Goal: Task Accomplishment & Management: Complete application form

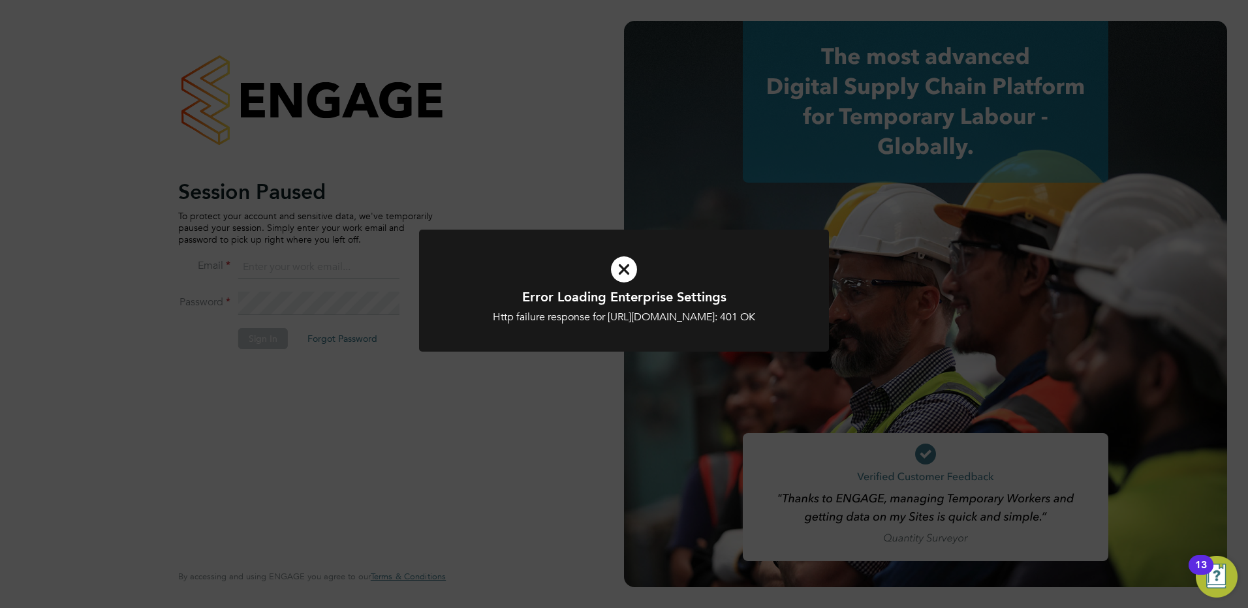
type input "[PERSON_NAME][EMAIL_ADDRESS][DOMAIN_NAME]"
click at [632, 270] on icon at bounding box center [623, 269] width 339 height 51
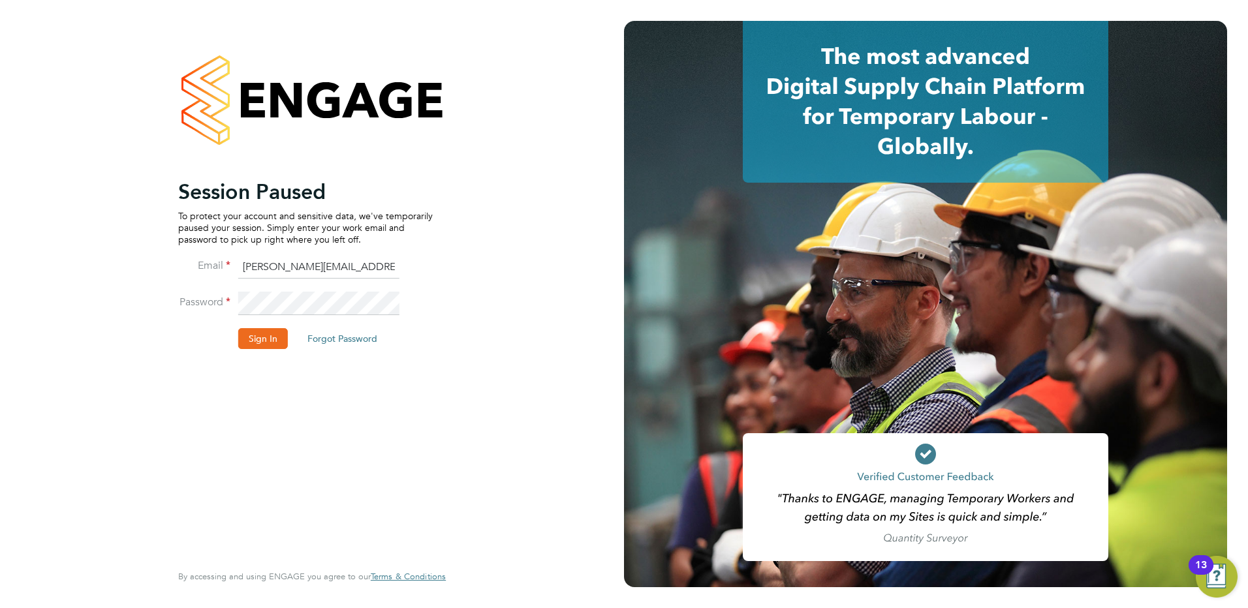
click at [268, 345] on button "Sign In" at bounding box center [263, 338] width 50 height 21
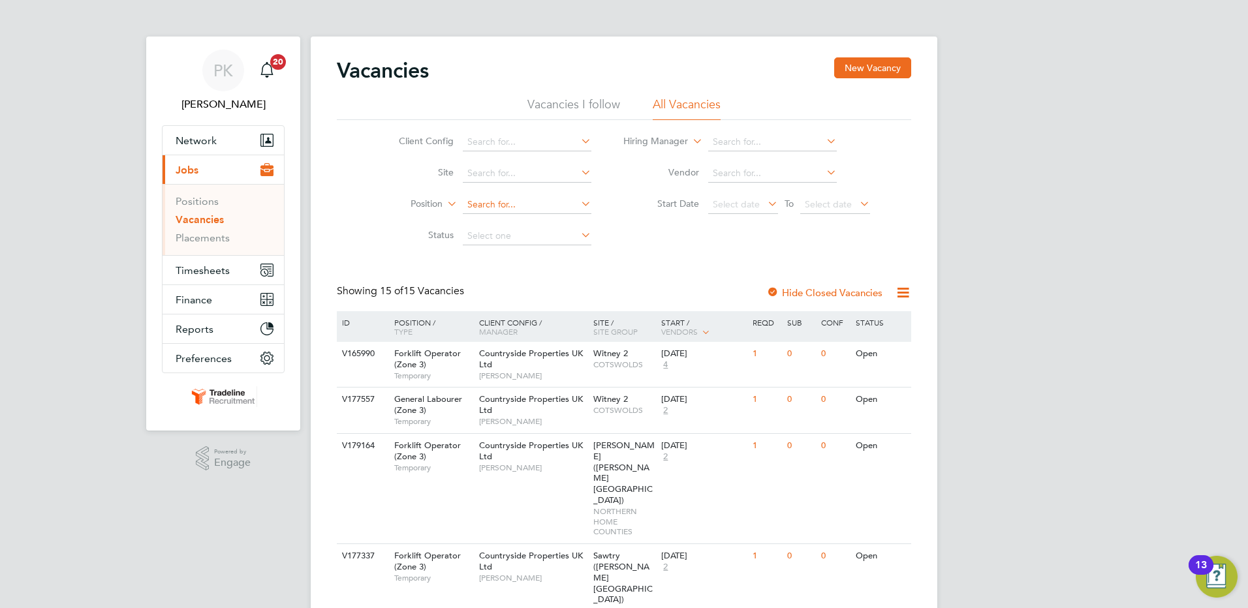
click at [514, 206] on input at bounding box center [527, 205] width 129 height 18
click at [526, 176] on input at bounding box center [527, 174] width 129 height 18
click at [539, 191] on li "Rothley ( Broad nook)" at bounding box center [532, 192] width 140 height 18
type input "Rothley (Broadnook)"
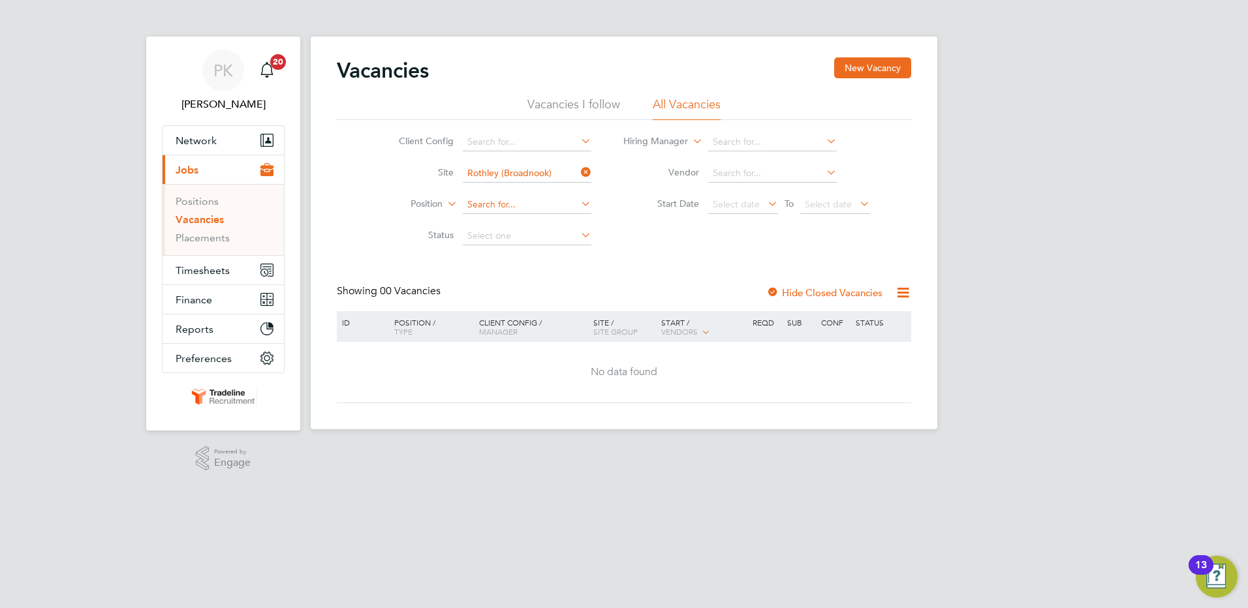
click at [514, 199] on input at bounding box center [527, 205] width 129 height 18
click at [744, 263] on div "Vacancies New Vacancy Vacancies I follow All Vacancies Client Config Site Rothl…" at bounding box center [624, 230] width 574 height 346
click at [213, 236] on link "Placements" at bounding box center [203, 238] width 54 height 12
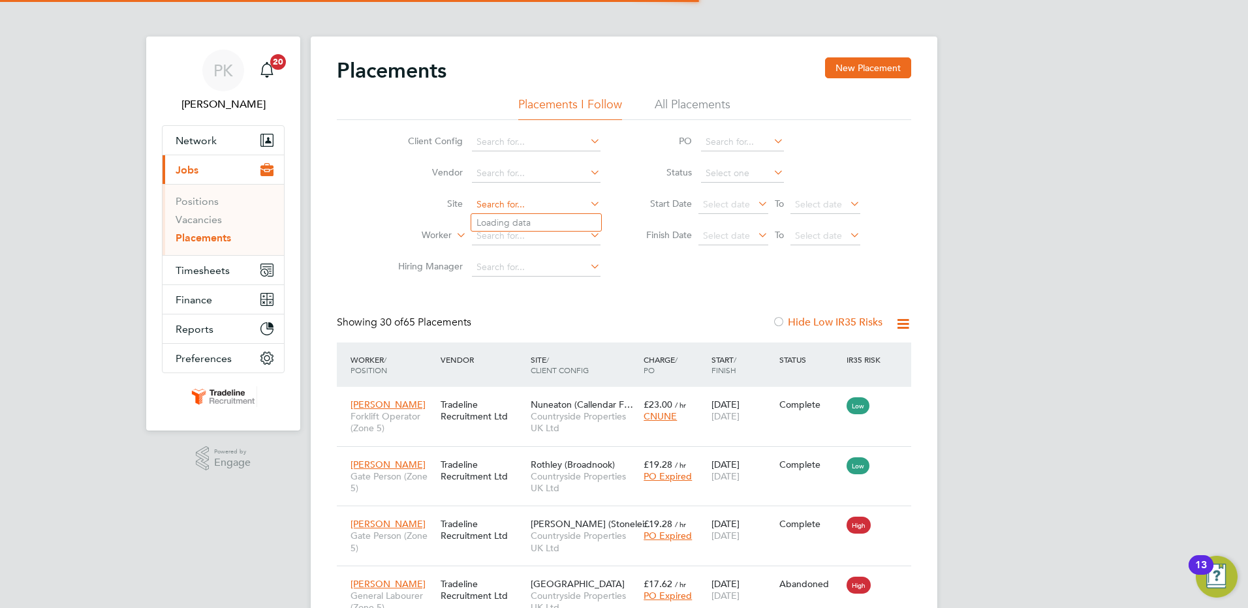
click at [492, 206] on input at bounding box center [536, 205] width 129 height 18
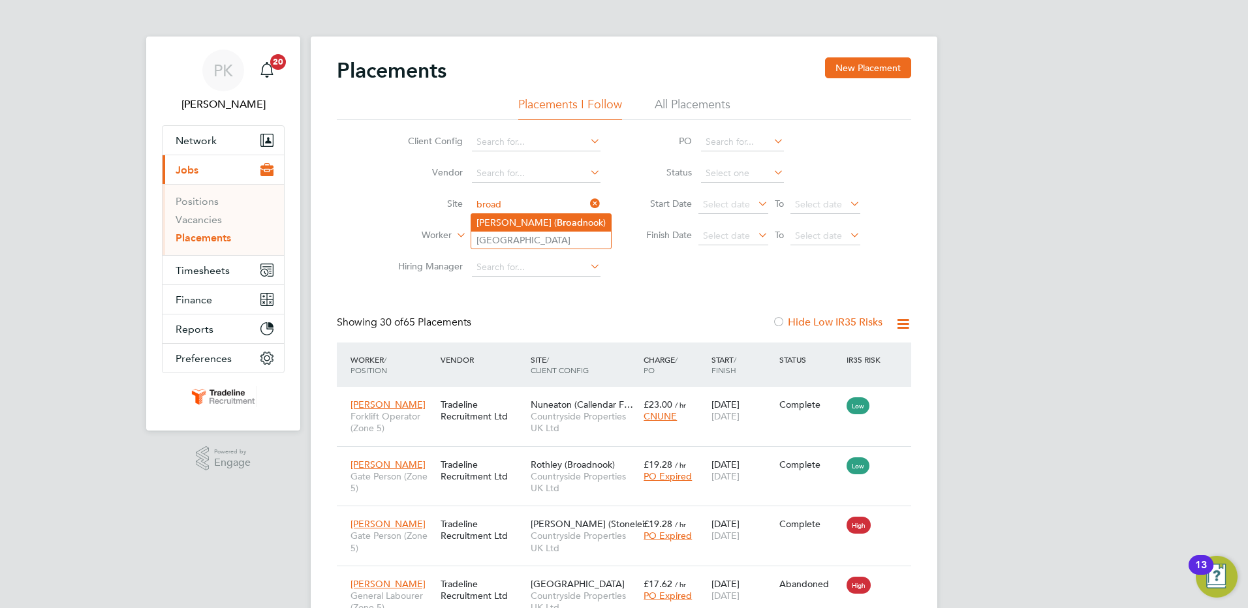
click at [492, 217] on li "Rothley ( Broad nook)" at bounding box center [541, 223] width 140 height 18
type input "Rothley (Broadnook)"
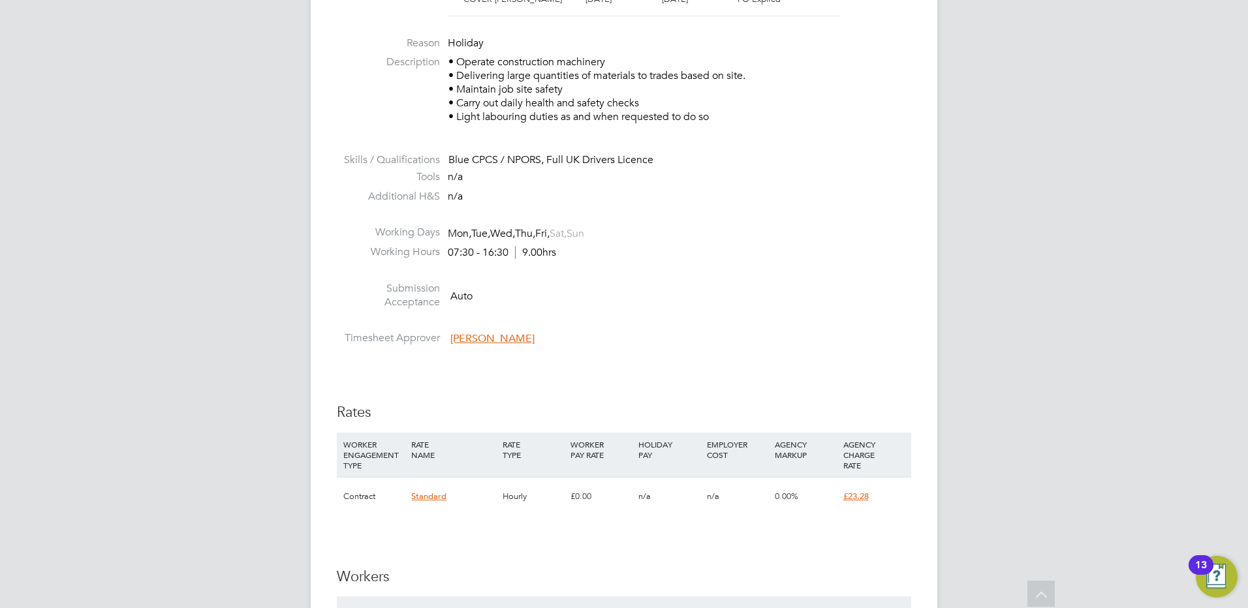
scroll to position [783, 0]
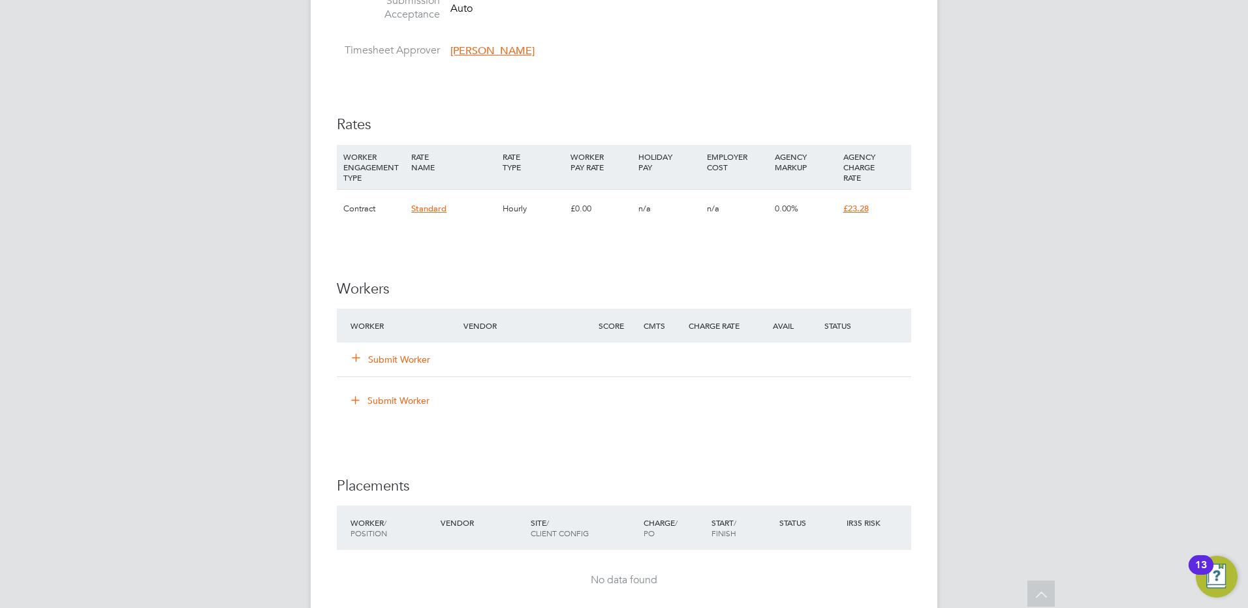
click at [408, 351] on div "Submit Worker" at bounding box center [414, 360] width 135 height 24
click at [400, 358] on button "Submit Worker" at bounding box center [392, 359] width 78 height 13
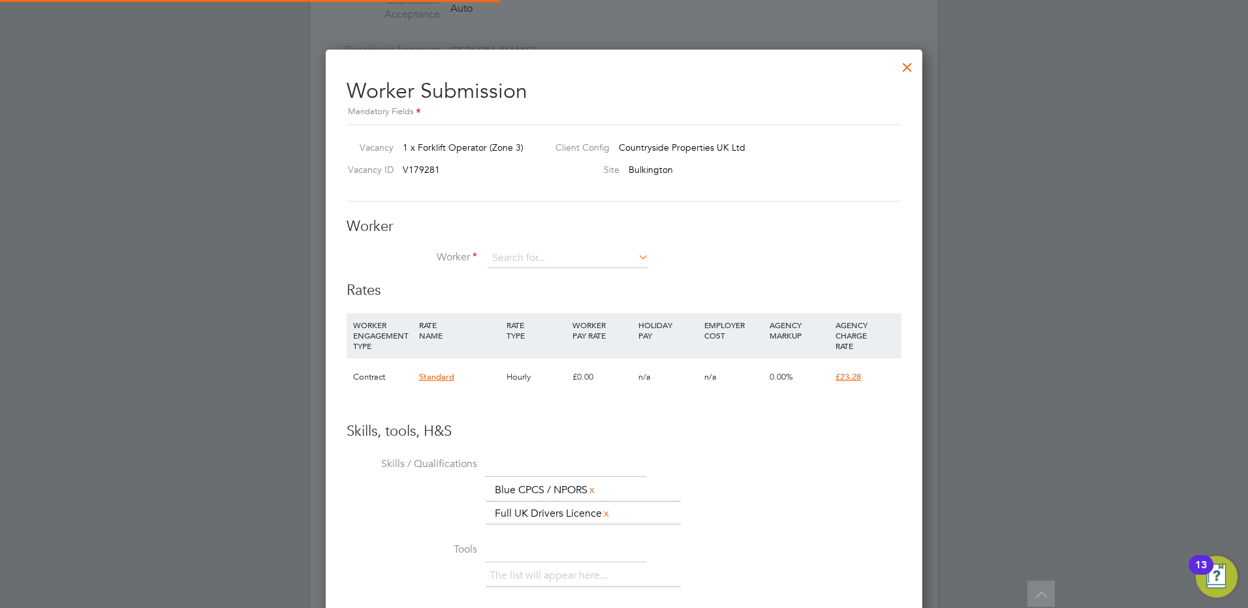
scroll to position [813, 597]
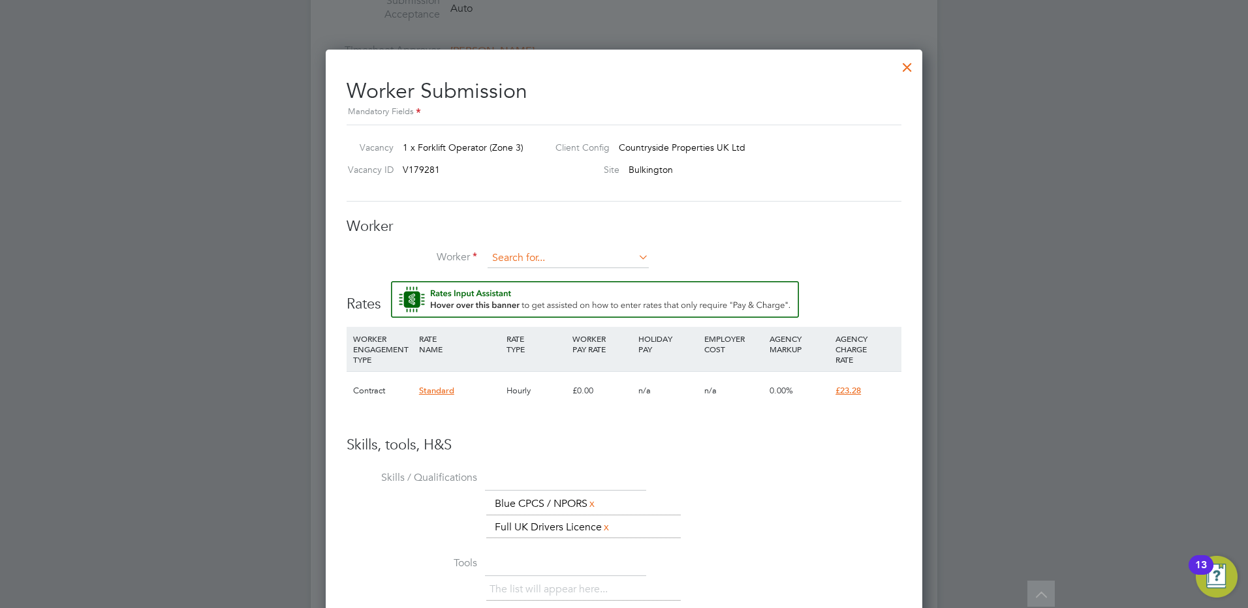
click at [552, 259] on input at bounding box center [568, 259] width 161 height 20
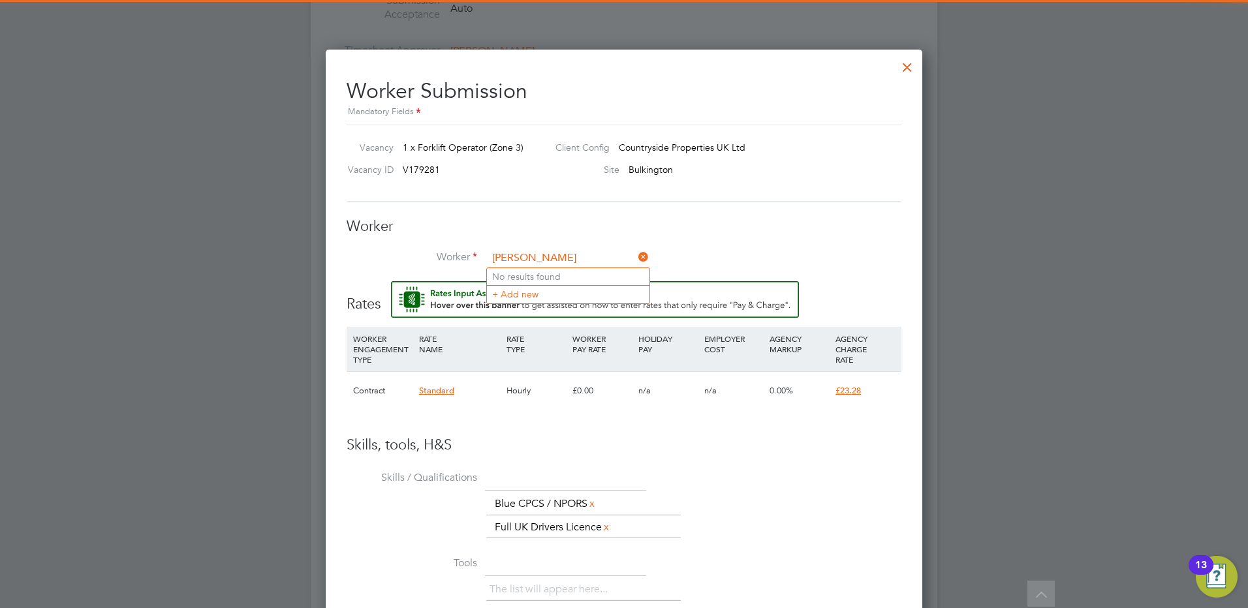
type input "stephen e"
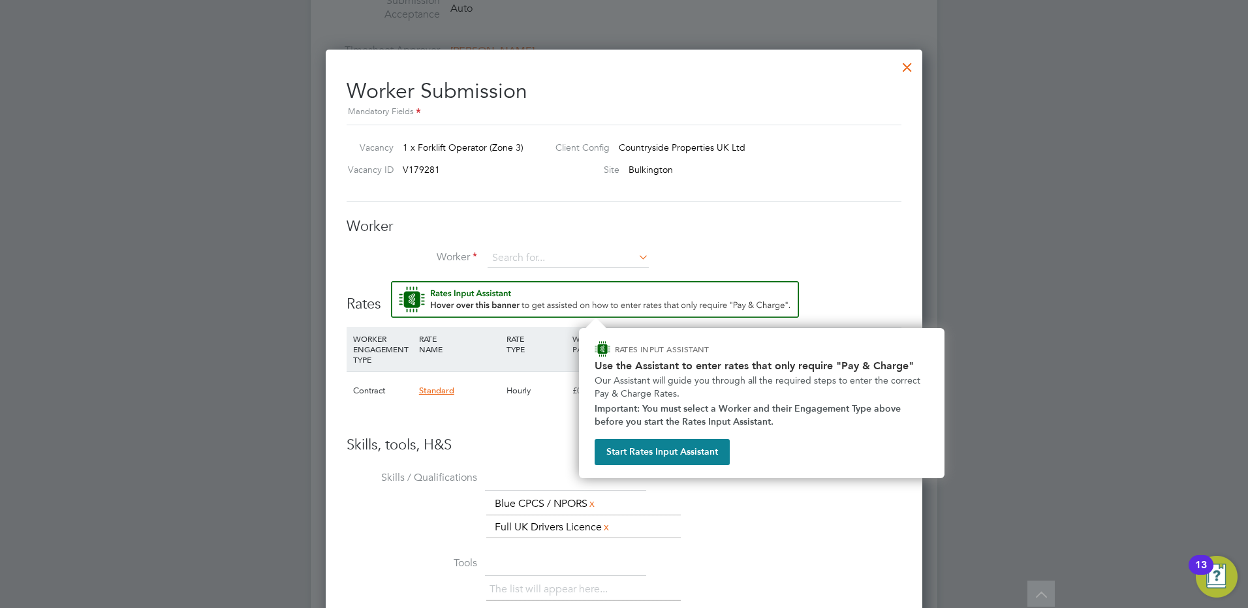
click at [529, 295] on img "Rate Assistant" at bounding box center [595, 299] width 408 height 37
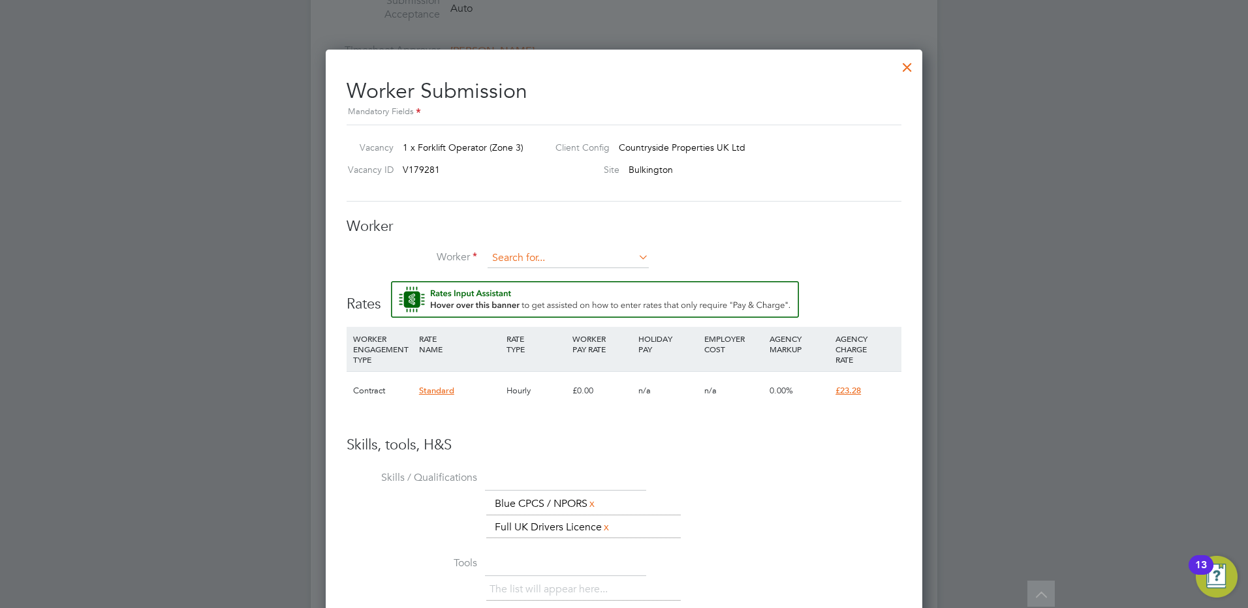
click at [530, 261] on input at bounding box center [568, 259] width 161 height 20
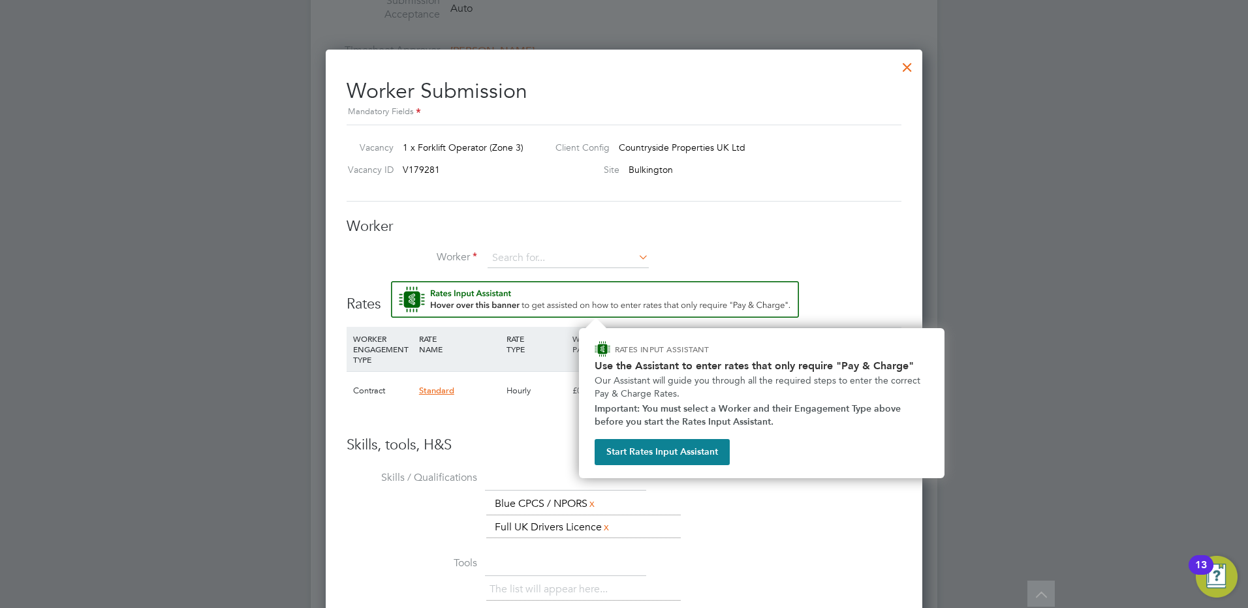
click at [531, 300] on img "Rate Assistant" at bounding box center [595, 299] width 408 height 37
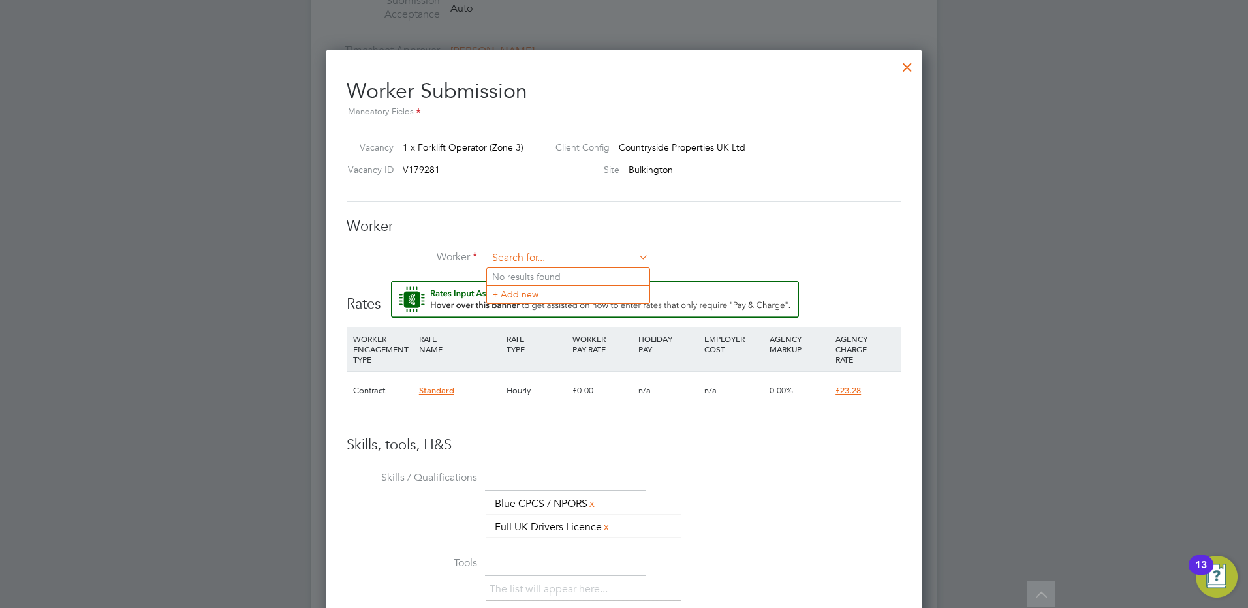
click at [549, 255] on input at bounding box center [568, 259] width 161 height 20
click at [545, 298] on li "+ Add new" at bounding box center [568, 294] width 163 height 18
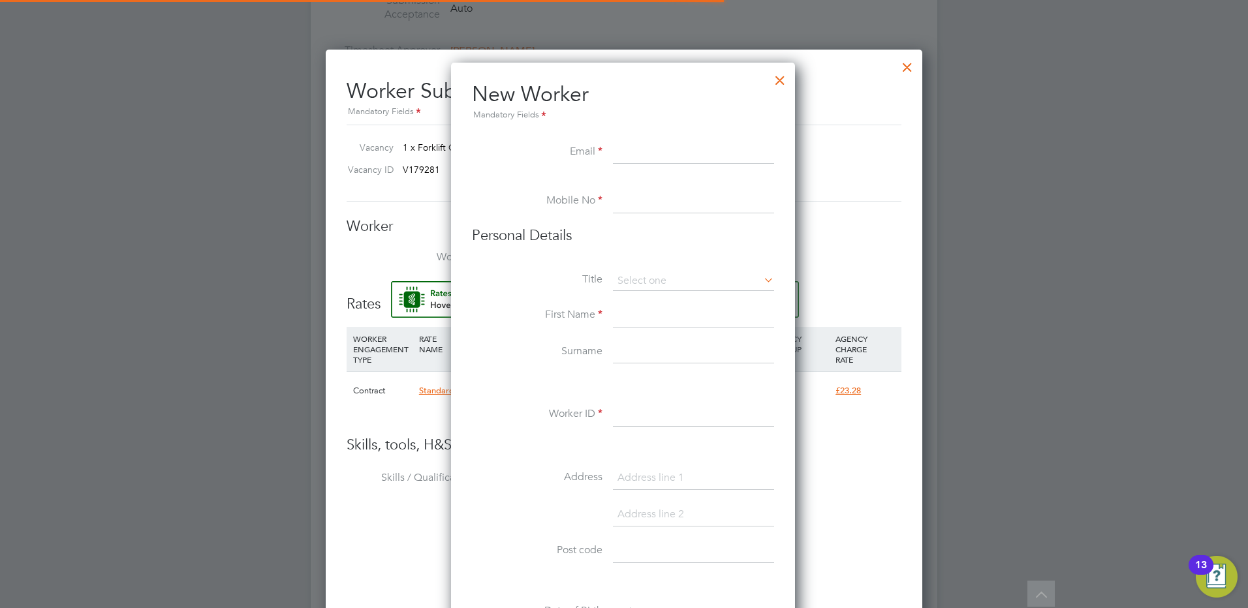
scroll to position [1111, 346]
paste input "ellis.stephen@hotmail.co.uk"
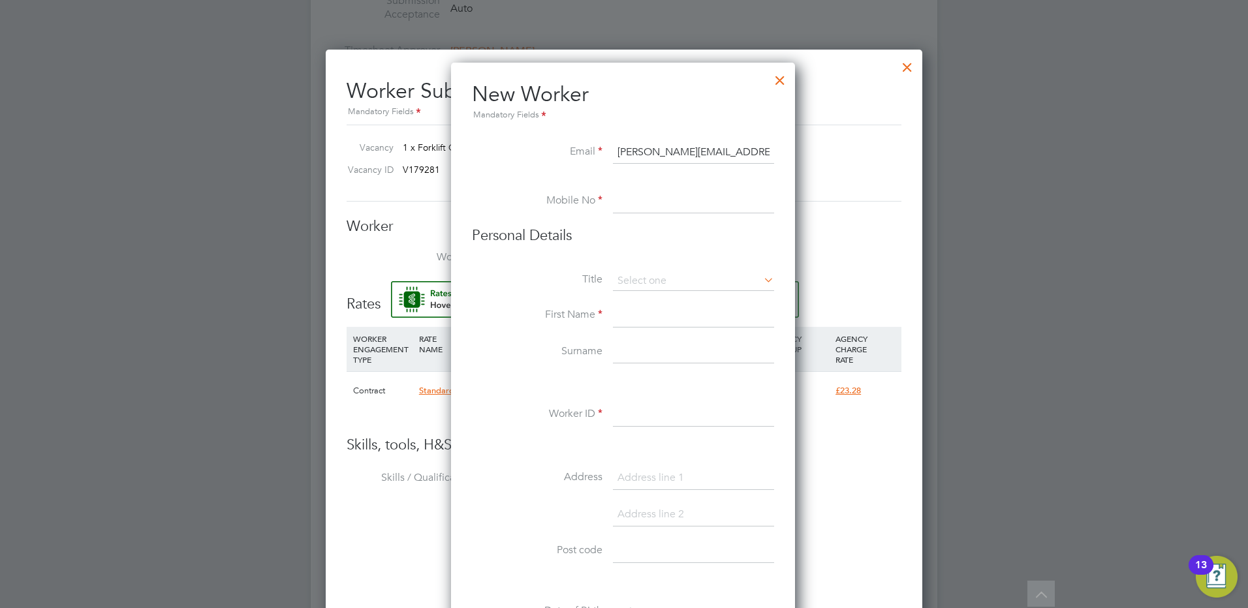
type input "ellis.stephen@hotmail.co.uk"
click at [674, 193] on input at bounding box center [693, 202] width 161 height 24
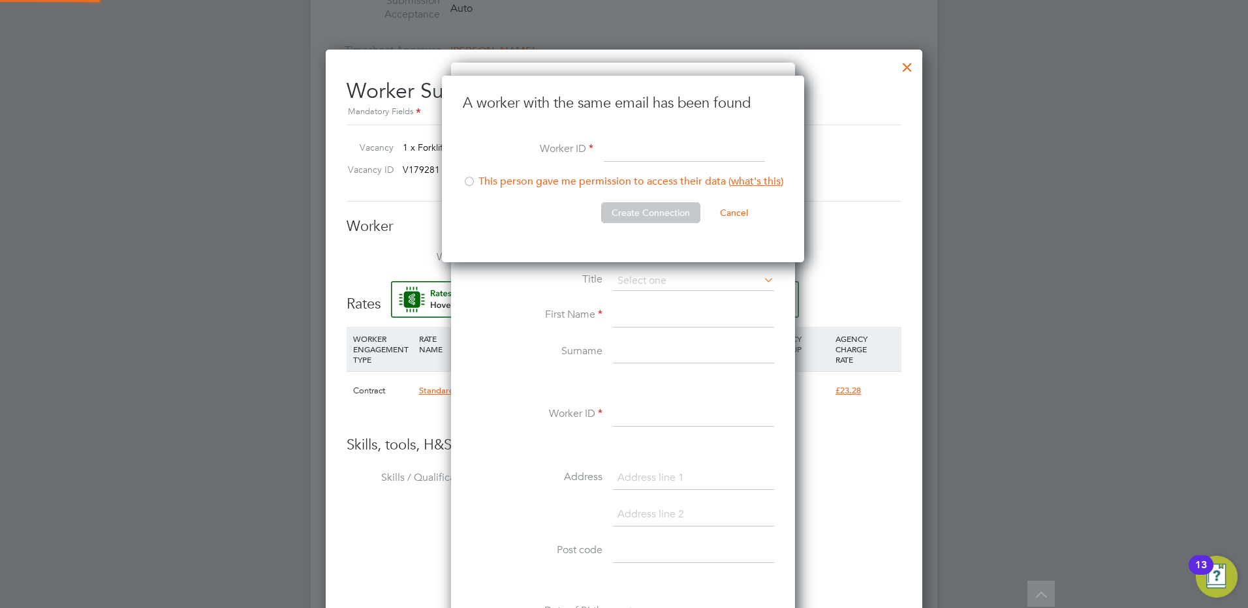
scroll to position [187, 364]
click at [472, 185] on div at bounding box center [469, 182] width 13 height 13
click at [635, 153] on input at bounding box center [684, 151] width 161 height 24
type input "Ellis1"
click at [633, 206] on button "Create Connection" at bounding box center [650, 212] width 99 height 21
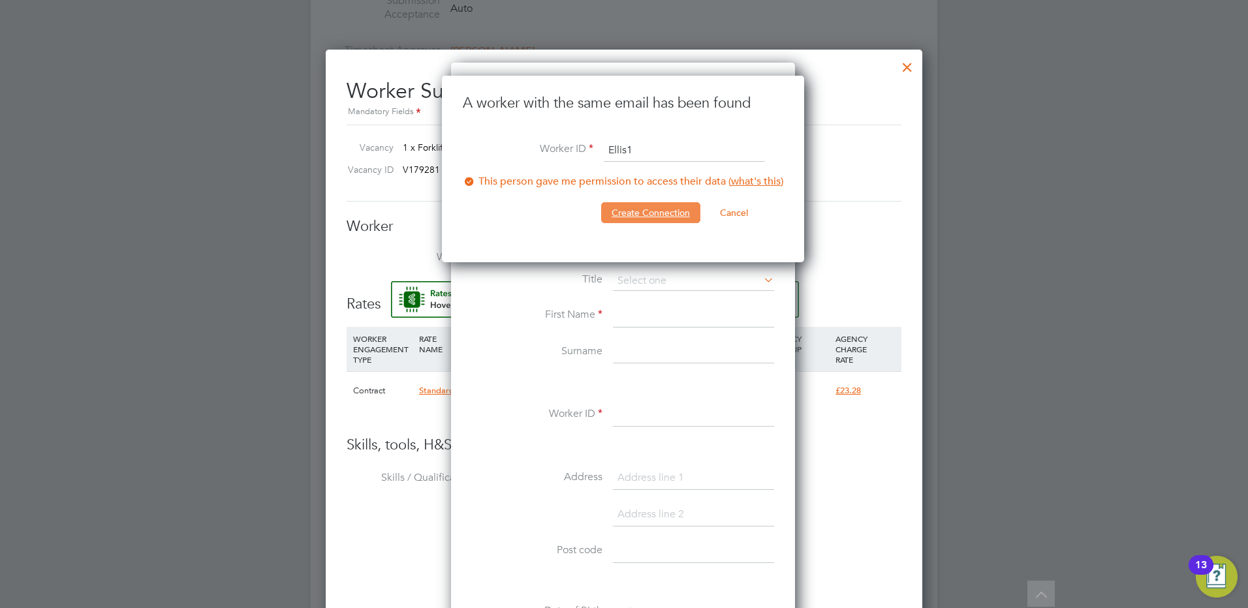
scroll to position [0, 0]
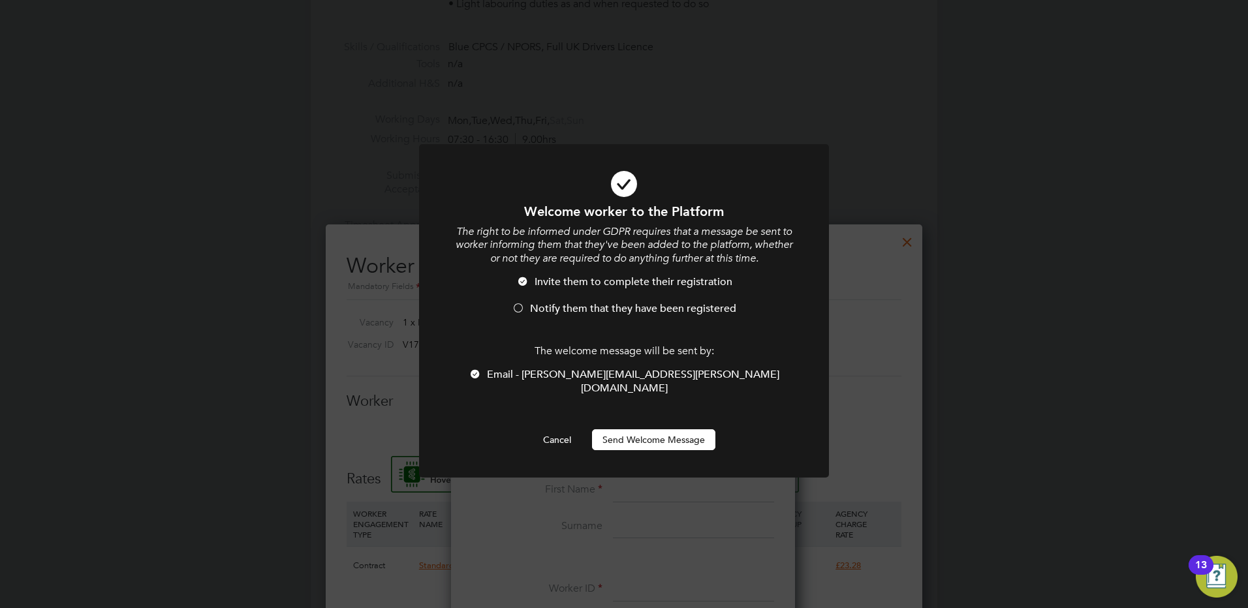
click at [524, 312] on div at bounding box center [518, 309] width 13 height 13
click at [651, 430] on button "Send Welcome Message" at bounding box center [653, 440] width 123 height 21
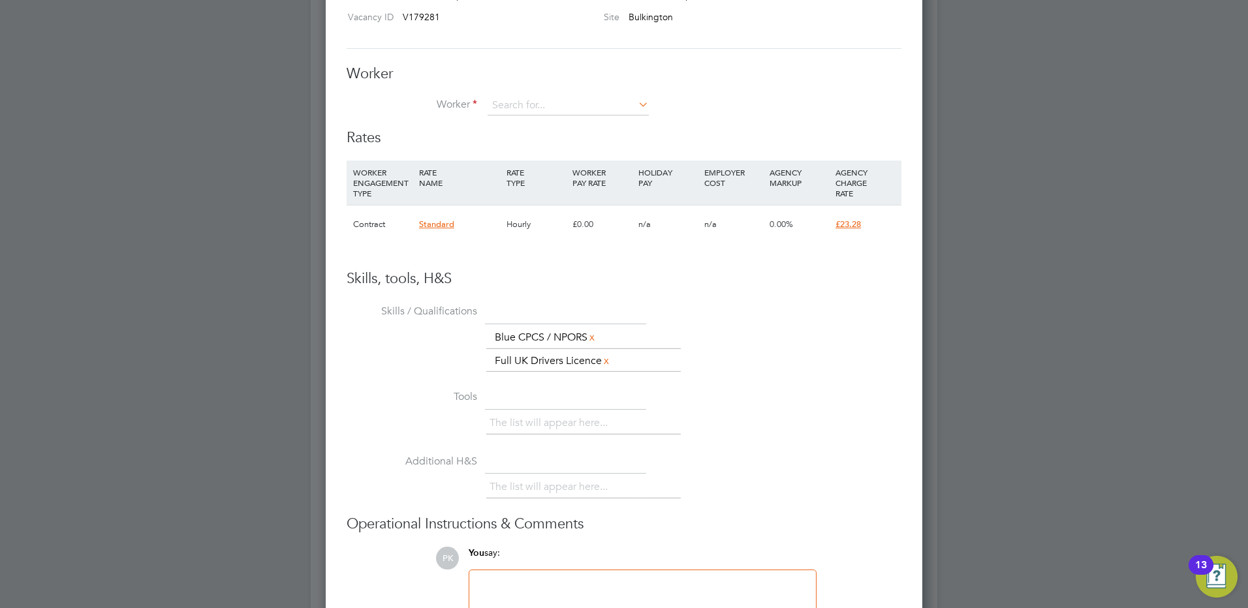
scroll to position [711, 0]
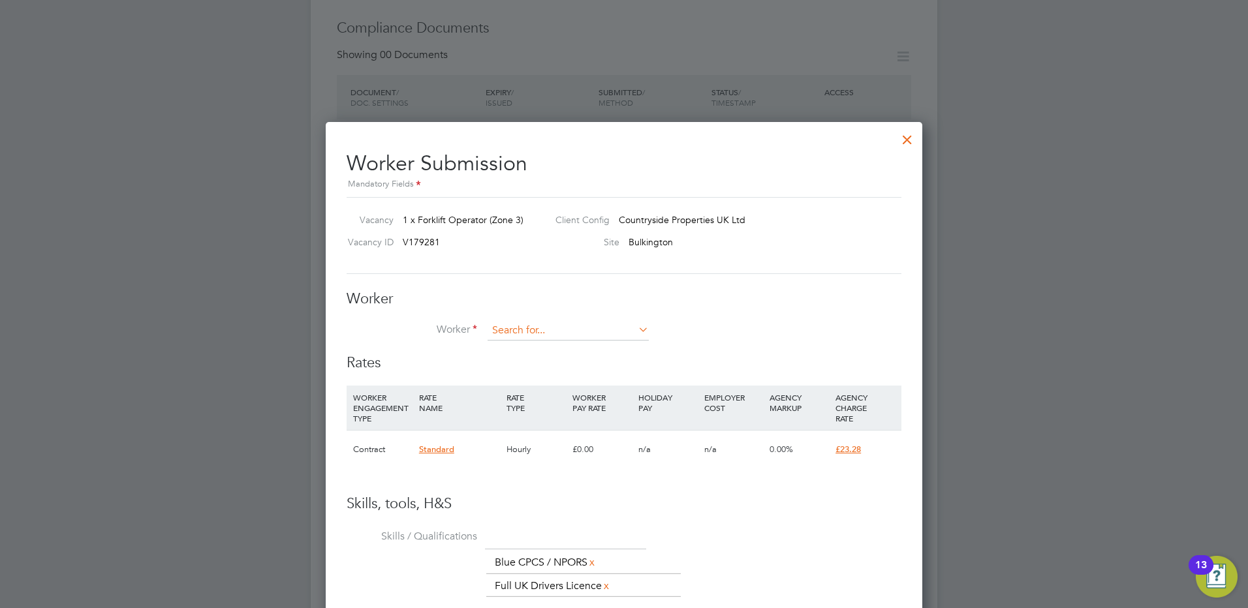
click at [583, 336] on input at bounding box center [568, 331] width 161 height 20
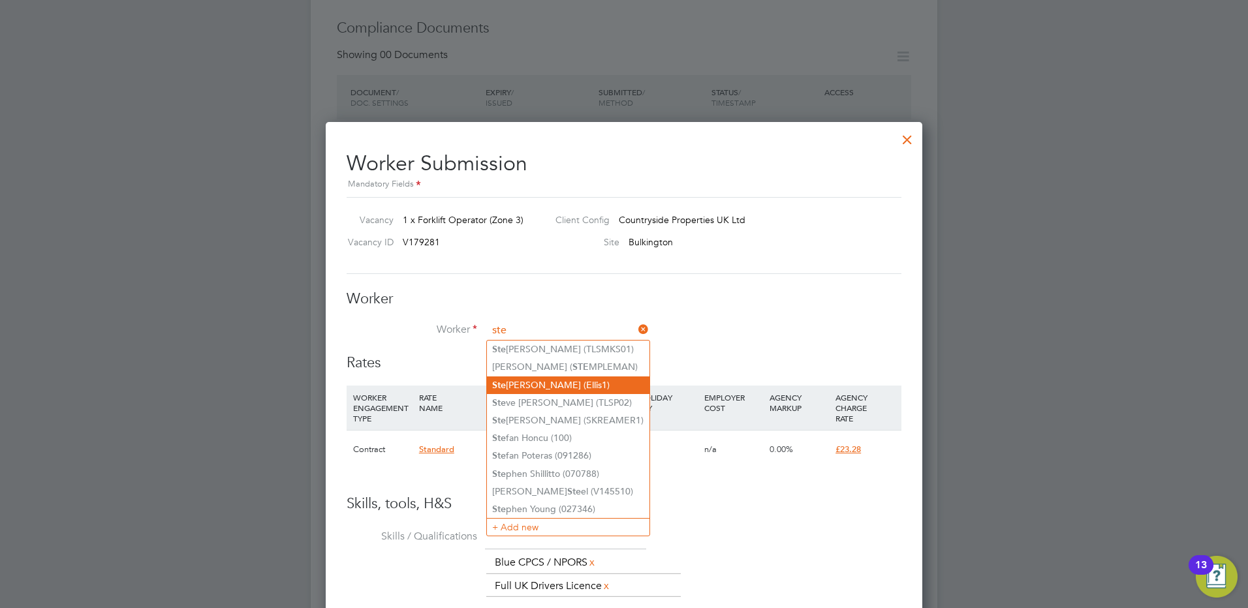
click at [584, 385] on li "Ste phen Ellis (Ellis1)" at bounding box center [568, 386] width 163 height 18
type input "Stephen Ellis (Ellis1)"
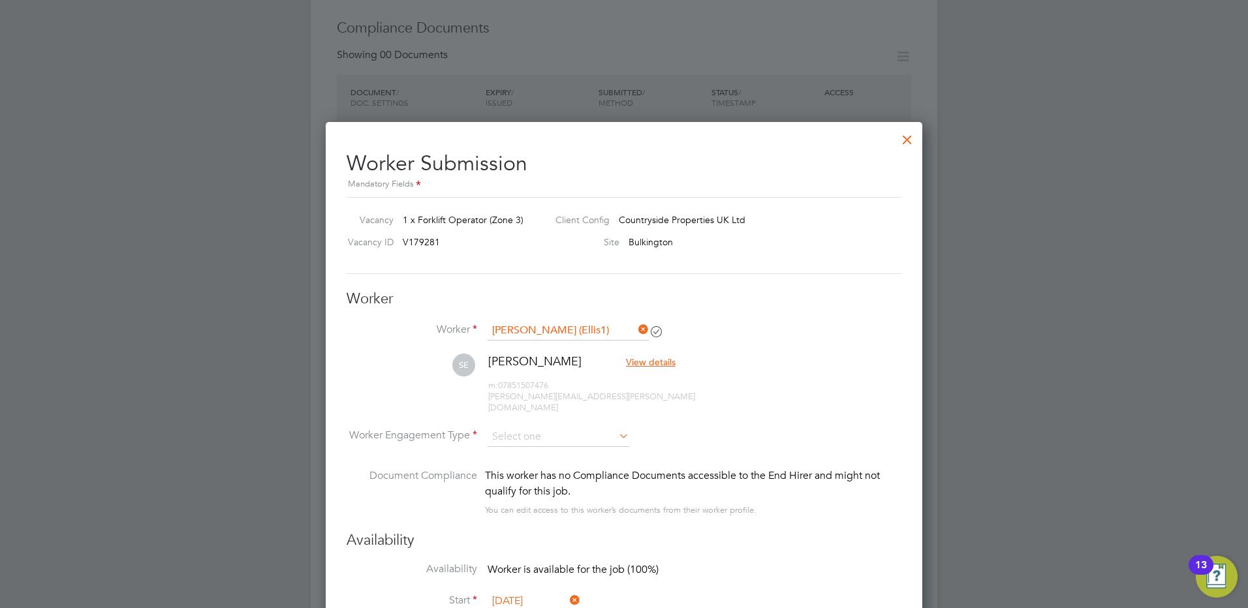
scroll to position [776, 0]
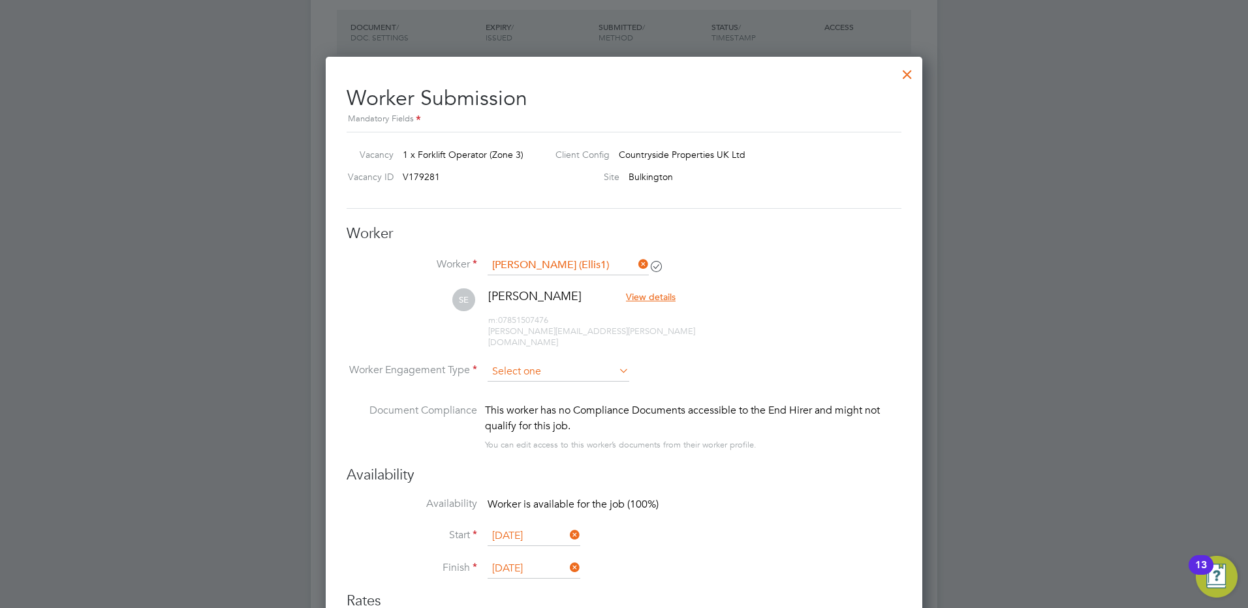
click at [603, 362] on input at bounding box center [559, 372] width 142 height 20
click at [559, 375] on li "Contract" at bounding box center [558, 378] width 143 height 17
type input "Contract"
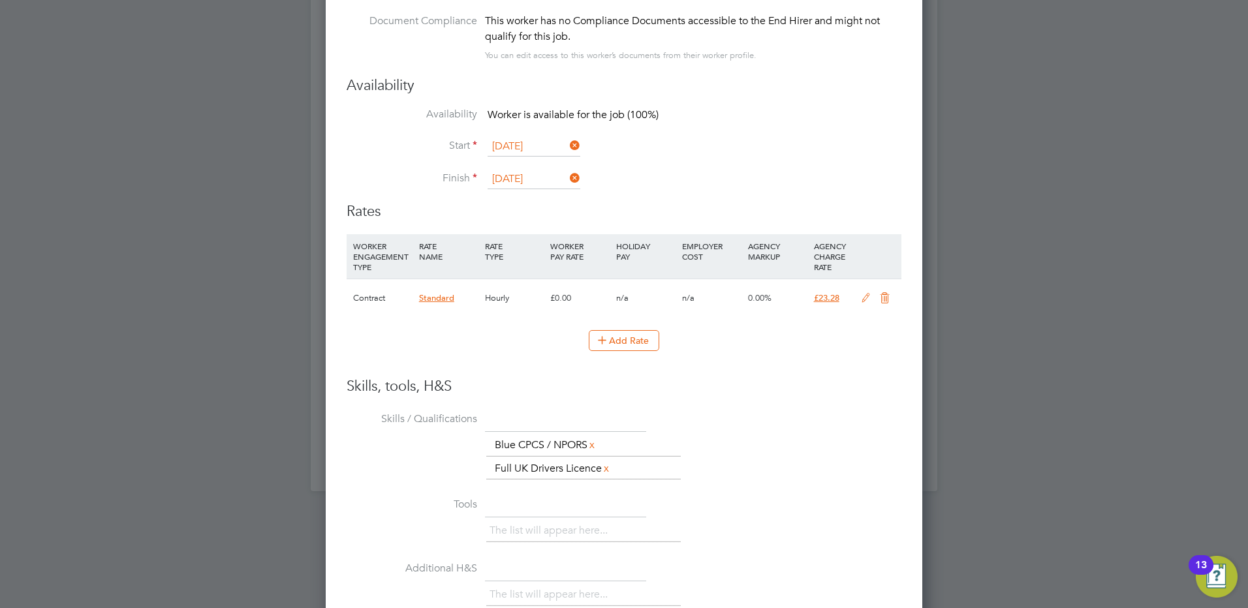
scroll to position [1168, 0]
click at [864, 291] on icon at bounding box center [866, 296] width 16 height 10
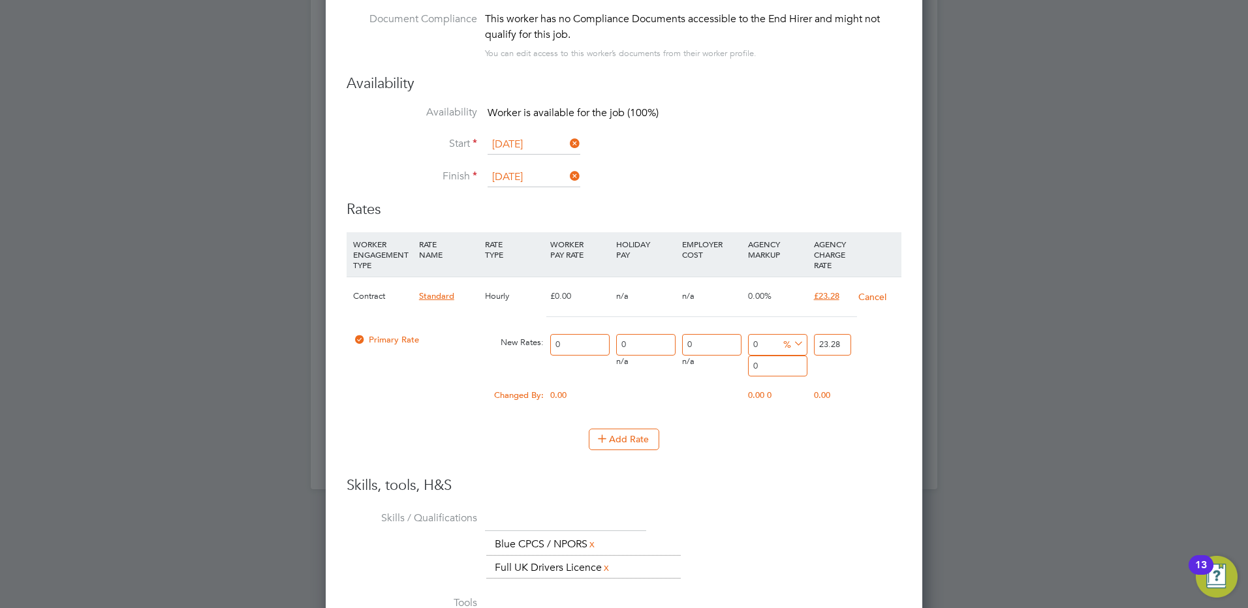
scroll to position [1219, 597]
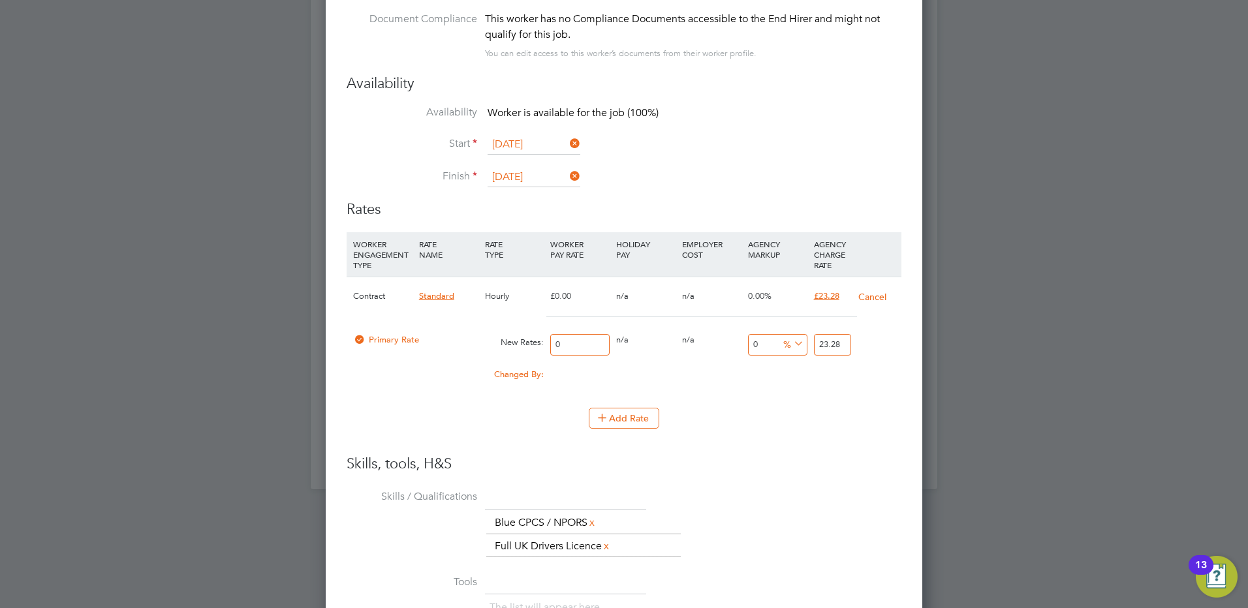
click at [578, 340] on input "0" at bounding box center [579, 345] width 59 height 22
type input "2"
type input "20"
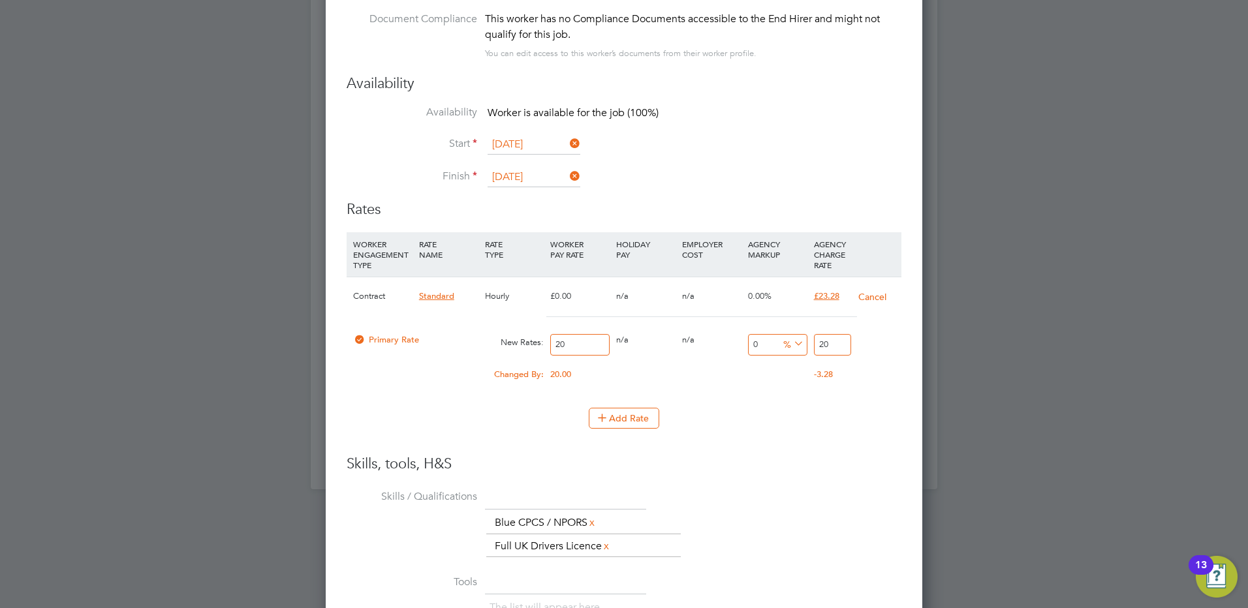
type input "20"
click at [836, 334] on input "20" at bounding box center [832, 345] width 37 height 22
type input "-90"
type input "2"
type input "15"
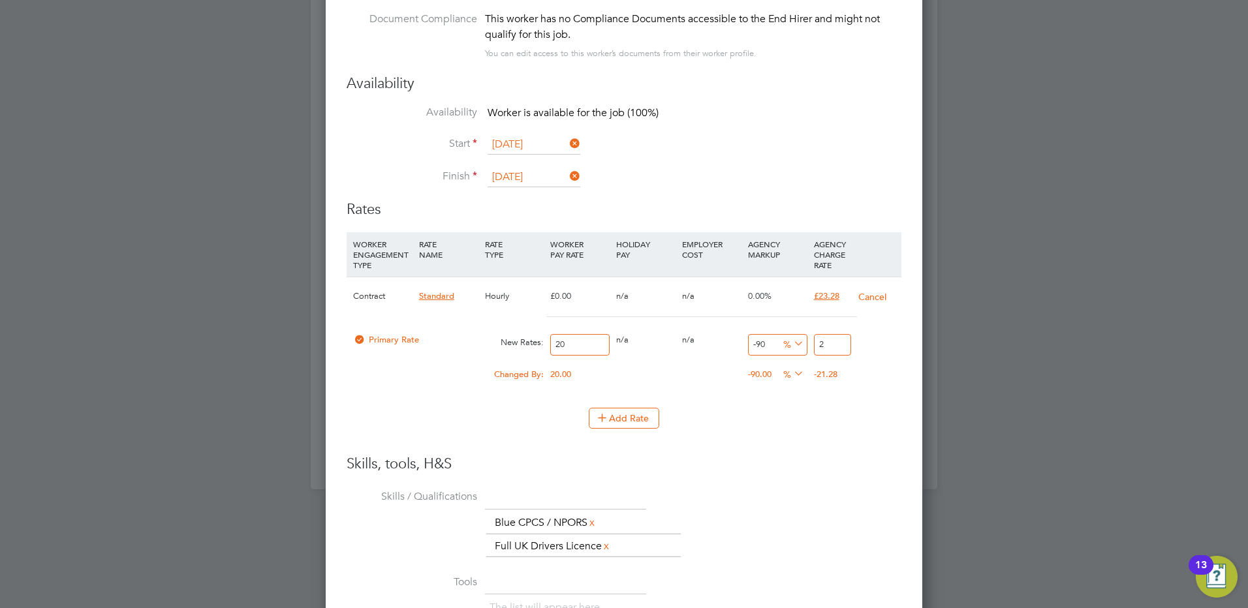
type input "23"
type input "16"
type input "23.2"
type input "16.4"
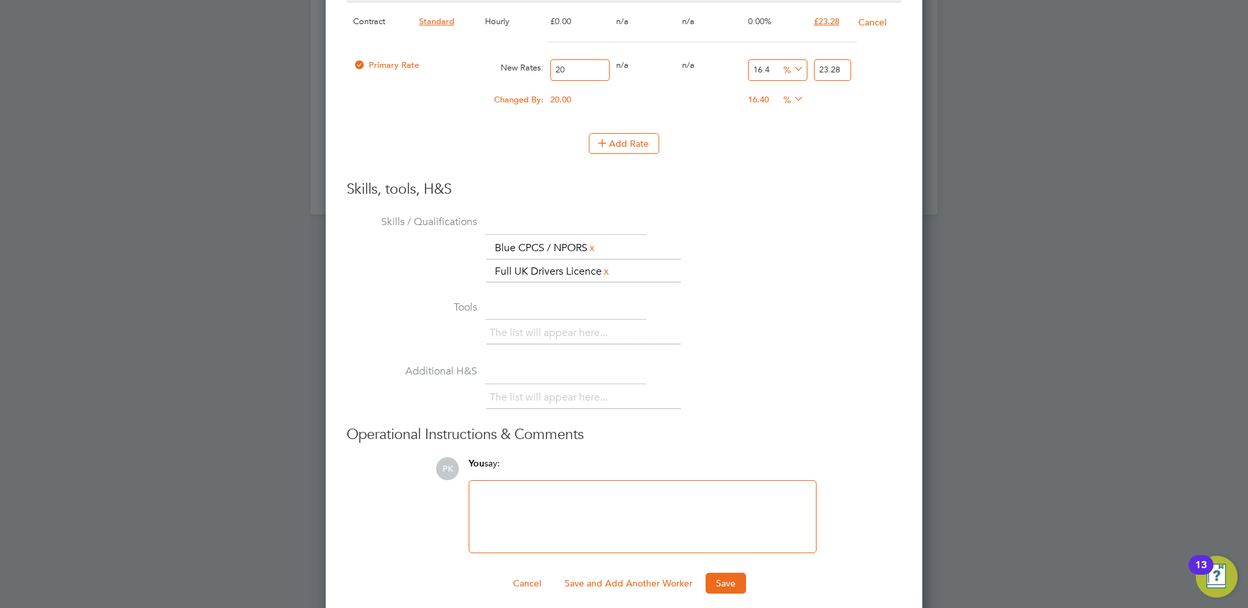
scroll to position [1443, 0]
type input "23.28"
click at [738, 573] on button "Save" at bounding box center [726, 583] width 40 height 21
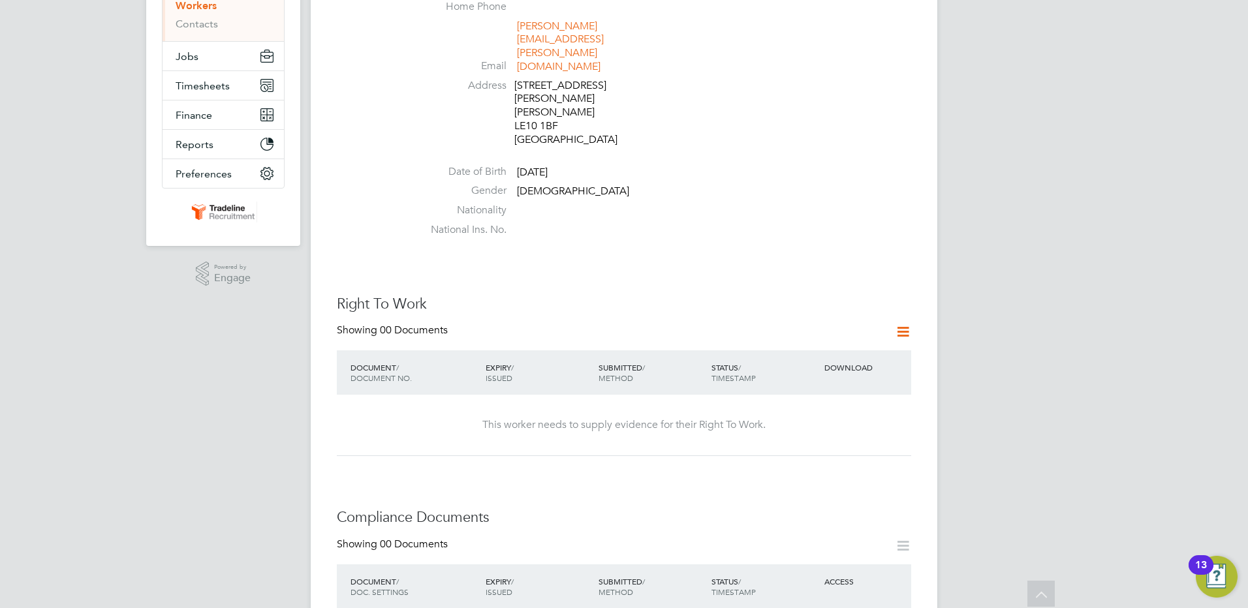
scroll to position [102, 0]
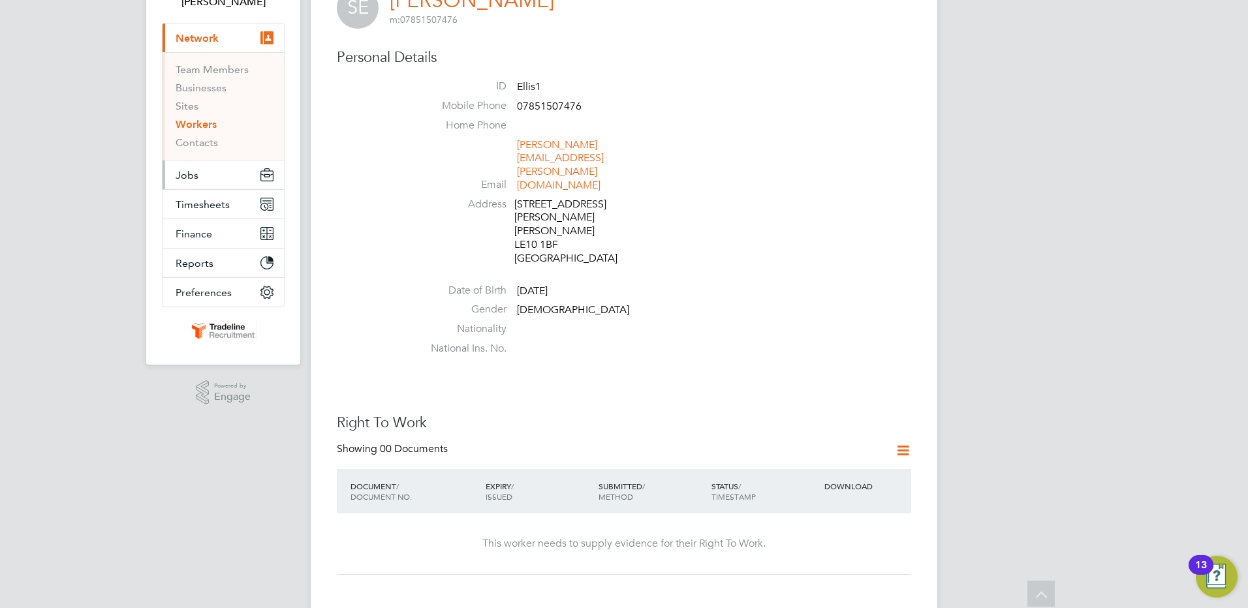
click at [185, 178] on span "Jobs" at bounding box center [187, 175] width 23 height 12
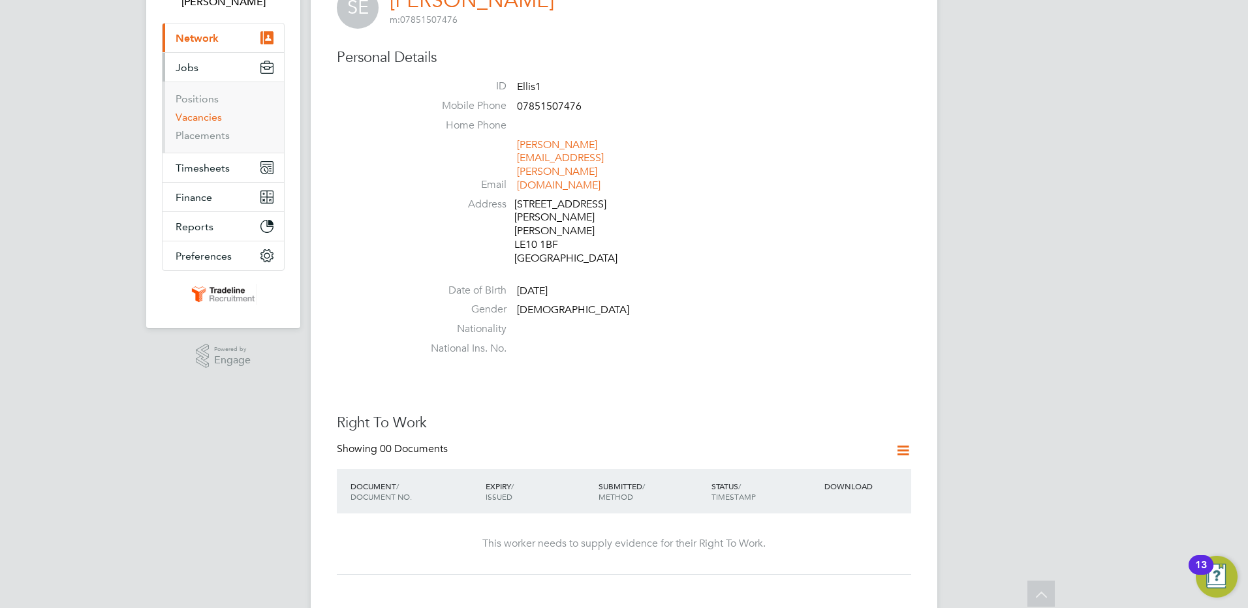
click at [208, 119] on link "Vacancies" at bounding box center [199, 117] width 46 height 12
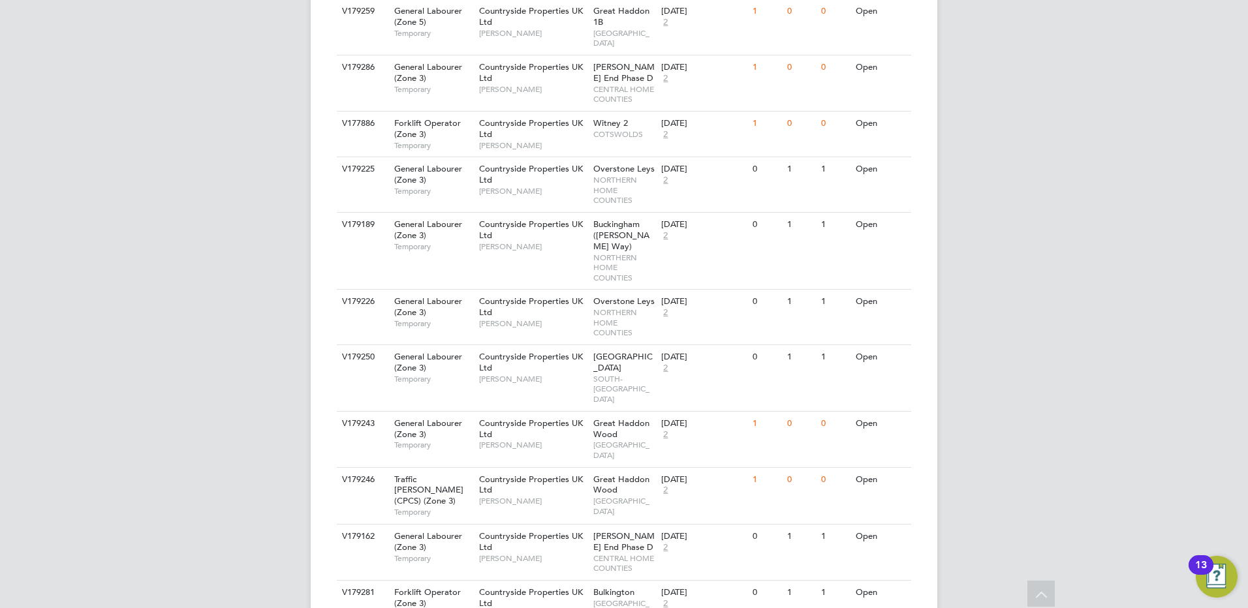
scroll to position [769, 0]
click at [890, 584] on icon at bounding box center [893, 592] width 13 height 16
click at [854, 494] on li "View Details" at bounding box center [863, 493] width 76 height 18
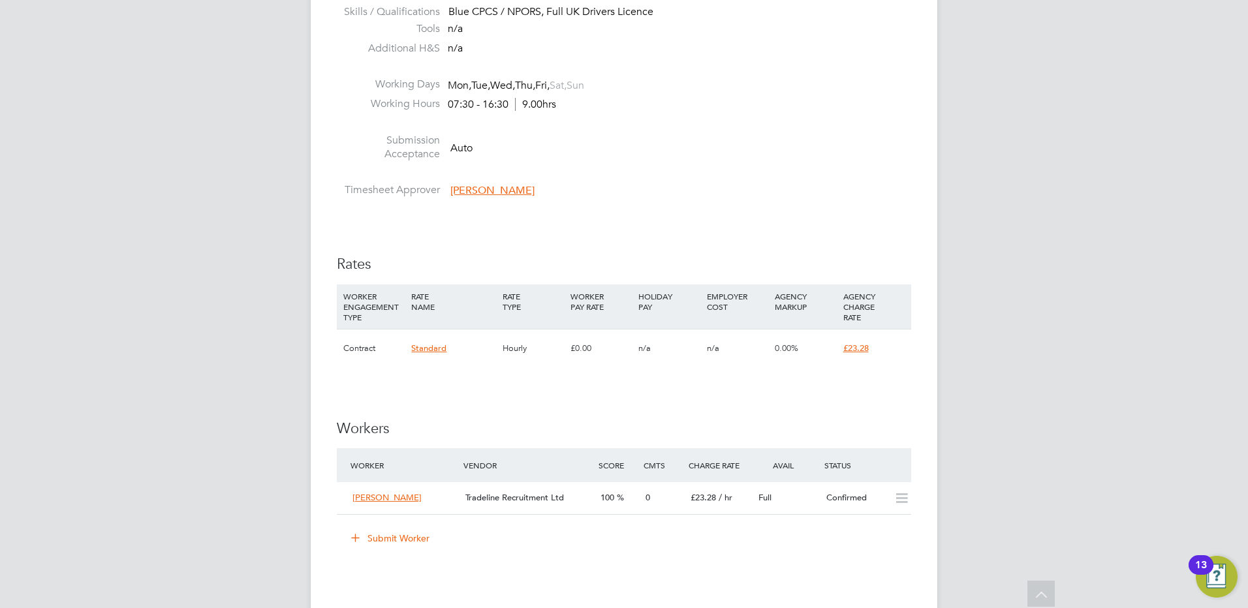
scroll to position [653, 0]
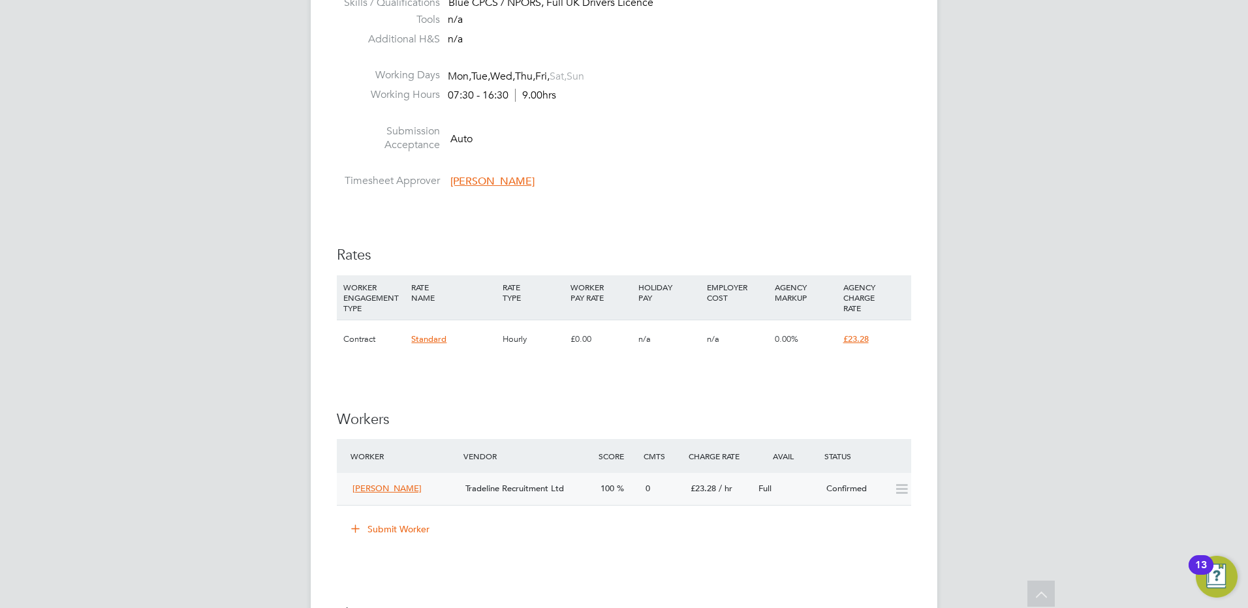
click at [841, 495] on div "Confirmed" at bounding box center [855, 490] width 68 height 22
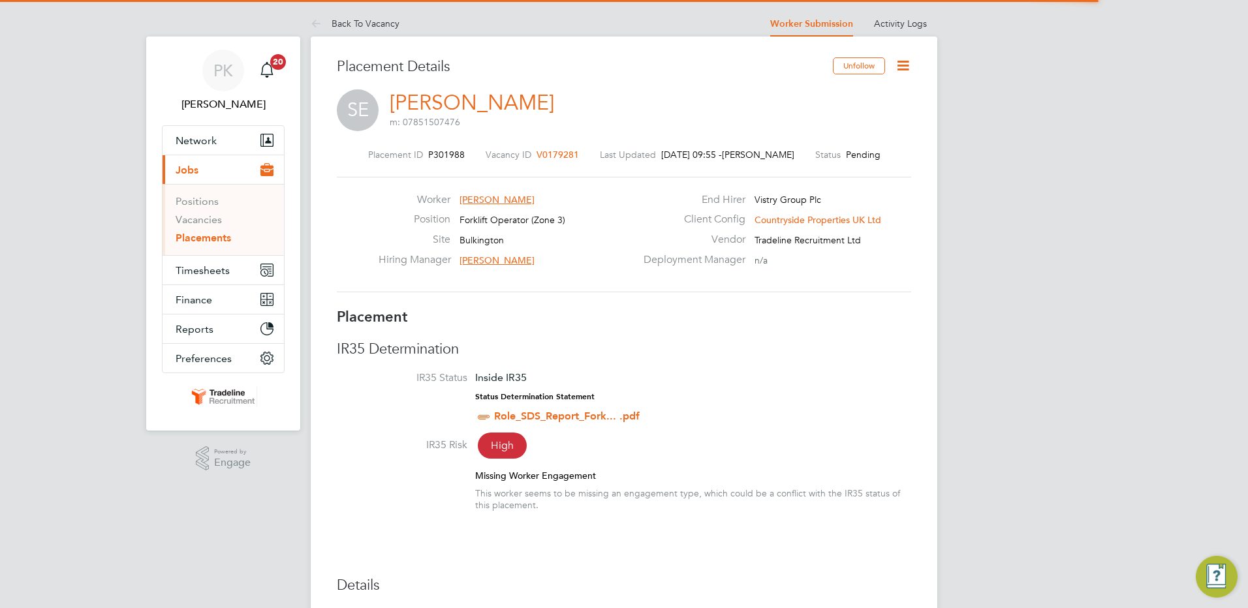
scroll to position [7, 7]
click at [899, 67] on icon at bounding box center [903, 65] width 16 height 16
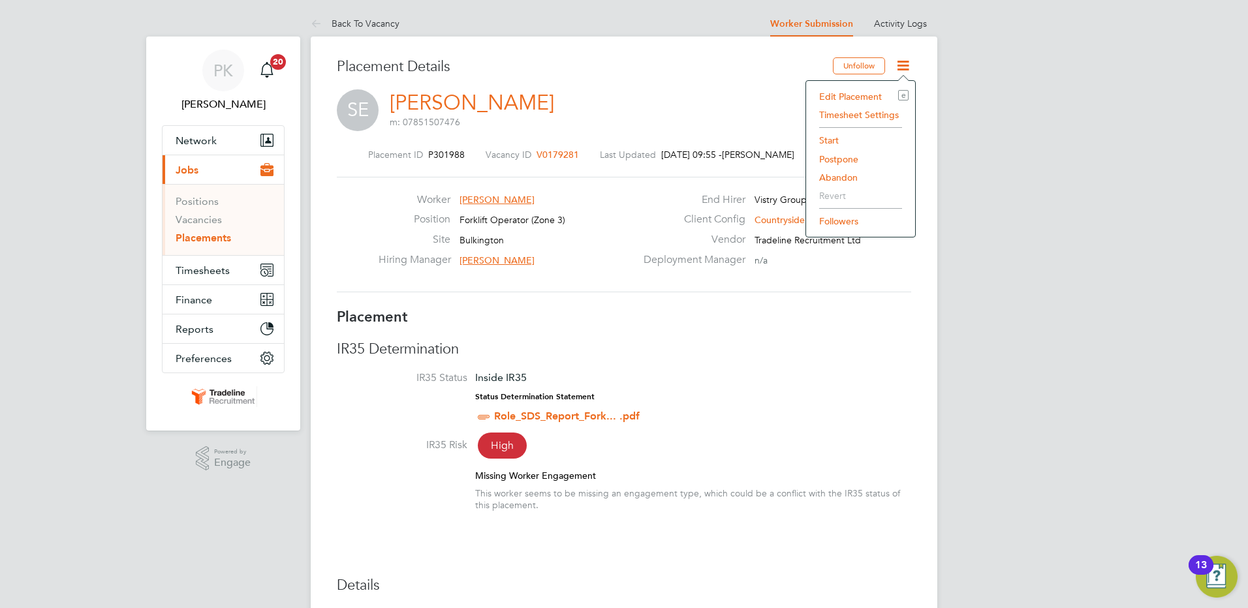
click at [831, 140] on li "Start" at bounding box center [861, 140] width 96 height 18
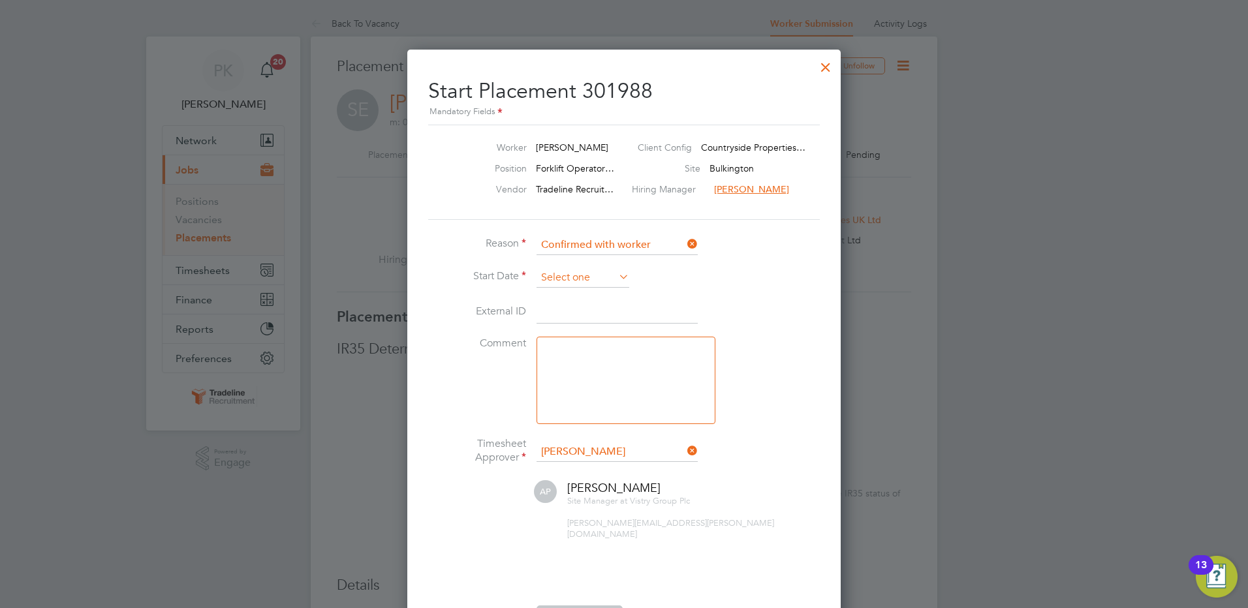
click at [566, 275] on input at bounding box center [583, 278] width 93 height 20
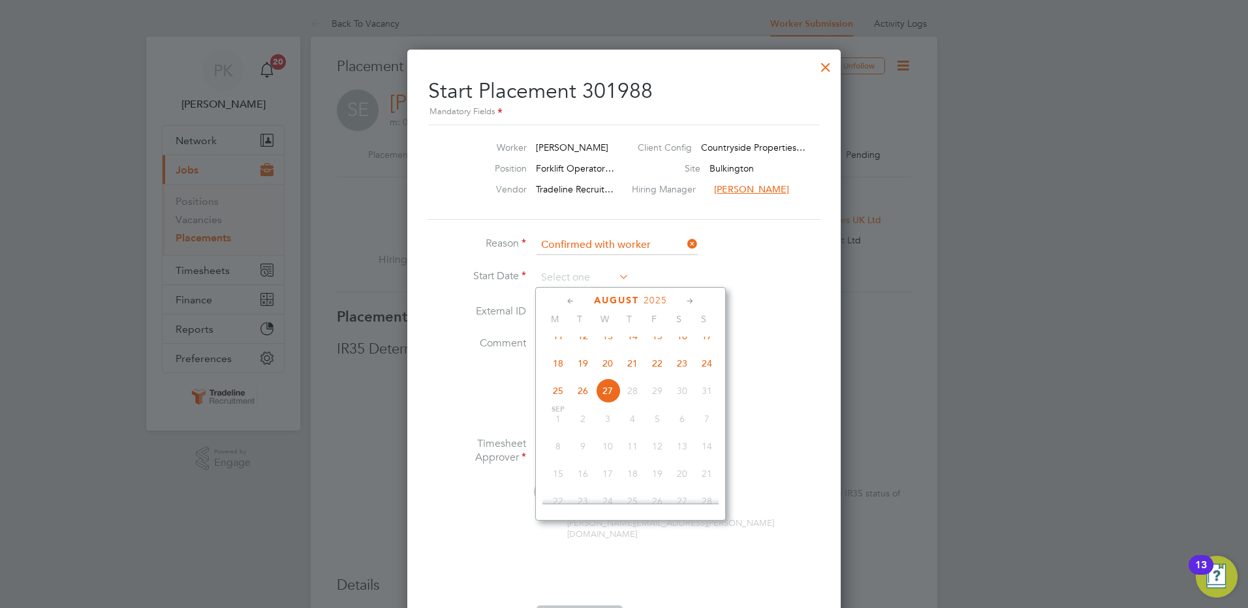
click at [658, 346] on span "15" at bounding box center [657, 336] width 25 height 25
type input "[DATE]"
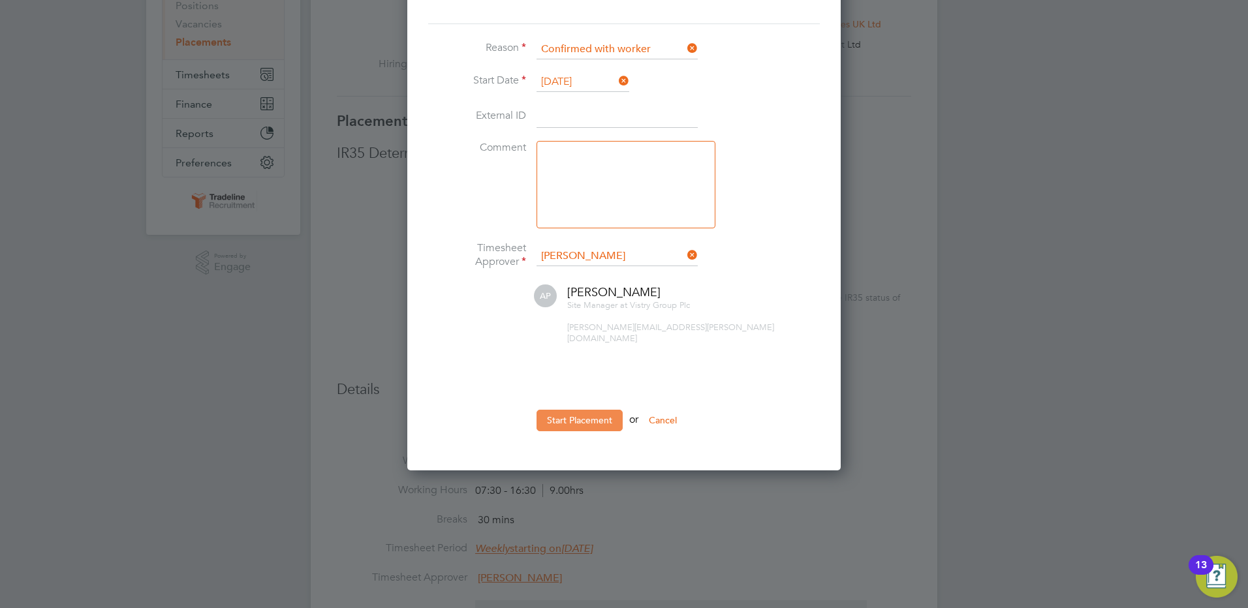
click at [569, 416] on button "Start Placement" at bounding box center [580, 420] width 86 height 21
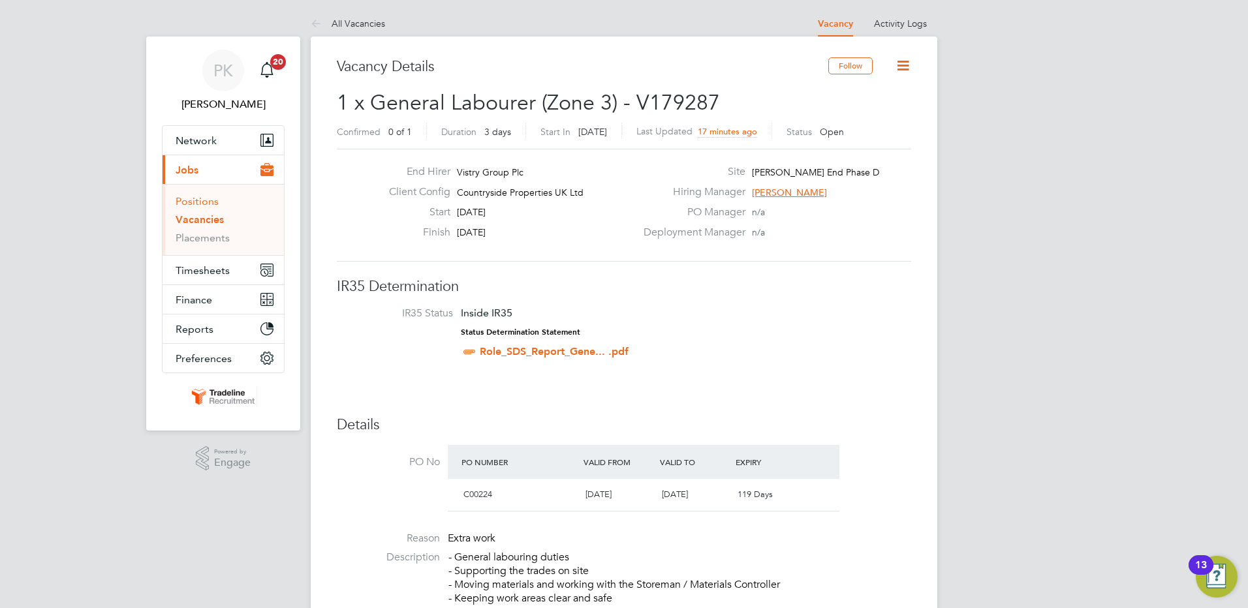
click at [196, 203] on link "Positions" at bounding box center [197, 201] width 43 height 12
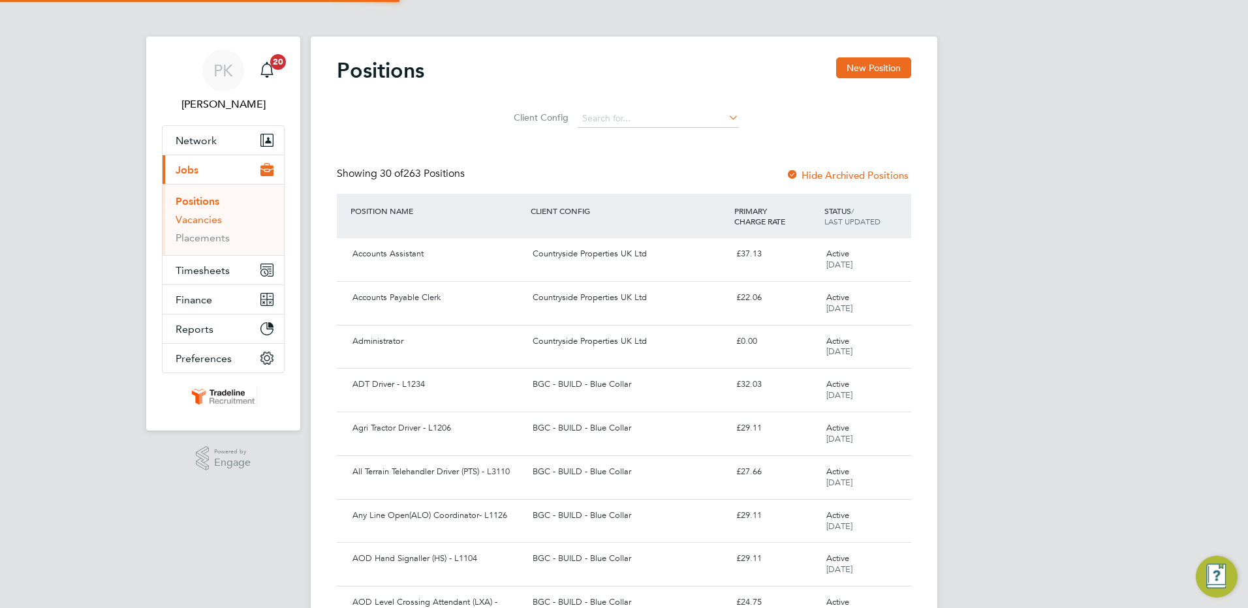
click at [198, 223] on link "Vacancies" at bounding box center [199, 219] width 46 height 12
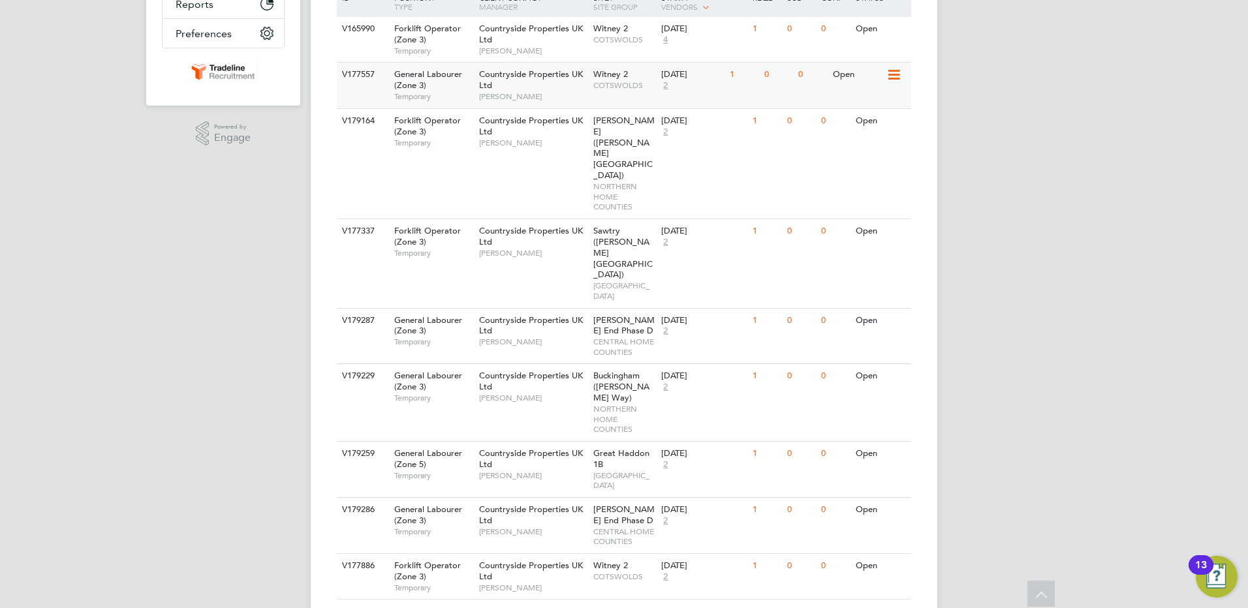
scroll to position [326, 0]
click at [898, 501] on icon at bounding box center [893, 509] width 13 height 16
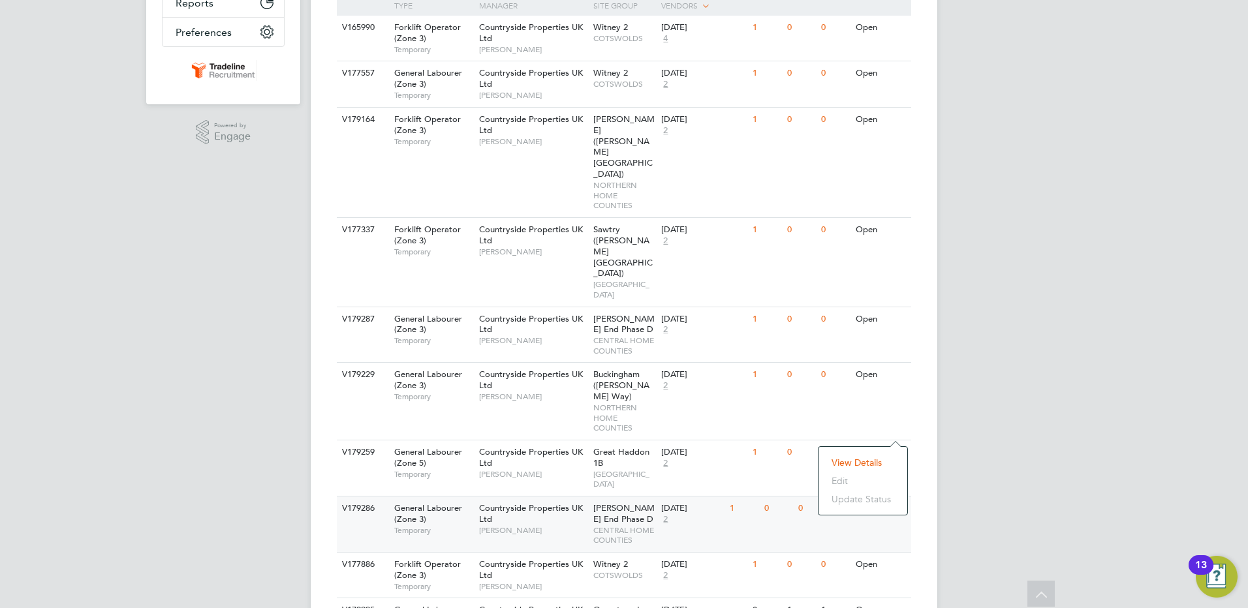
click at [865, 464] on li "View Details" at bounding box center [863, 463] width 76 height 18
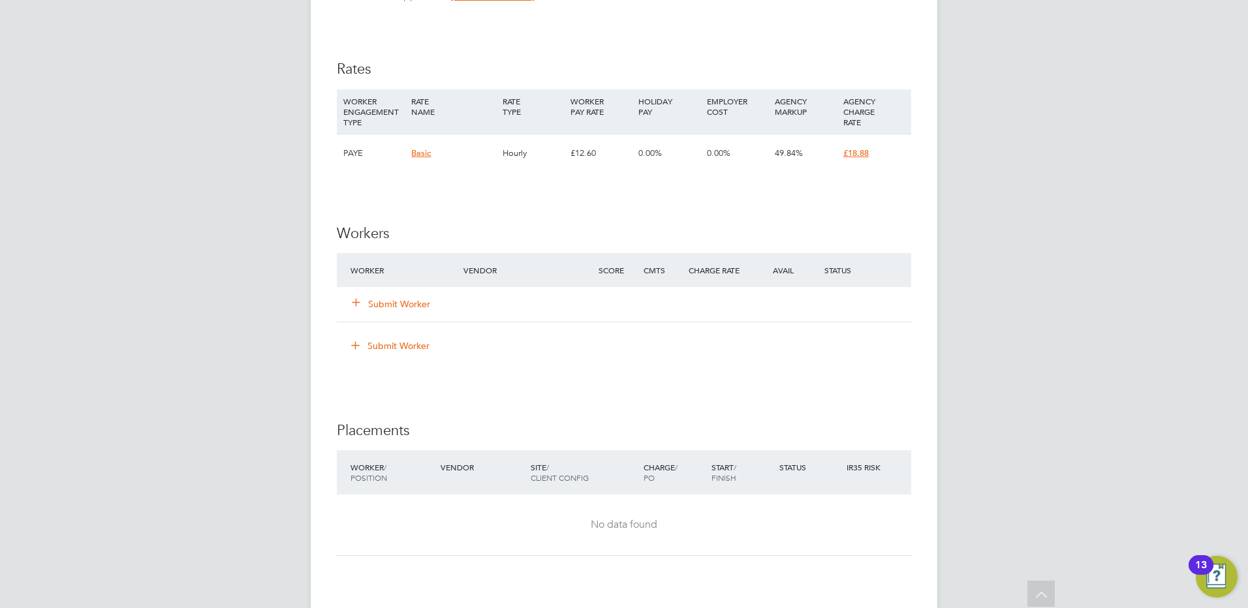
click at [377, 345] on ul "Worker Vendor Score Cmts Charge Rate Avail Status Submit Worker Submit Worker" at bounding box center [624, 311] width 574 height 116
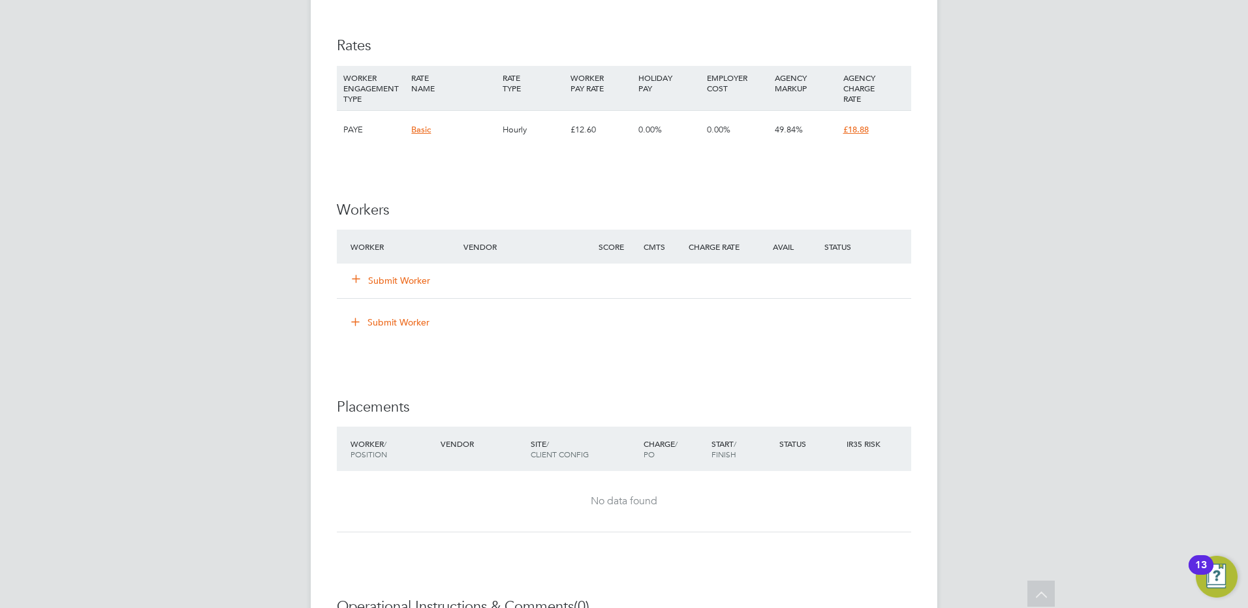
click at [396, 272] on div "Submit Worker" at bounding box center [414, 281] width 135 height 24
click at [396, 282] on button "Submit Worker" at bounding box center [392, 280] width 78 height 13
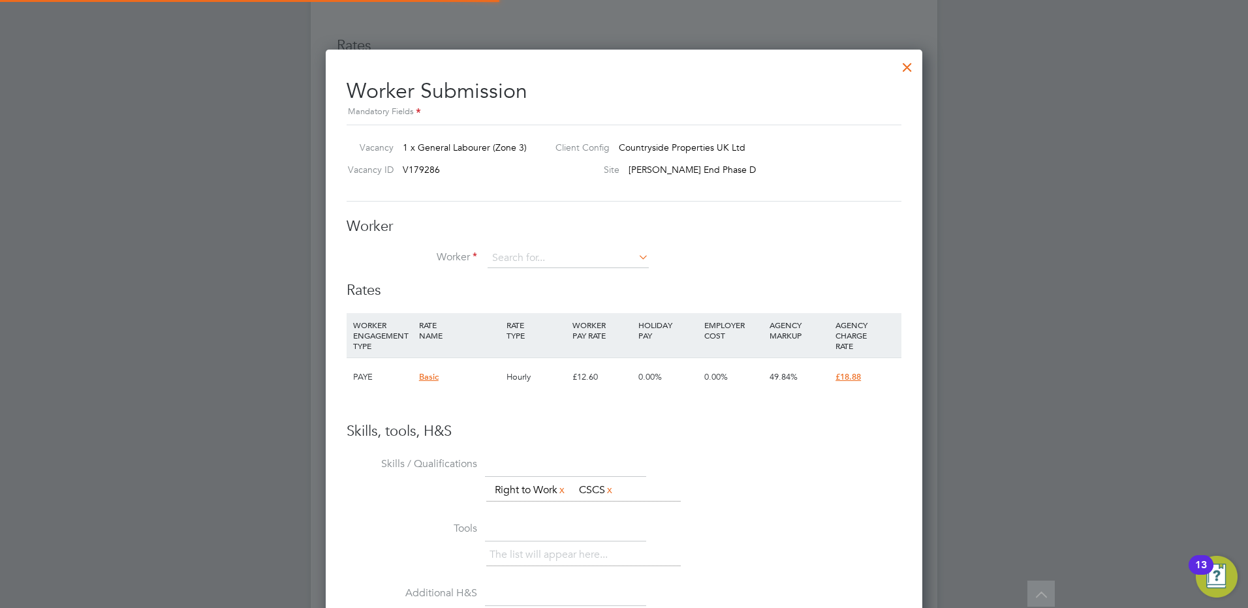
scroll to position [793, 597]
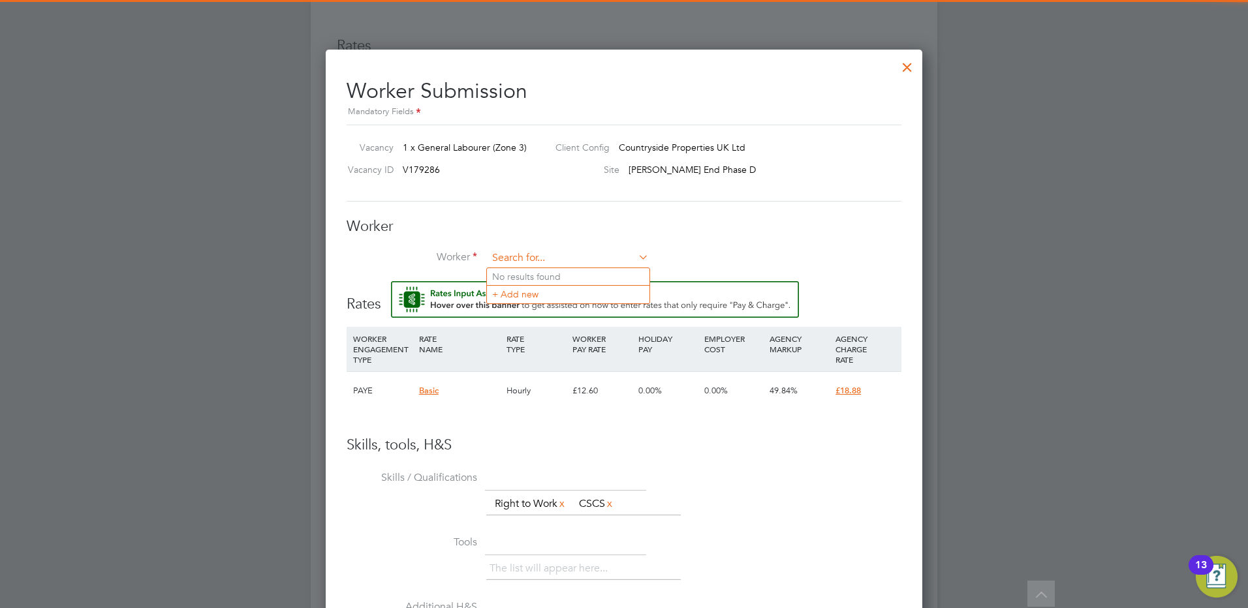
click at [522, 263] on input at bounding box center [568, 259] width 161 height 20
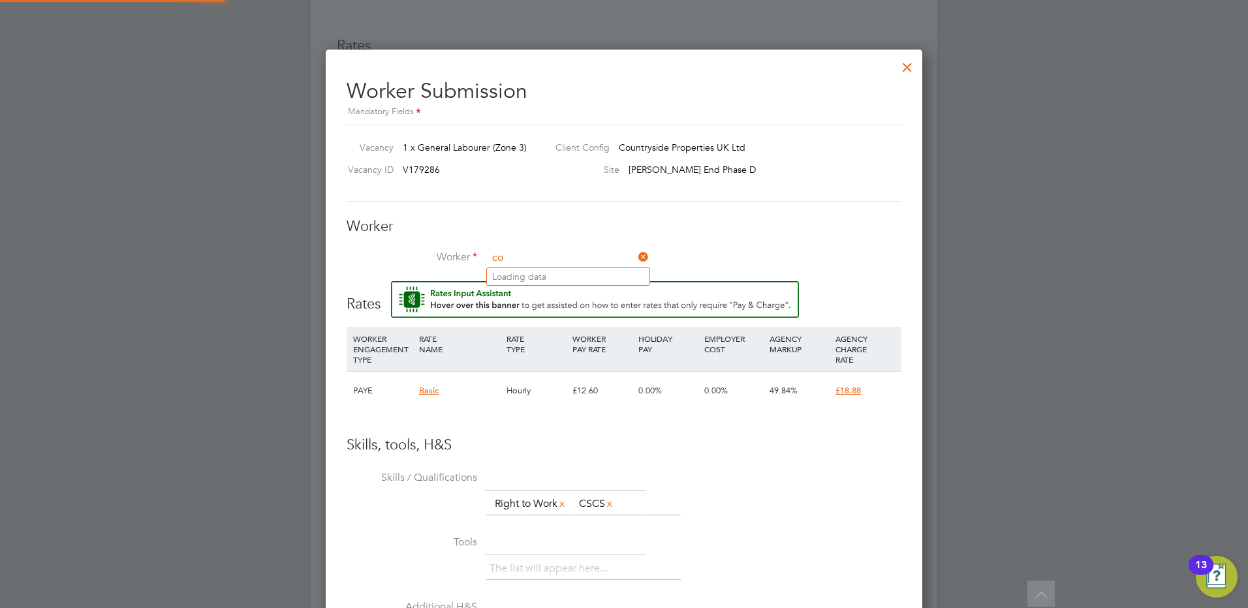
type input "c"
click at [539, 275] on li "Koko Ek anem (TLKE01)" at bounding box center [568, 277] width 163 height 18
type input "Koko Ekanem (TLKE01)"
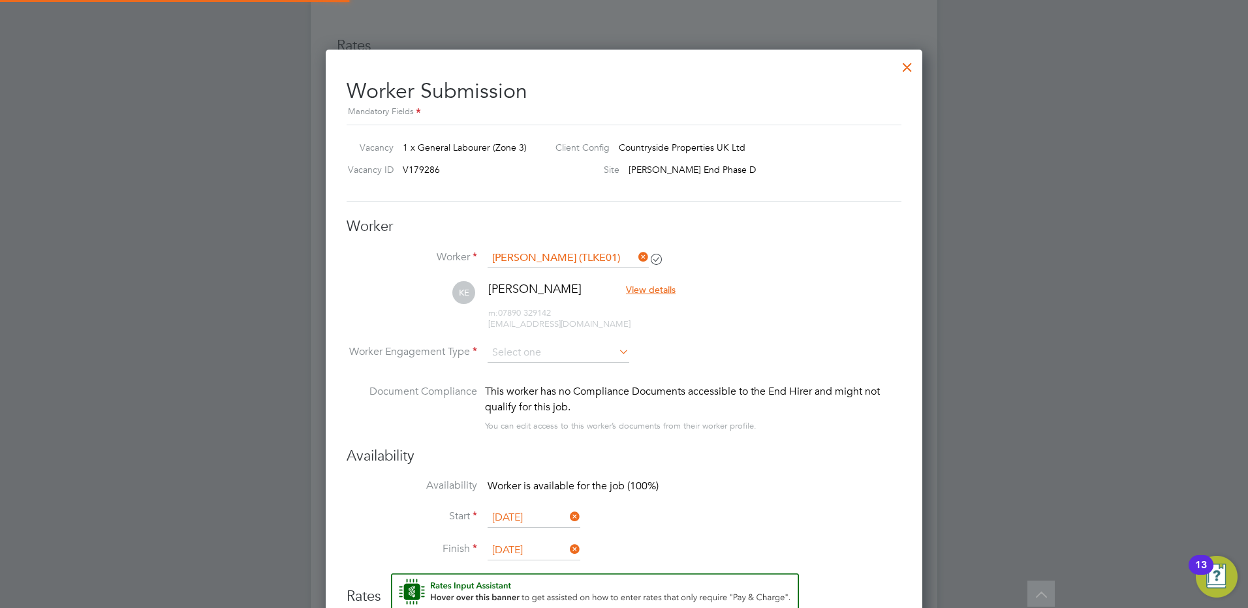
scroll to position [1099, 597]
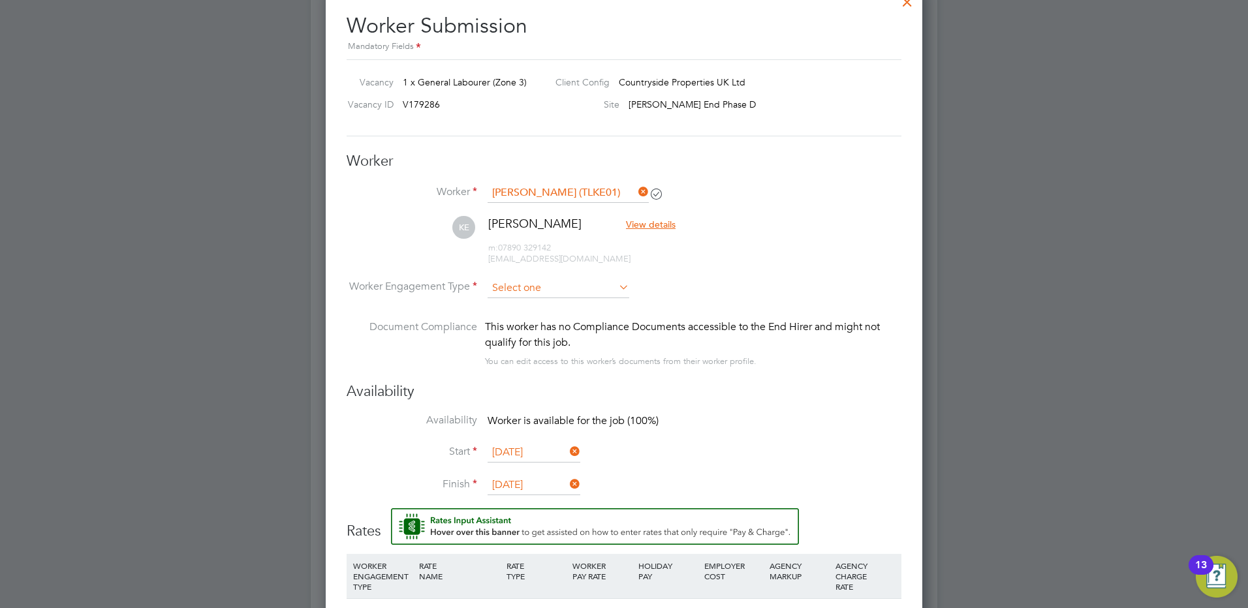
click at [617, 296] on input at bounding box center [559, 289] width 142 height 20
click at [552, 304] on li "Contract" at bounding box center [558, 306] width 143 height 17
type input "Contract"
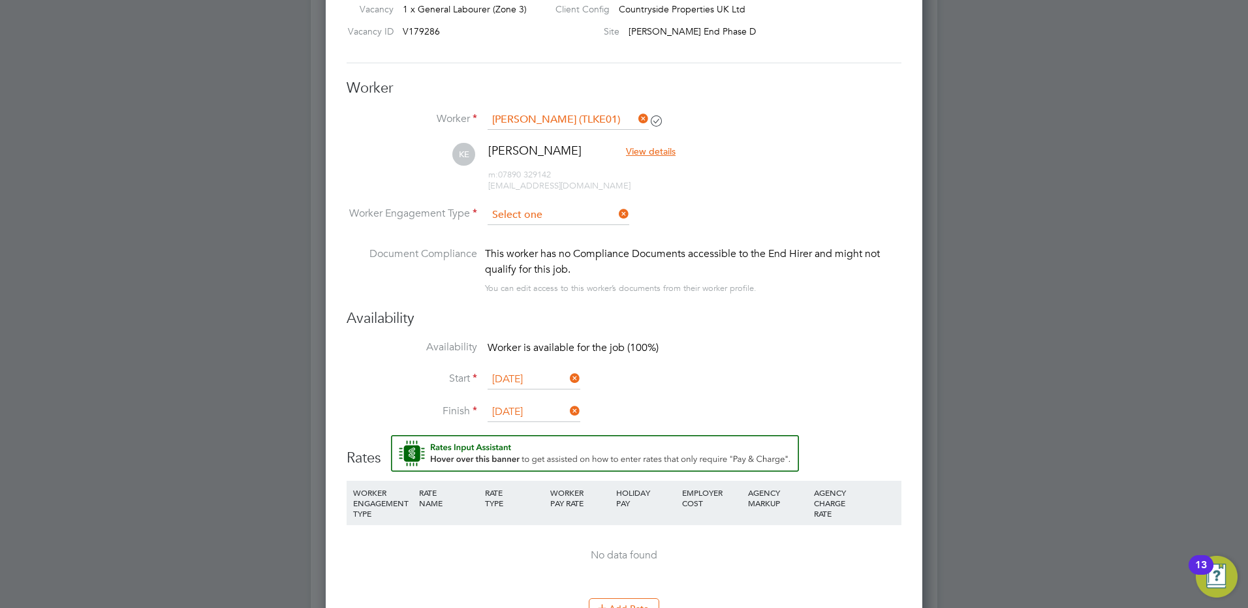
click at [557, 219] on input at bounding box center [559, 216] width 142 height 20
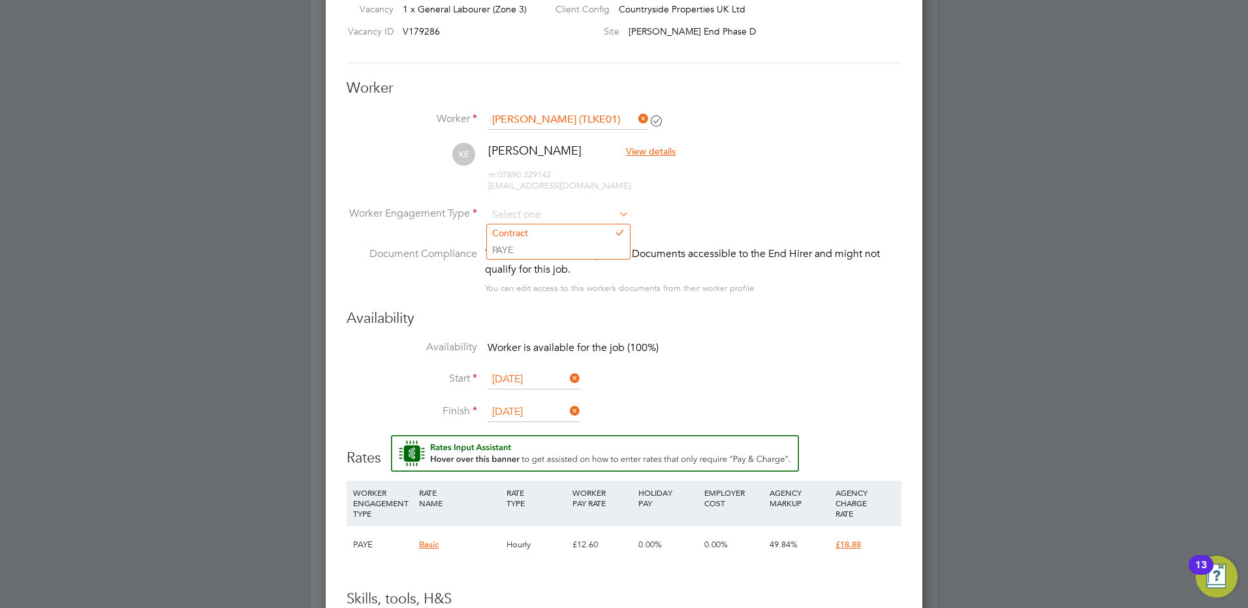
click at [767, 302] on li "Document Compliance This worker has no Compliance Documents accessible to the E…" at bounding box center [624, 277] width 555 height 63
click at [573, 214] on input at bounding box center [559, 216] width 142 height 20
click at [578, 234] on li "Contract" at bounding box center [558, 233] width 143 height 17
type input "Contract"
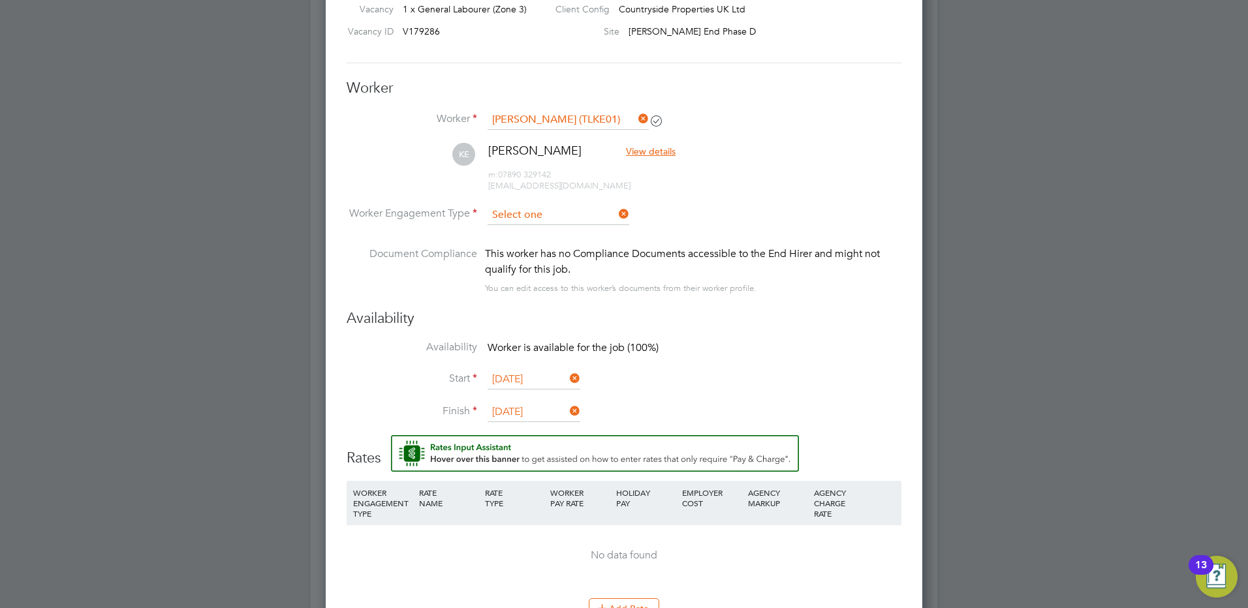
click at [582, 207] on input at bounding box center [559, 216] width 142 height 20
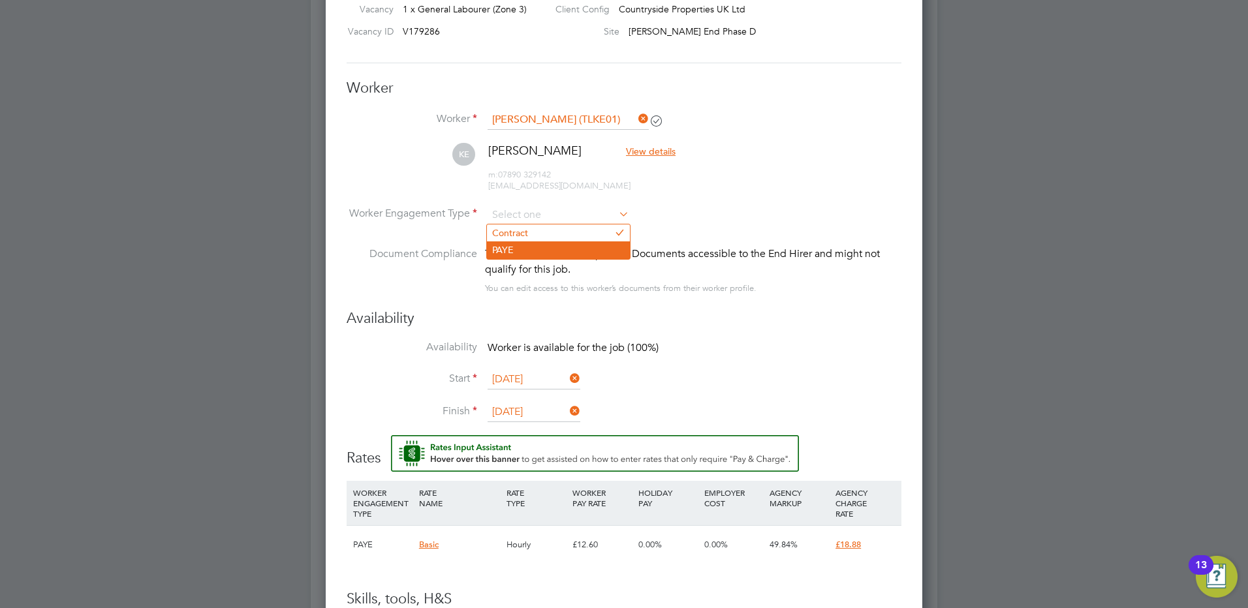
click at [574, 242] on li "PAYE" at bounding box center [558, 250] width 143 height 17
type input "PAYE"
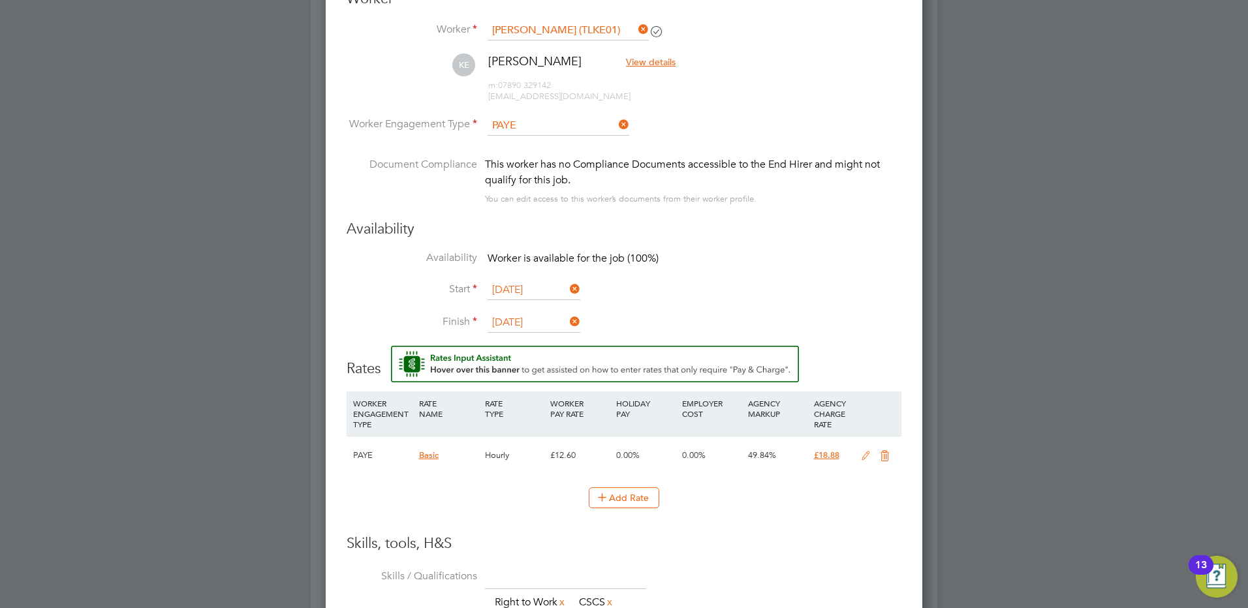
click at [863, 456] on icon at bounding box center [866, 456] width 16 height 10
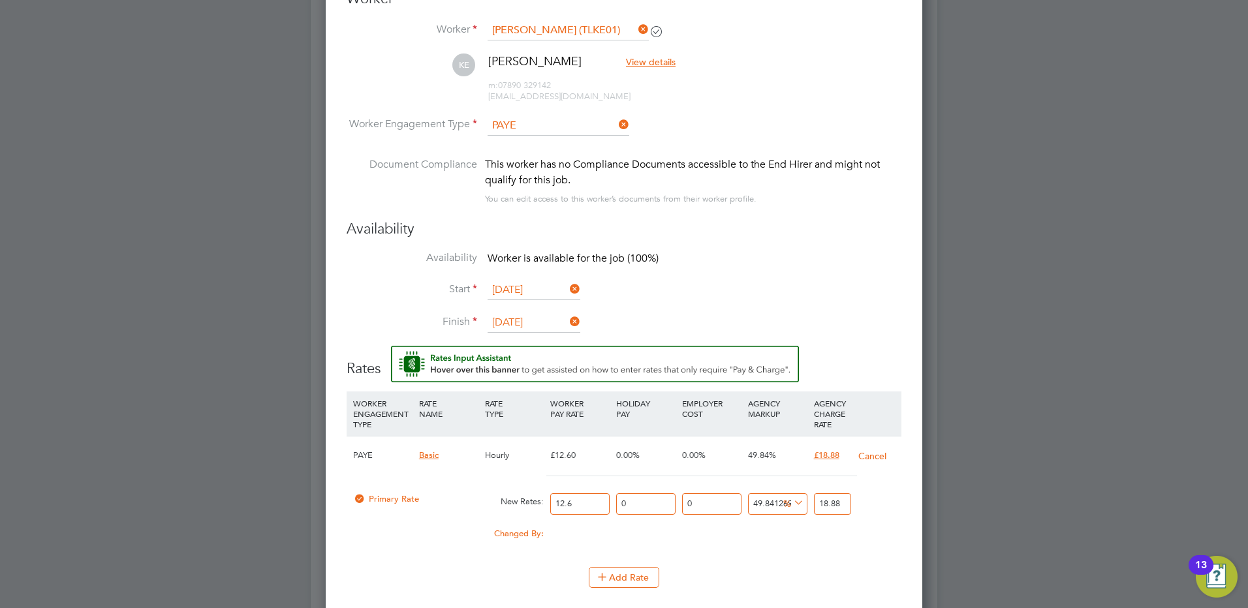
drag, startPoint x: 586, startPoint y: 500, endPoint x: 473, endPoint y: 496, distance: 113.0
click at [473, 496] on div "Primary Rate New Rates: 12.6 0 n/a 0 n/a 49.84126984126984 0 % 18.88" at bounding box center [624, 504] width 555 height 35
type input "1"
type input "1.4984126984126984"
type input "16"
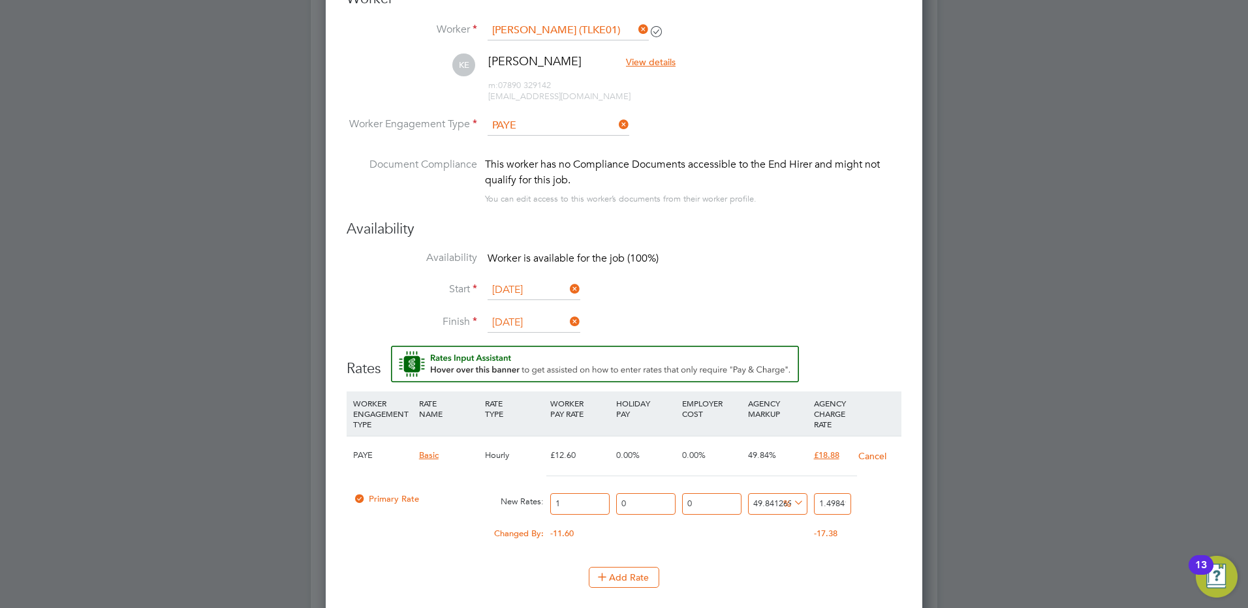
type input "23.974603174603175"
type input "16.5"
type input "24.723809523809525"
type input "16.50"
click at [899, 274] on li "Availability Worker is available for the job (100%)" at bounding box center [624, 265] width 555 height 29
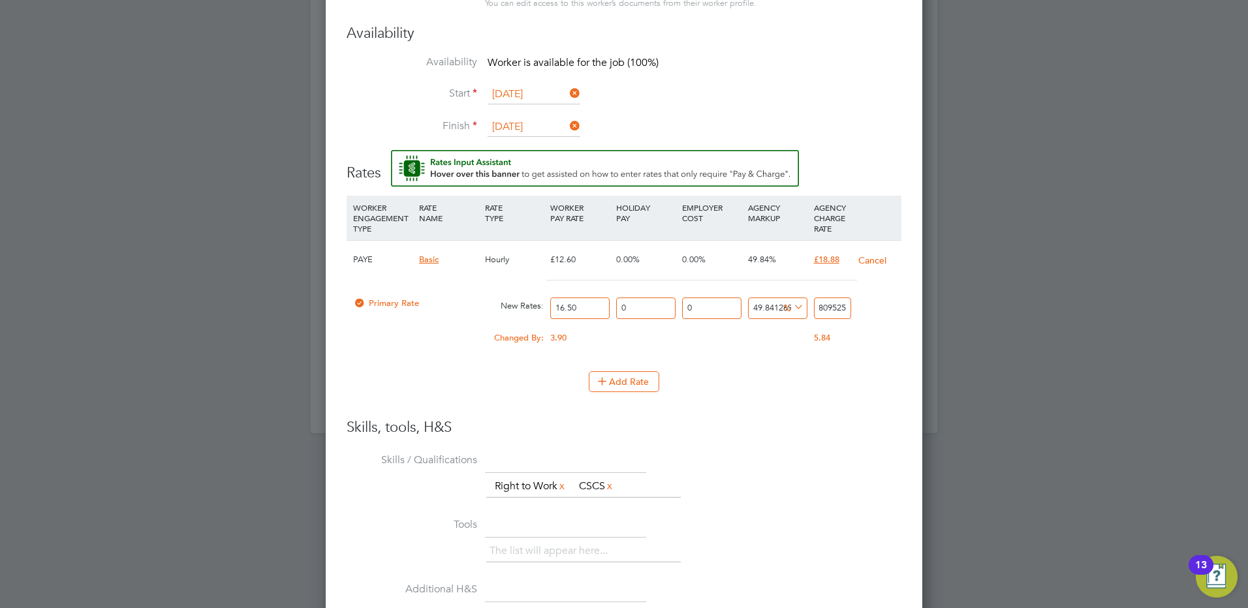
drag, startPoint x: 818, startPoint y: 307, endPoint x: 909, endPoint y: 308, distance: 90.7
click at [909, 308] on div "Worker Submission Mandatory Fields Vacancy 1 x General Labourer (Zone 3) Client…" at bounding box center [624, 232] width 597 height 1212
type input "-93.93939393939394"
type input "1"
type input "9.090909090909092"
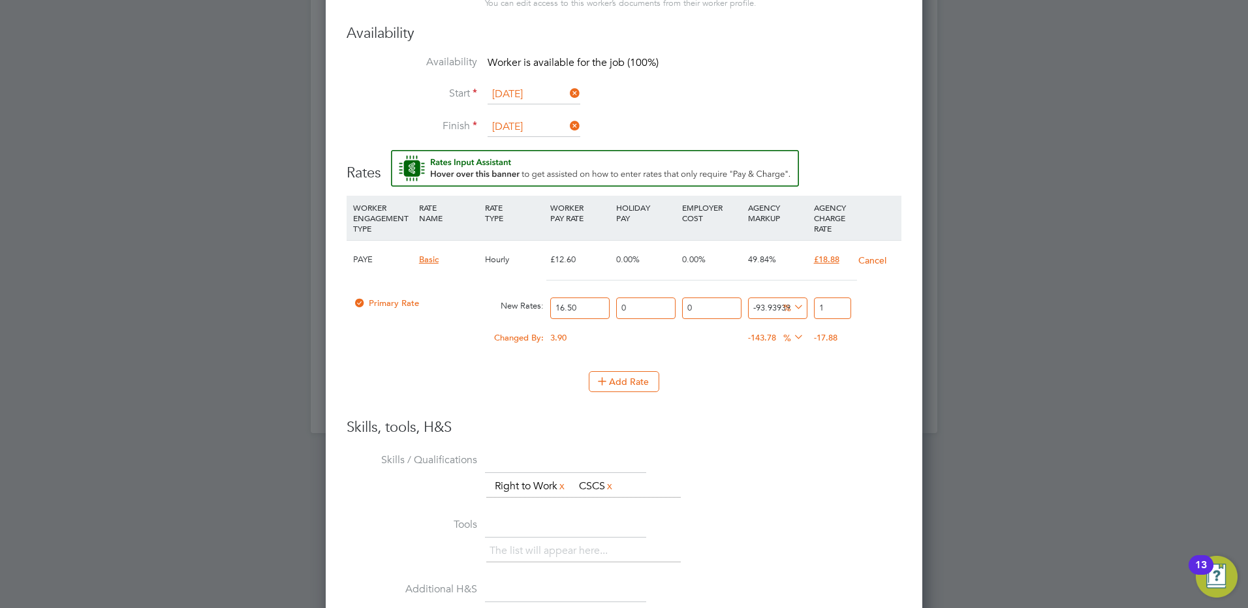
type input "18"
type input "13.93939393939394"
type input "18.8"
type input "14.424242424242424"
type input "18.88"
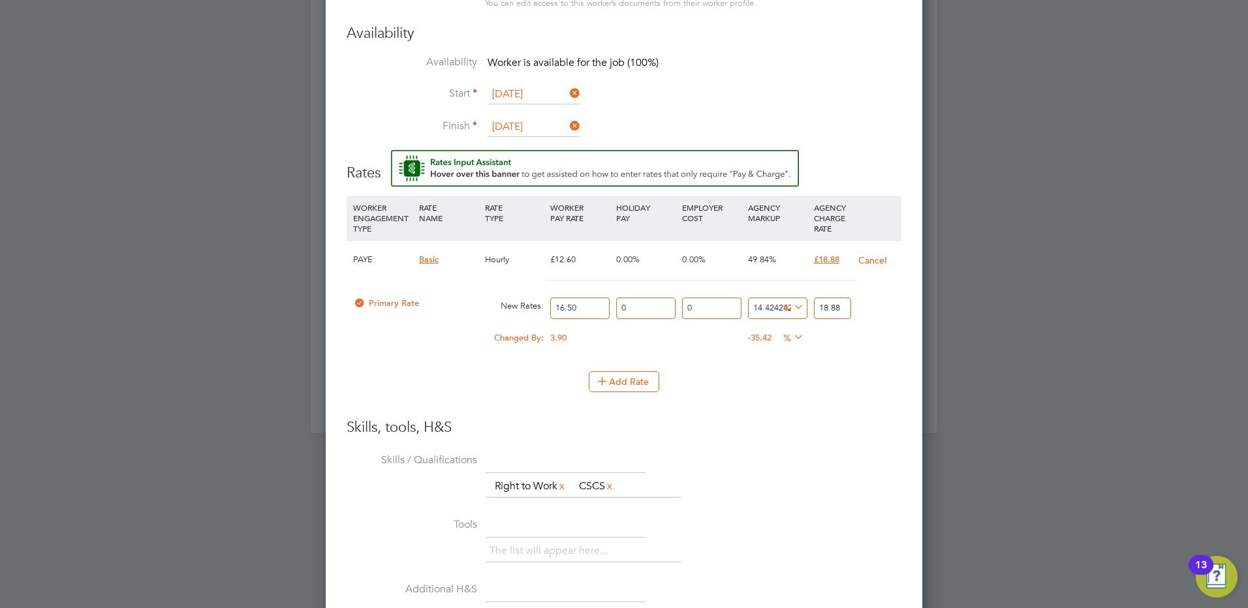
click at [757, 416] on li "WORKER ENGAGEMENT TYPE RATE NAME RATE TYPE WORKER PAY RATE HOLIDAY PAY EMPLOYER…" at bounding box center [624, 307] width 555 height 223
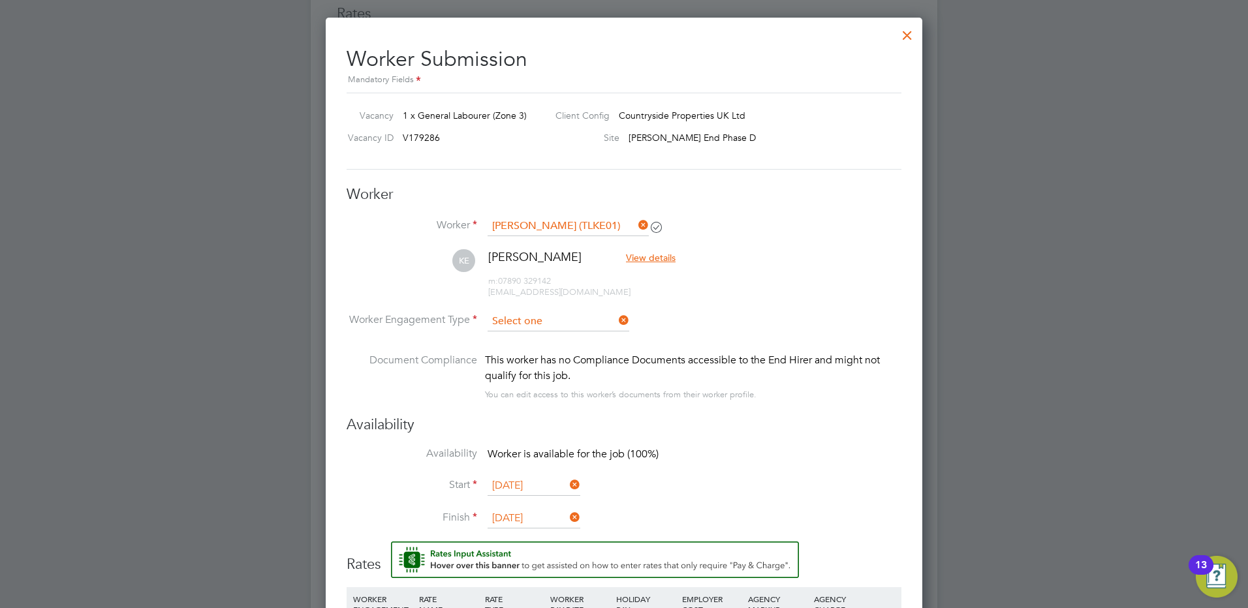
click at [575, 318] on input at bounding box center [559, 322] width 142 height 20
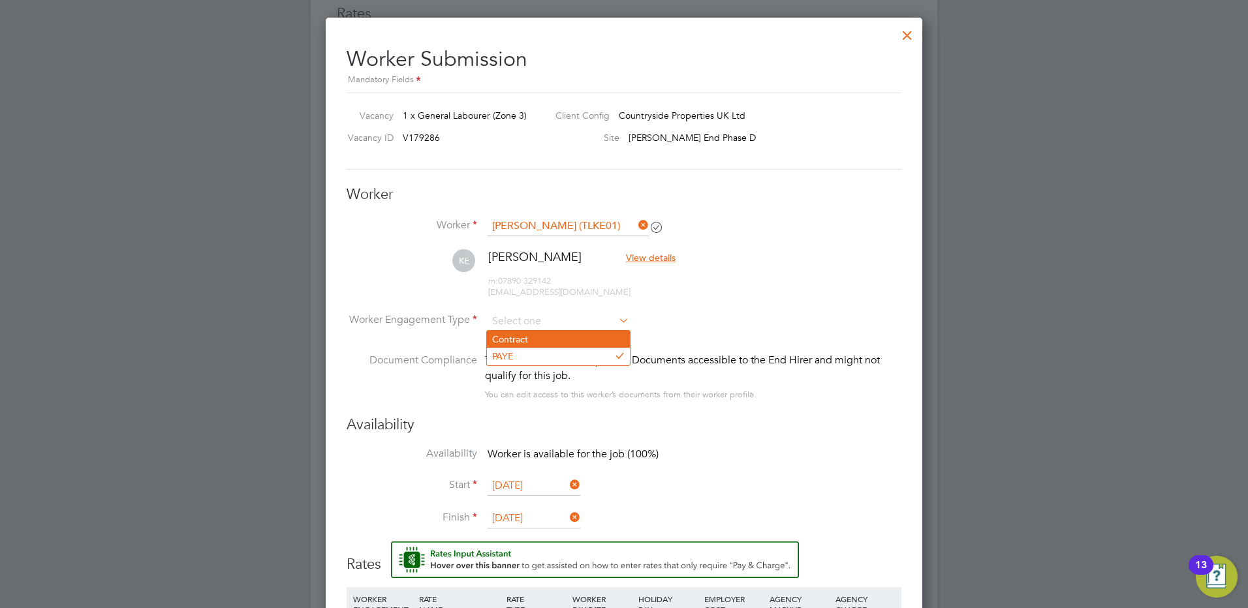
click at [560, 338] on li "Contract" at bounding box center [558, 339] width 143 height 17
type input "Contract"
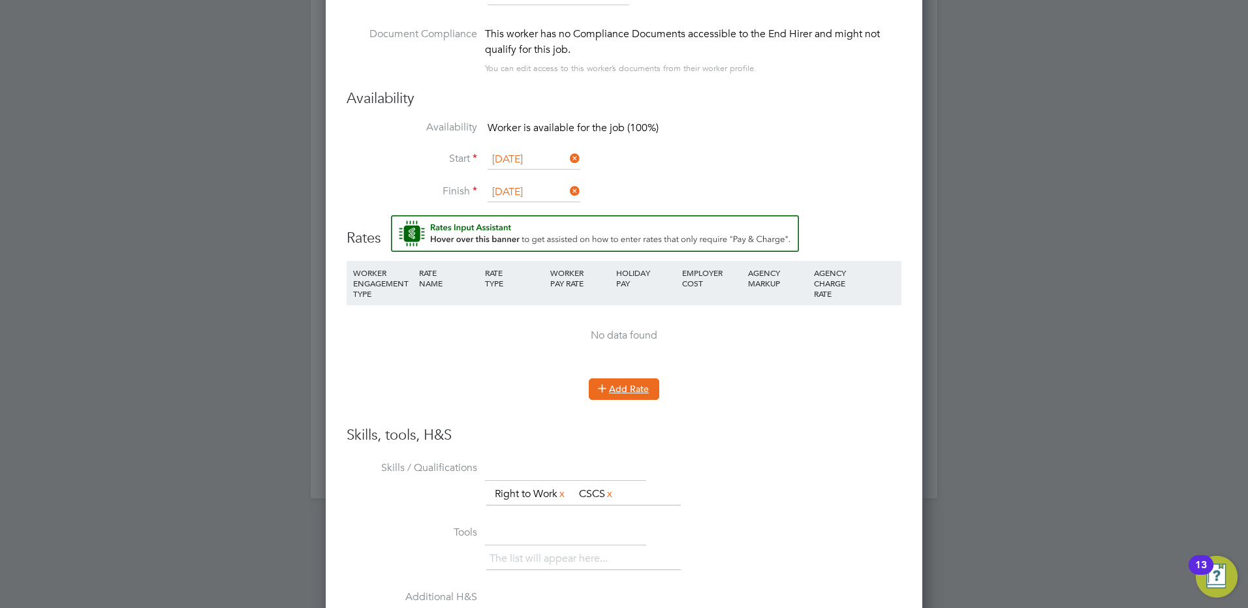
click at [616, 390] on button "Add Rate" at bounding box center [624, 389] width 71 height 21
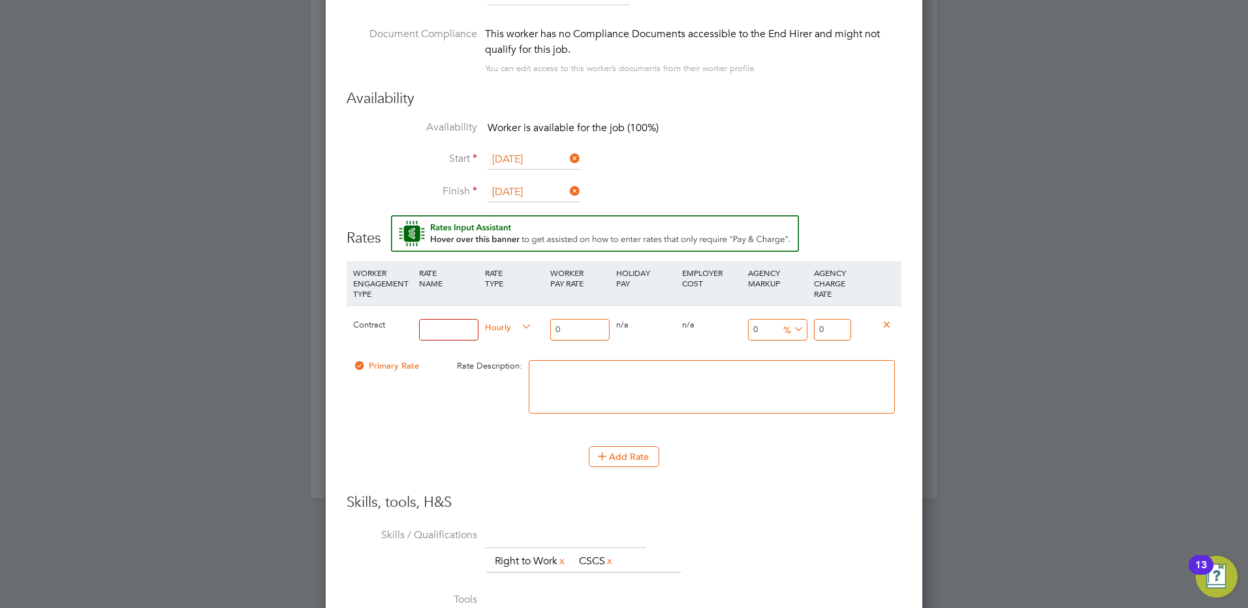
drag, startPoint x: 830, startPoint y: 330, endPoint x: 790, endPoint y: 330, distance: 40.5
click at [790, 330] on div "Contract Hourly 0 0 n/a 0 n/a 0 0 % 0" at bounding box center [624, 330] width 555 height 48
type input "18.88"
drag, startPoint x: 561, startPoint y: 328, endPoint x: 542, endPoint y: 328, distance: 18.3
click at [542, 328] on div "Contract Hourly 0 0 n/a 0 n/a 0 0 % 18.88" at bounding box center [624, 330] width 555 height 48
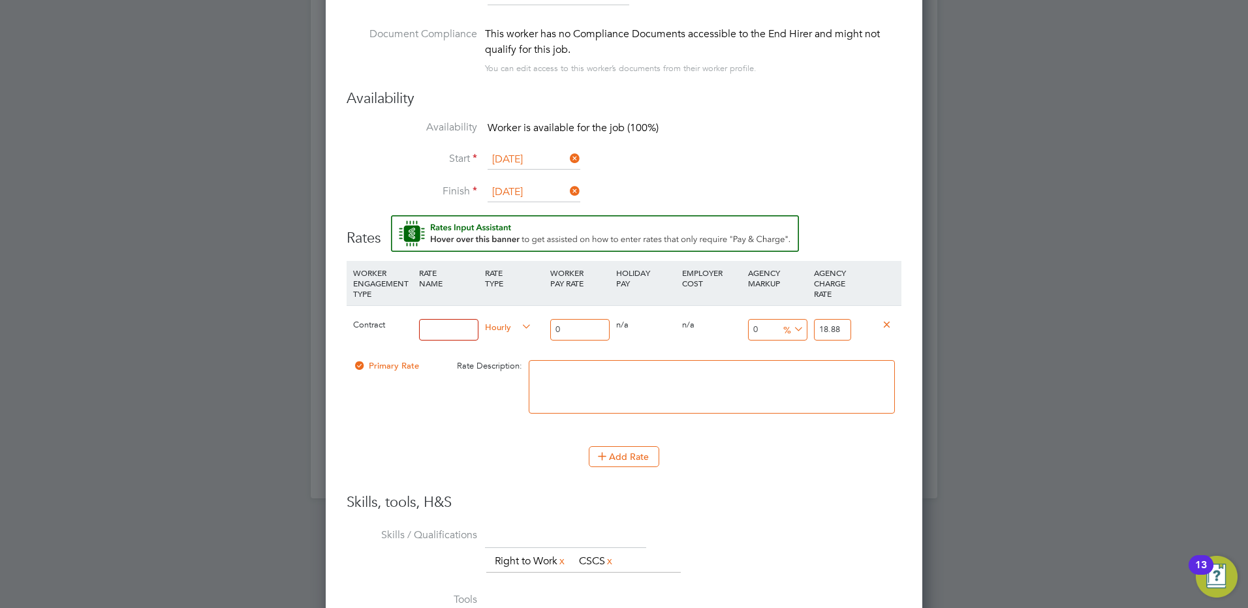
type input "1"
type input "16"
type input "16.5"
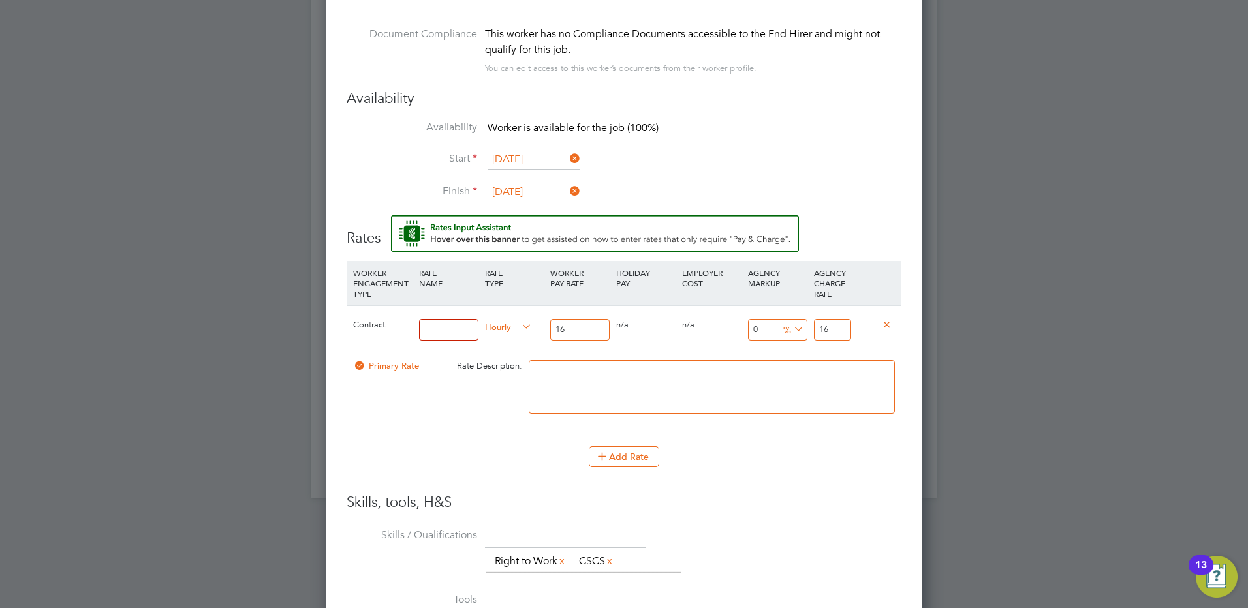
type input "16.5"
type input "16.50"
drag, startPoint x: 820, startPoint y: 327, endPoint x: 868, endPoint y: 327, distance: 47.7
click at [868, 327] on div "Contract Hourly 16.50 0 n/a 0 n/a 0 0 % 16.5" at bounding box center [624, 330] width 555 height 48
type input "-93.93939393939394"
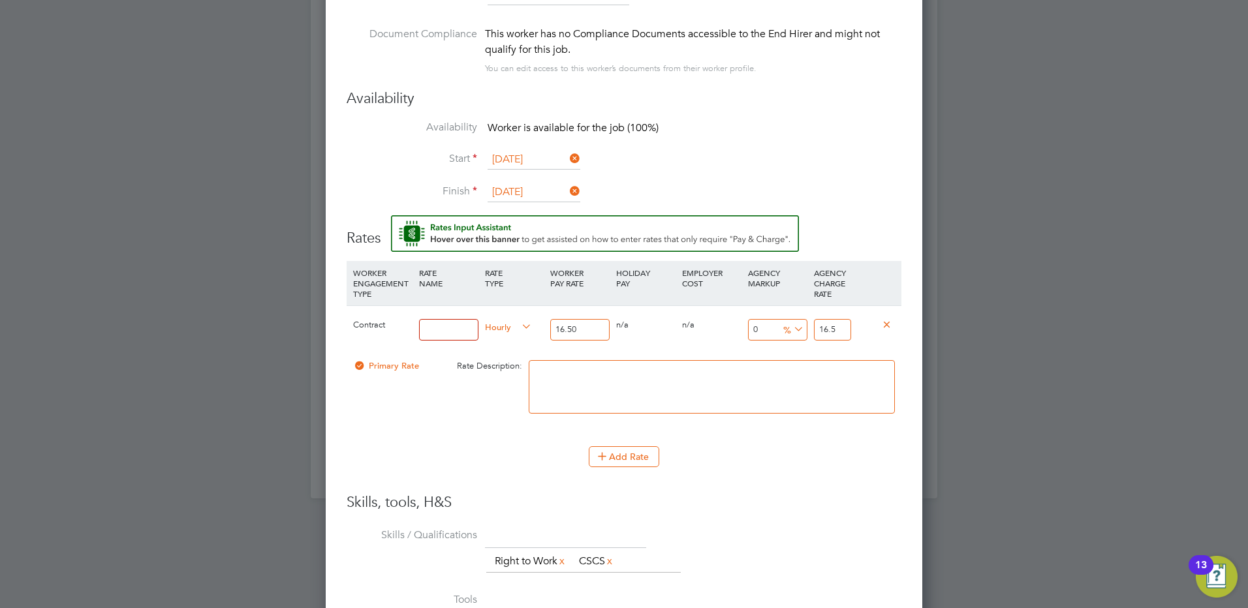
type input "1"
type input "9.090909090909092"
type input "18"
type input "13.93939393939394"
type input "18.8"
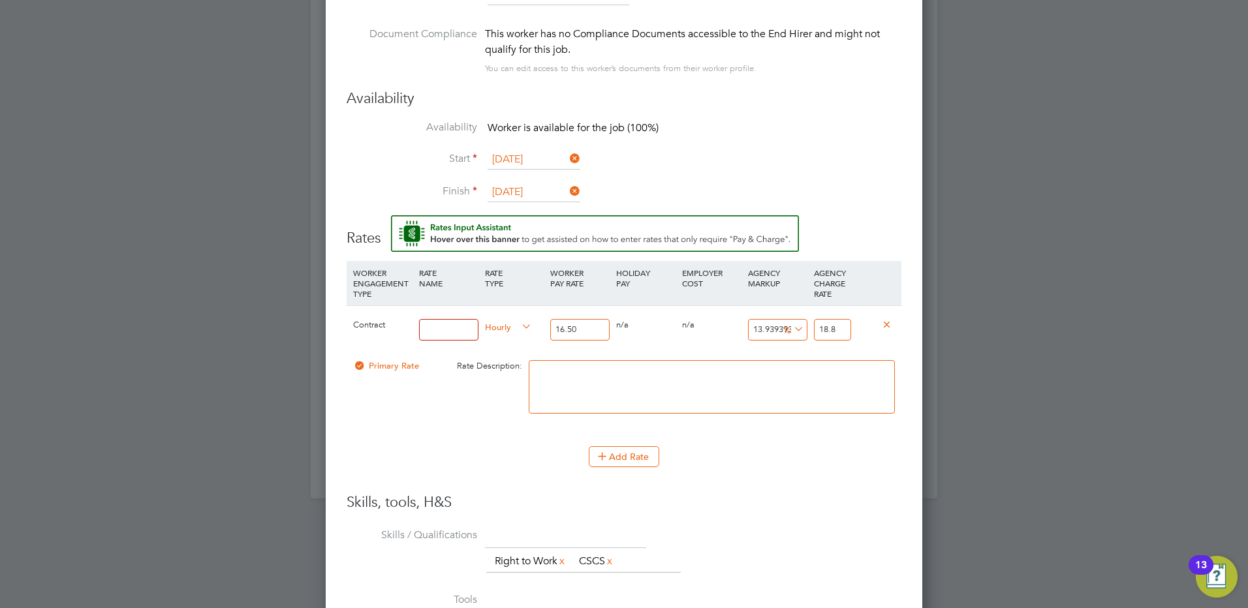
type input "14.424242424242424"
type input "18.88"
click at [438, 326] on input at bounding box center [448, 330] width 59 height 22
type input "lab1"
click at [763, 496] on h3 "Skills, tools, H&S" at bounding box center [624, 503] width 555 height 19
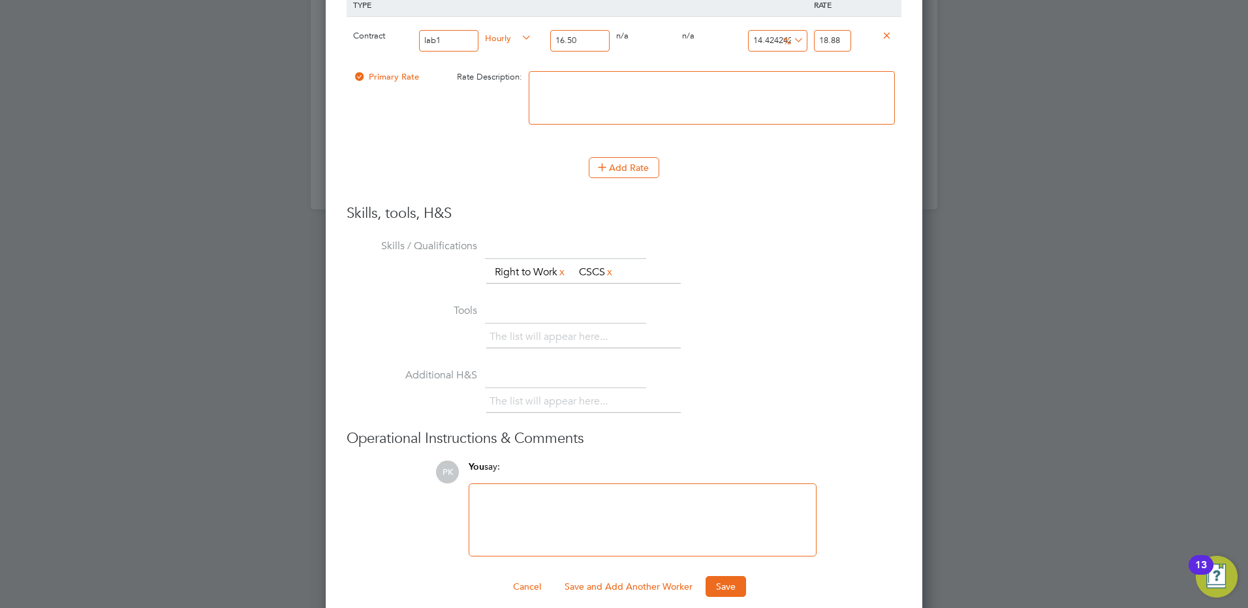
scroll to position [1511, 0]
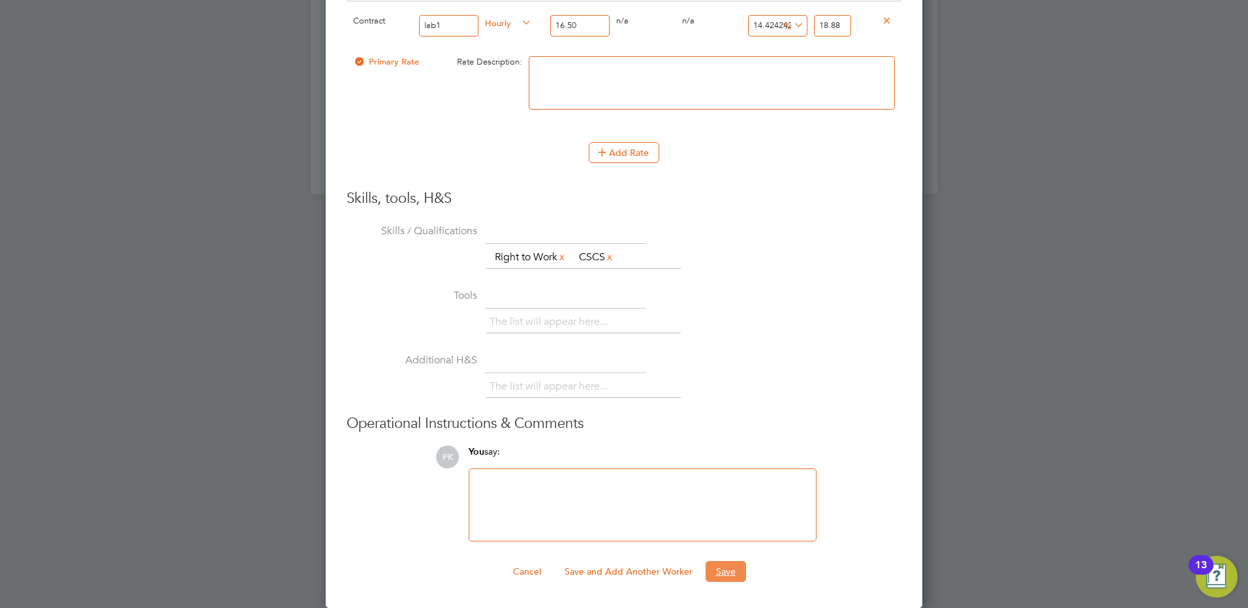
click at [726, 572] on button "Save" at bounding box center [726, 571] width 40 height 21
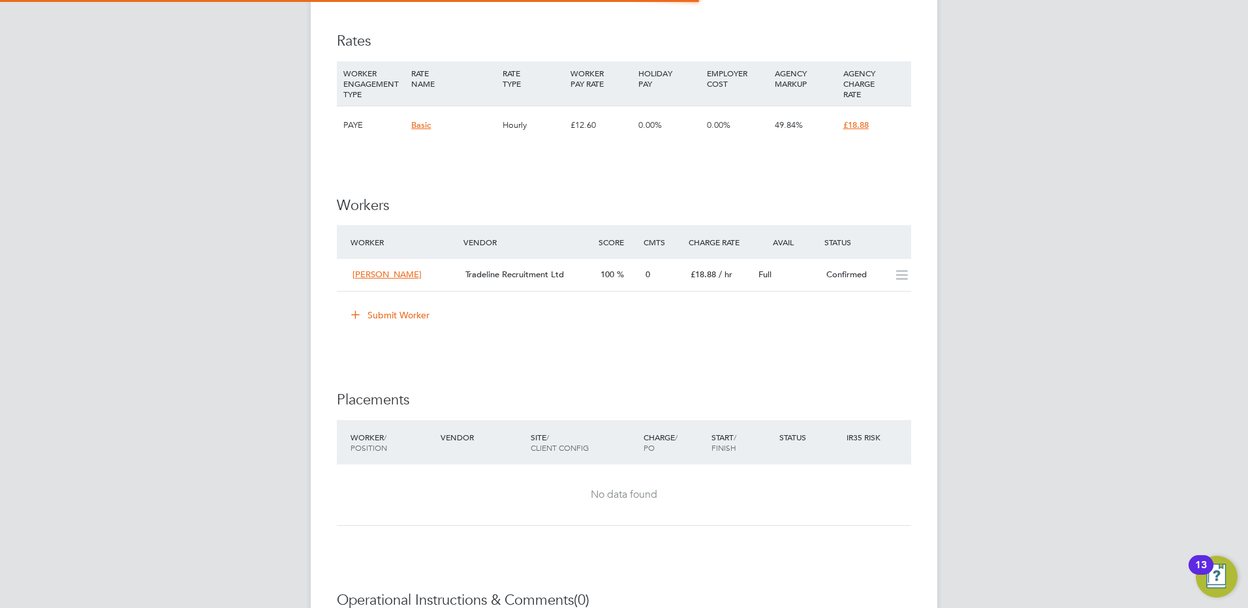
scroll to position [22, 114]
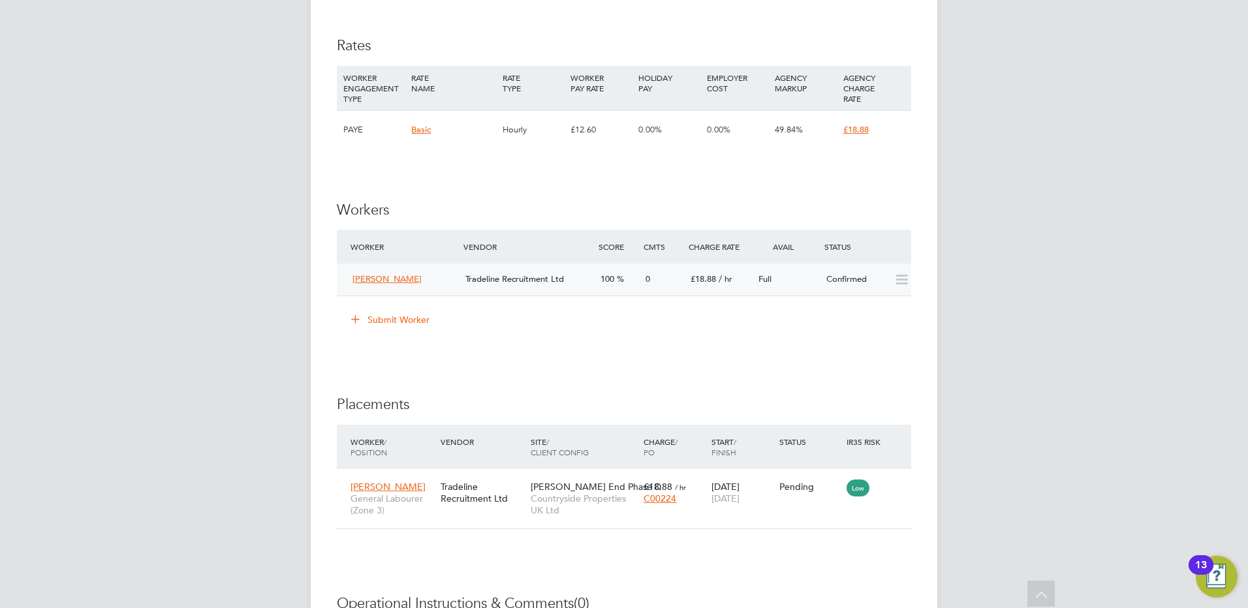
click at [880, 281] on div "Confirmed" at bounding box center [855, 280] width 68 height 22
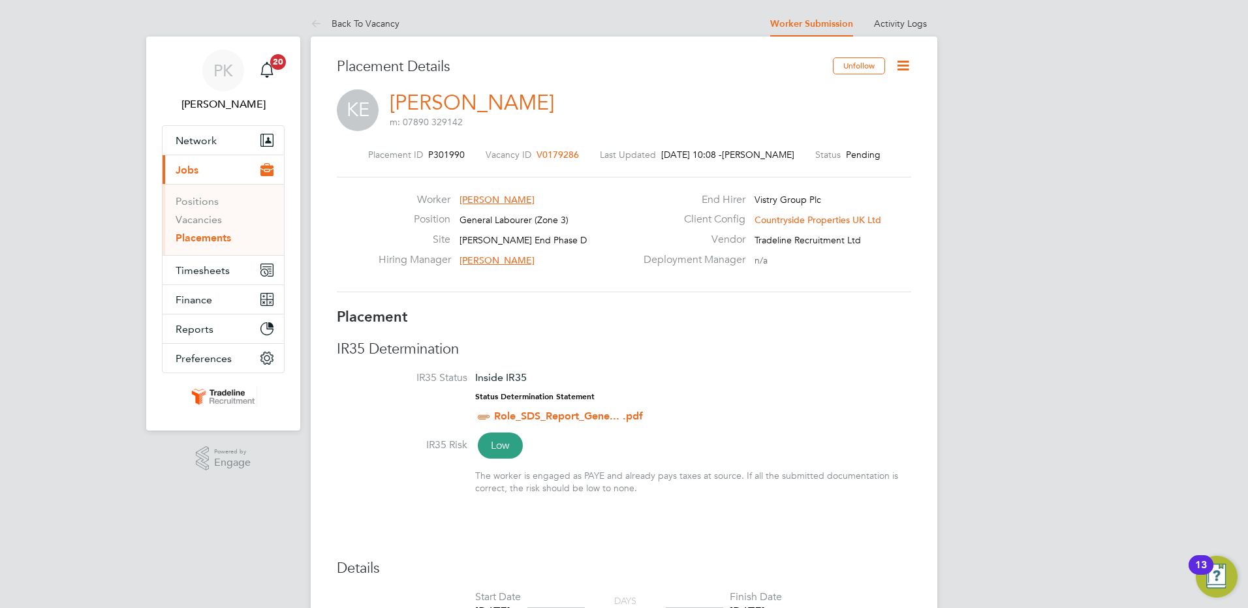
click at [905, 69] on icon at bounding box center [903, 65] width 16 height 16
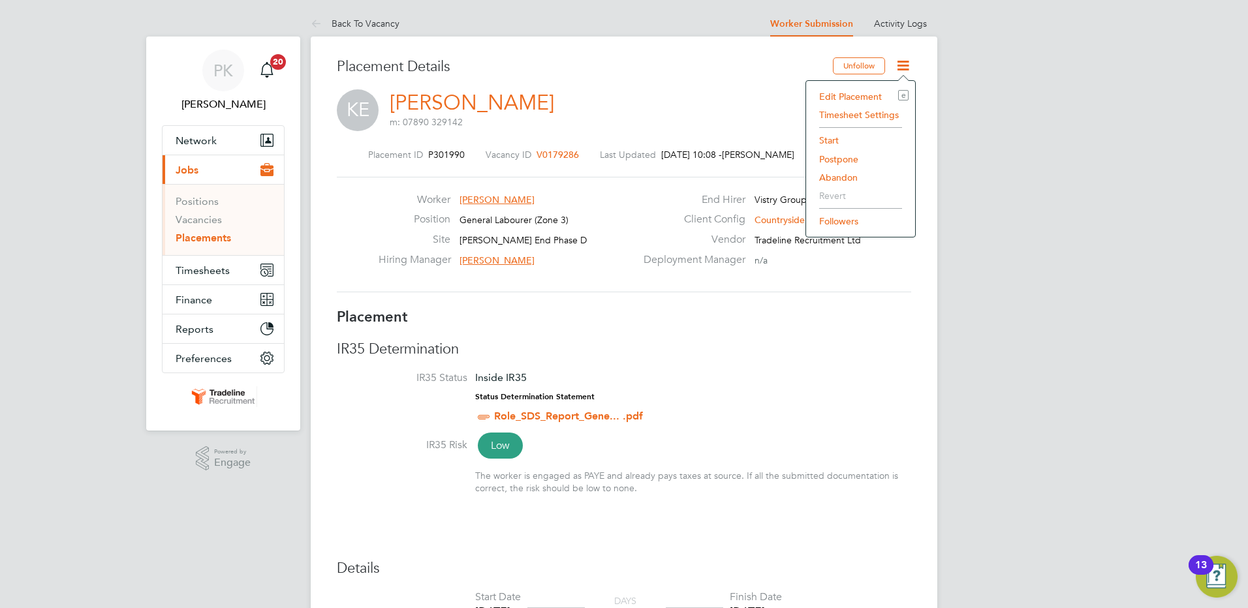
click at [825, 138] on li "Start" at bounding box center [861, 140] width 96 height 18
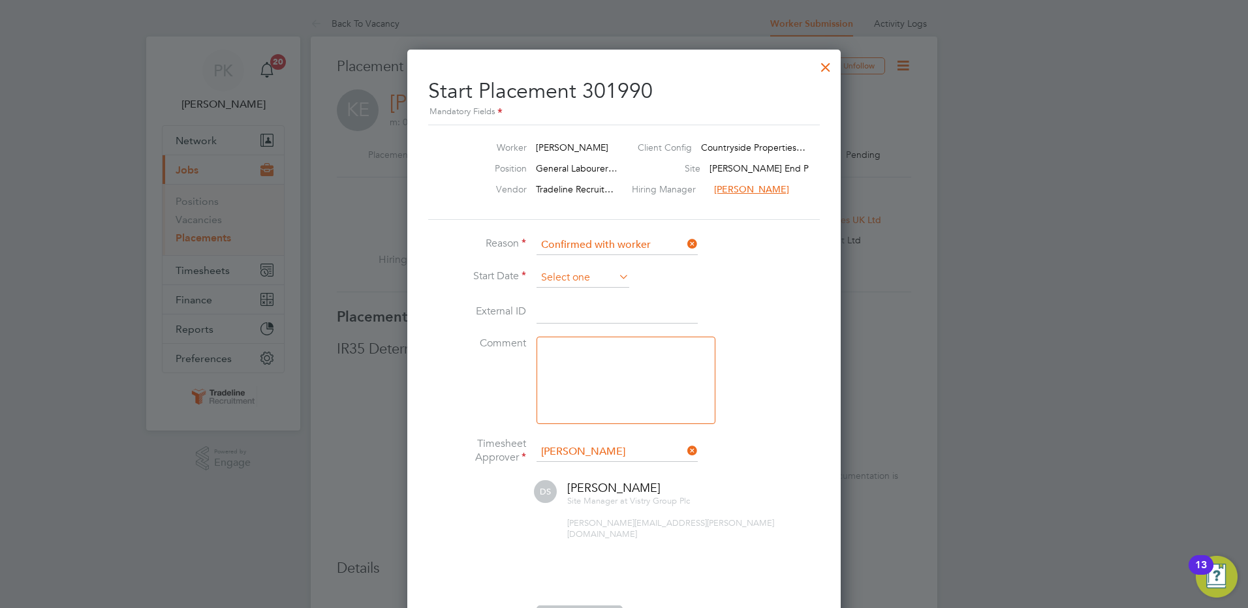
click at [561, 284] on input at bounding box center [583, 278] width 93 height 20
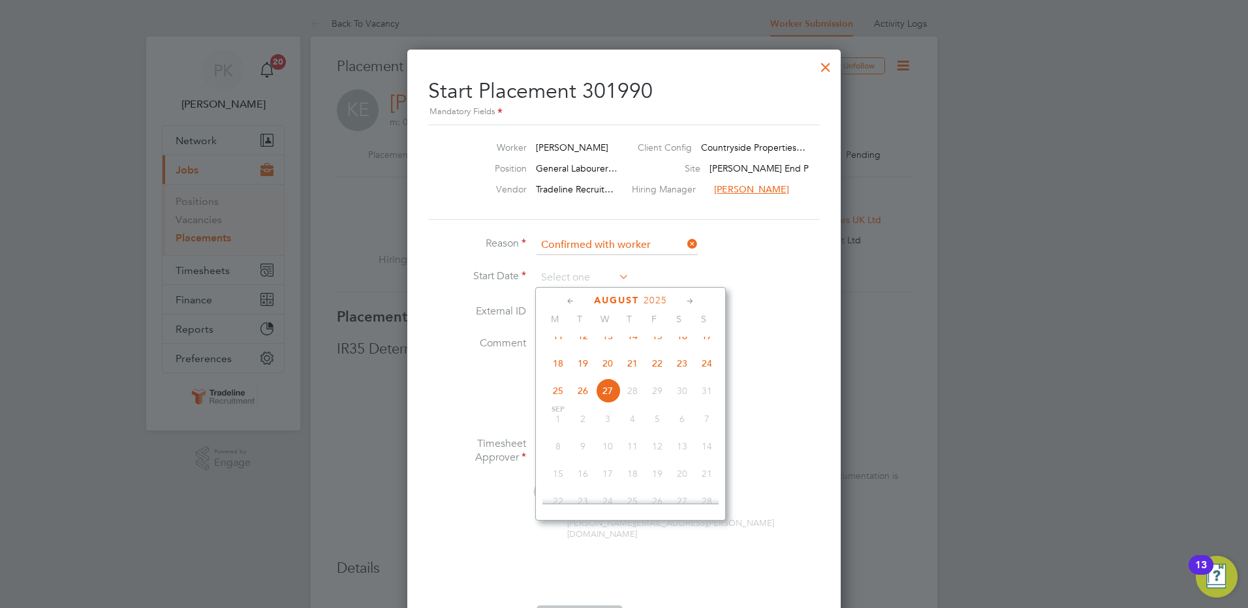
click at [580, 398] on span "26" at bounding box center [583, 391] width 25 height 25
type input "26 Aug 2025"
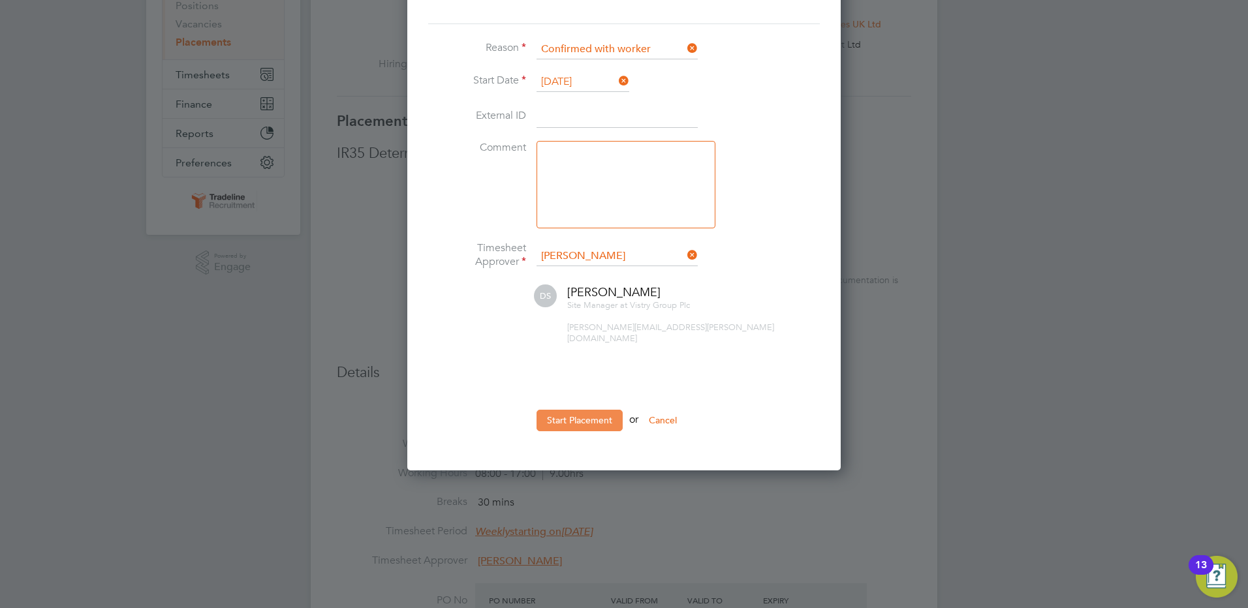
click at [593, 410] on button "Start Placement" at bounding box center [580, 420] width 86 height 21
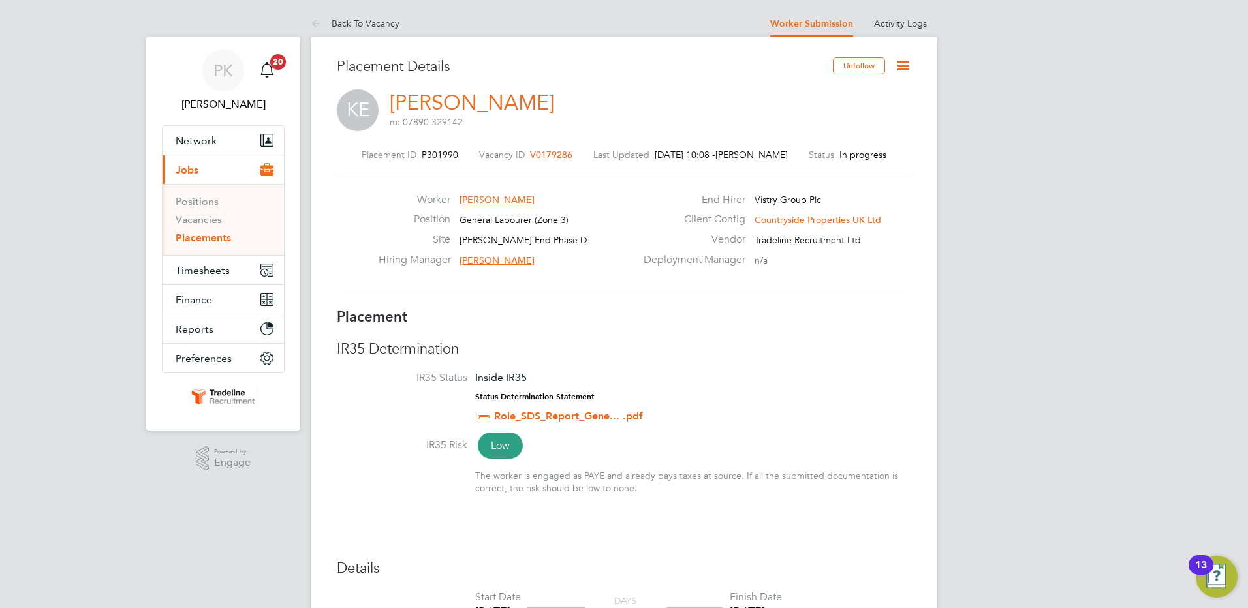
click at [193, 169] on span "Jobs" at bounding box center [187, 170] width 23 height 12
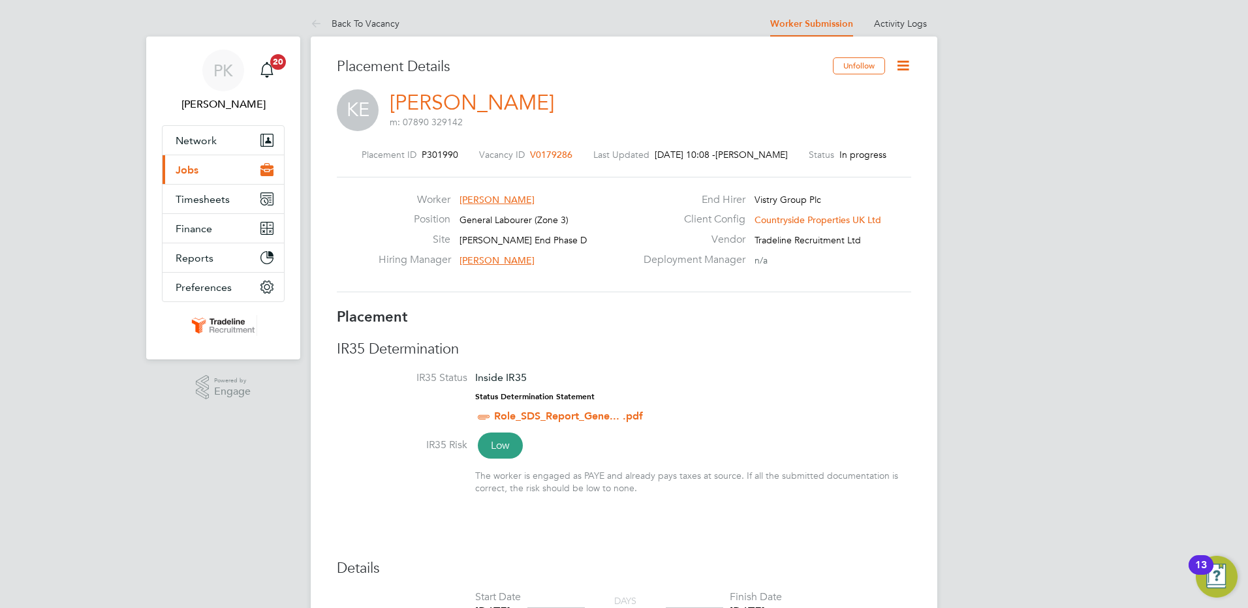
click at [193, 169] on span "Jobs" at bounding box center [187, 170] width 23 height 12
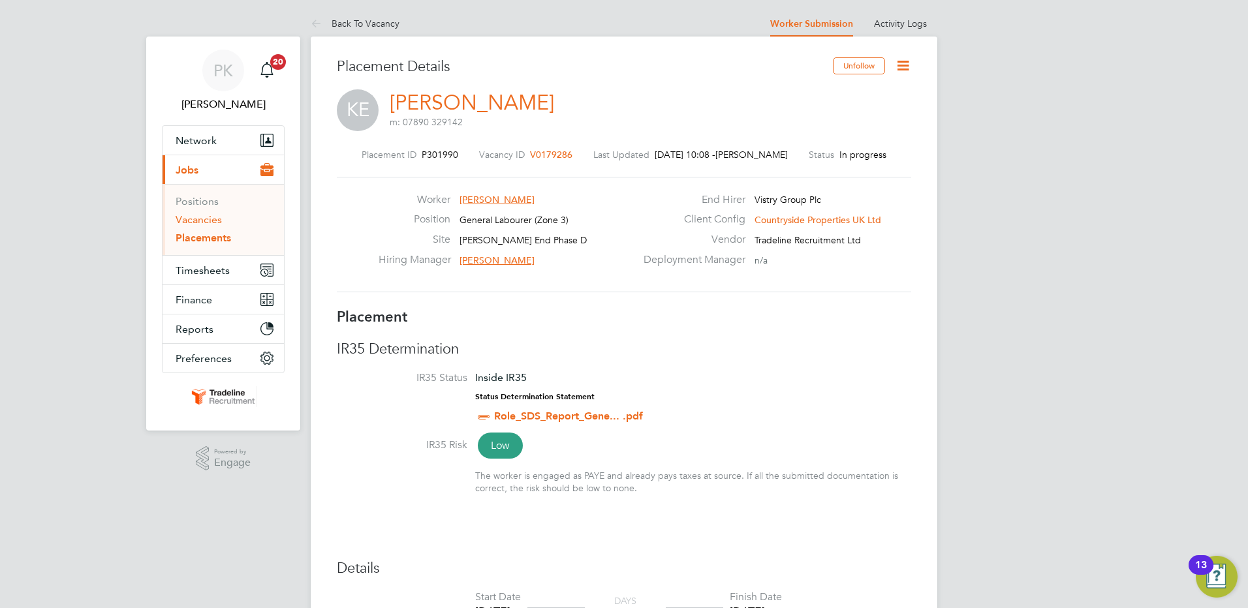
click at [198, 217] on link "Vacancies" at bounding box center [199, 219] width 46 height 12
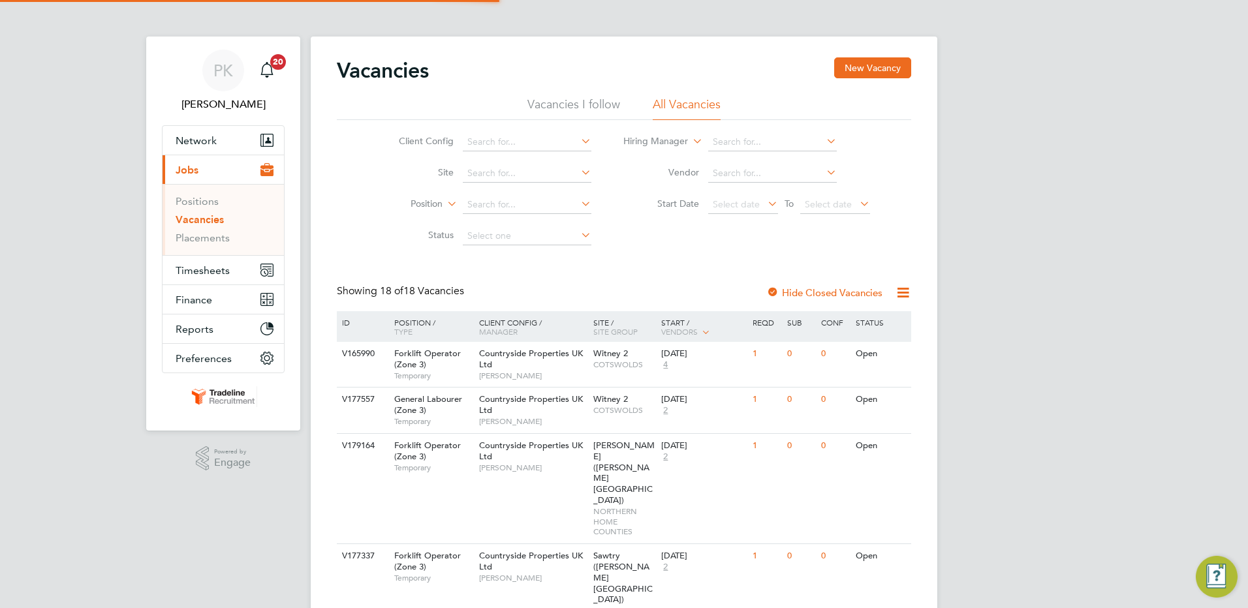
click at [198, 217] on link "Vacancies" at bounding box center [200, 219] width 48 height 12
click at [193, 135] on span "Network" at bounding box center [196, 140] width 41 height 12
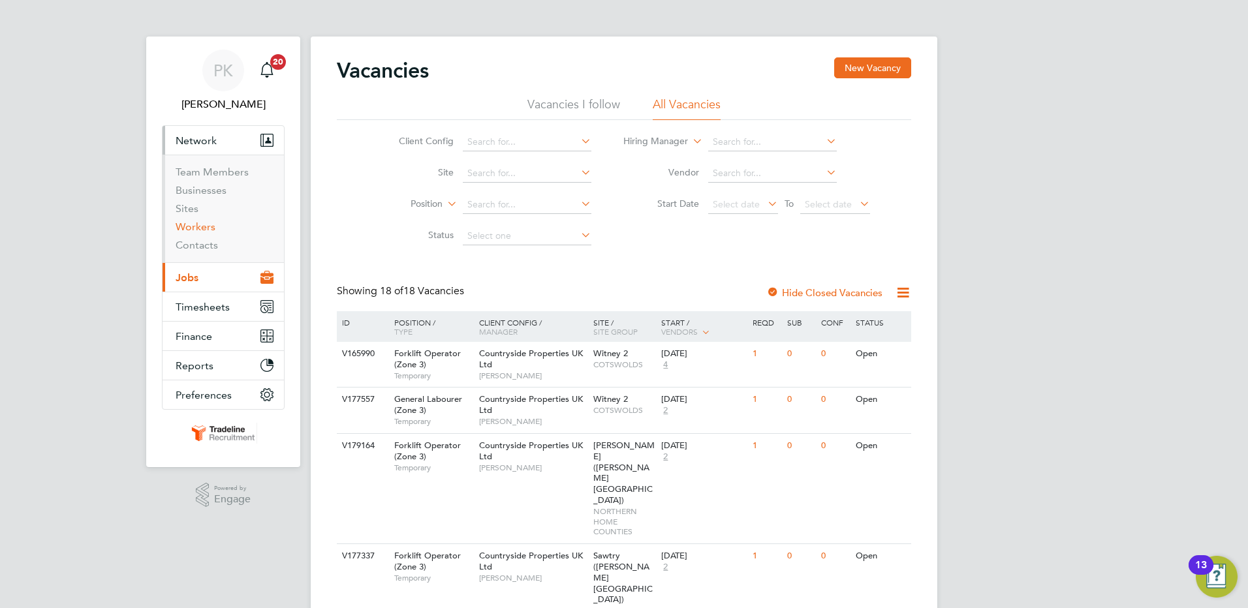
click at [196, 227] on link "Workers" at bounding box center [196, 227] width 40 height 12
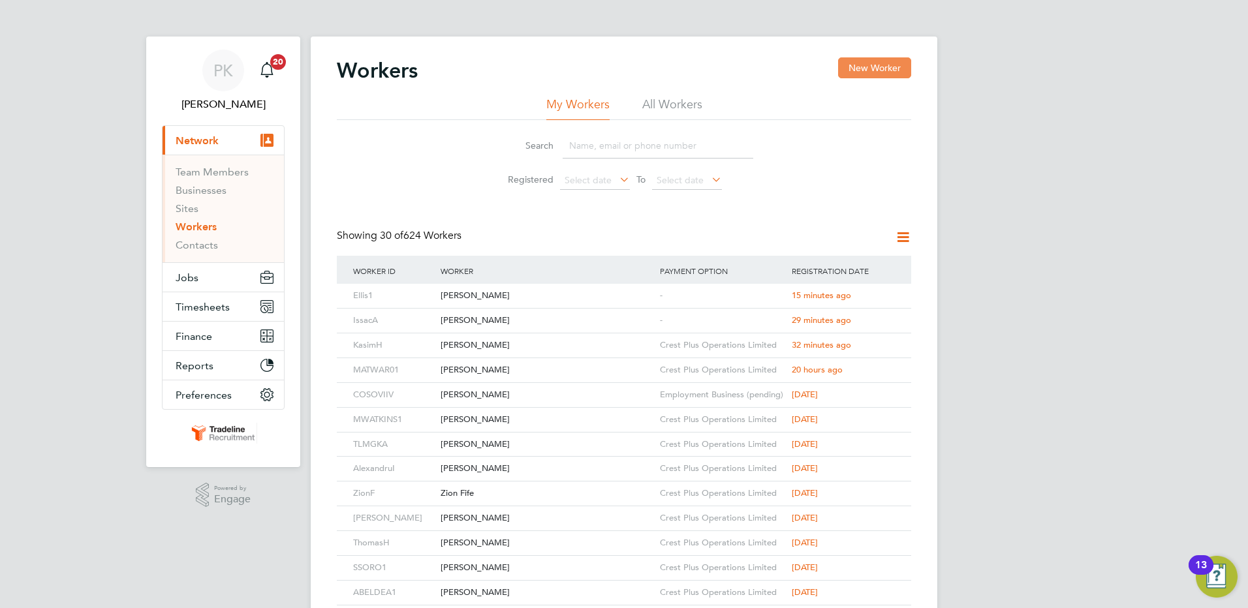
click at [857, 63] on button "New Worker" at bounding box center [874, 67] width 73 height 21
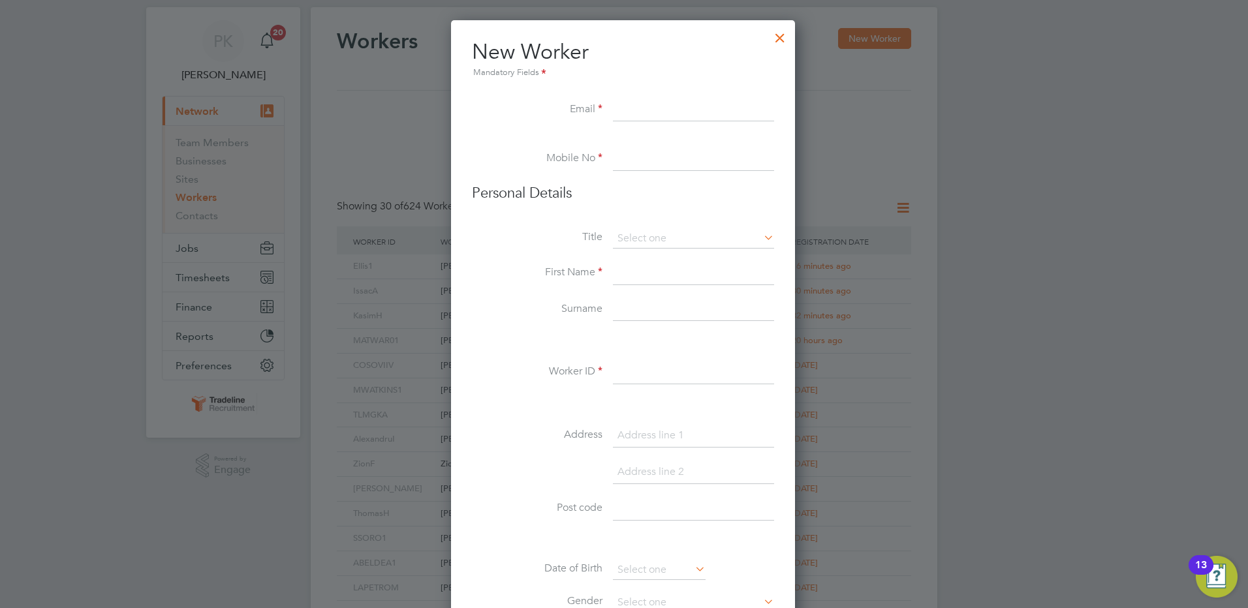
paste input "Sheldonthomas149@yahoo.co.uk"
type input "Sheldonthomas149@yahoo.co.uk"
click at [668, 166] on input at bounding box center [693, 160] width 161 height 24
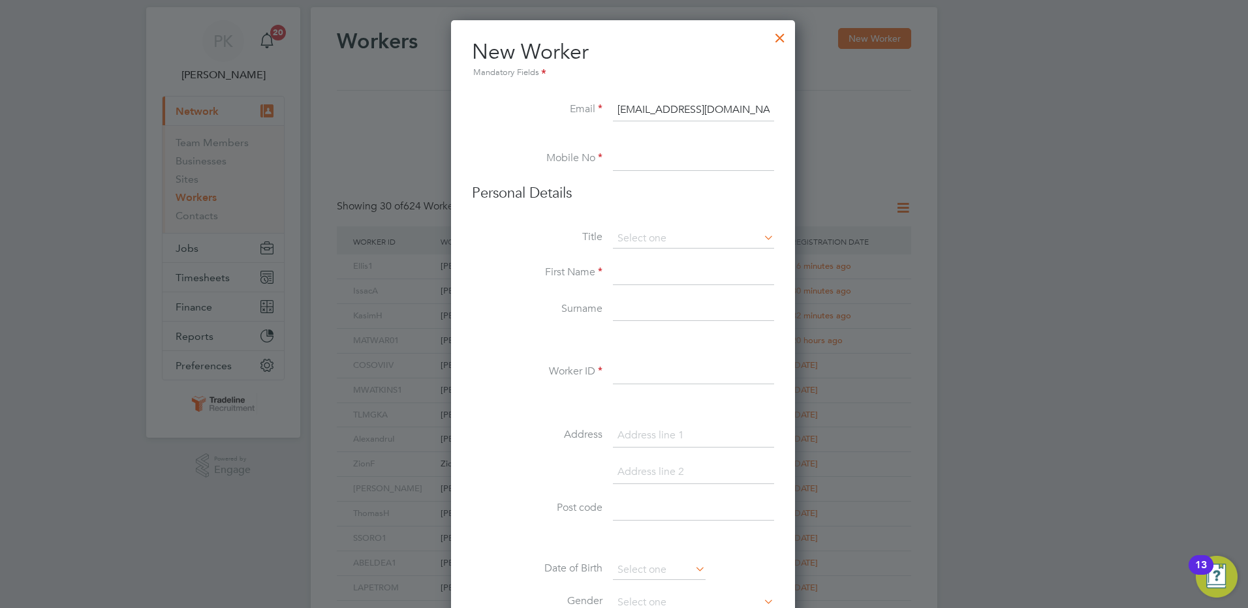
paste input "07931 154048"
type input "07931 154048"
click at [692, 234] on input at bounding box center [693, 239] width 161 height 20
click at [677, 257] on li "Mr" at bounding box center [693, 257] width 163 height 17
type input "Mr"
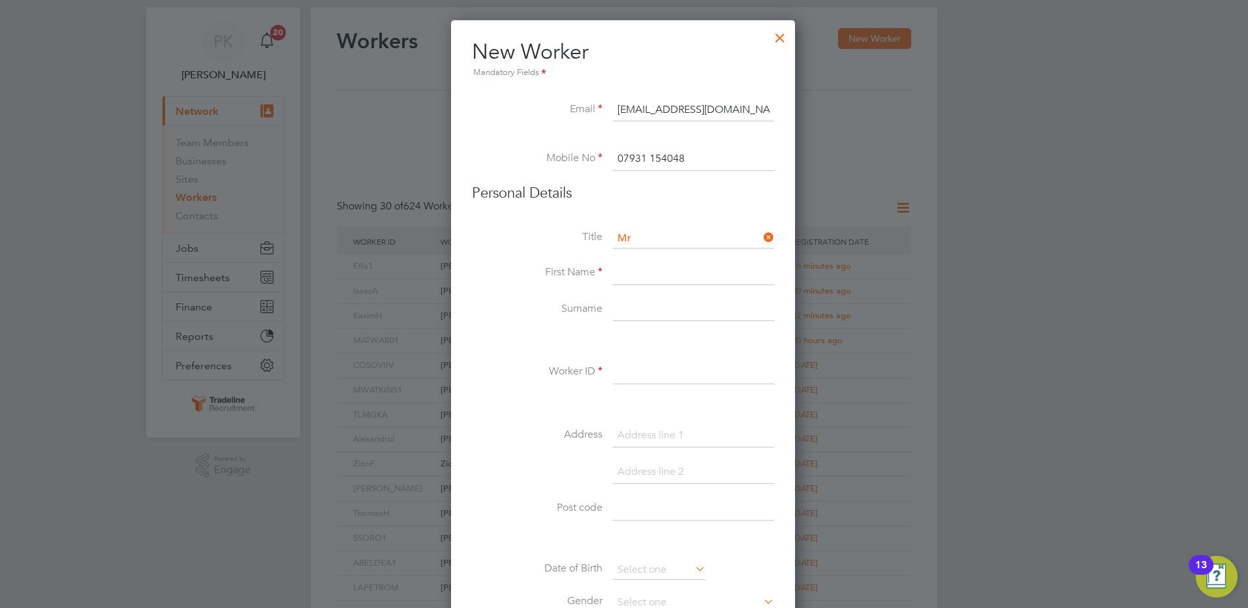
click at [665, 272] on input at bounding box center [693, 274] width 161 height 24
type input "[PERSON_NAME]"
type input "R"
type input "Thomas"
click at [649, 364] on input at bounding box center [693, 373] width 161 height 24
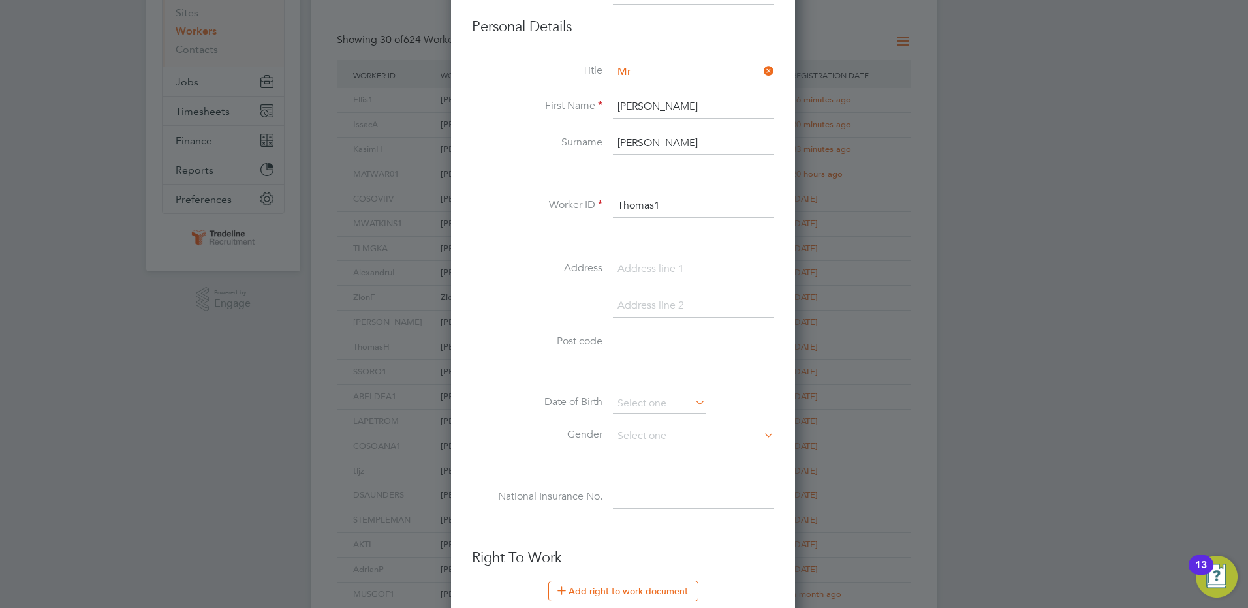
scroll to position [225, 0]
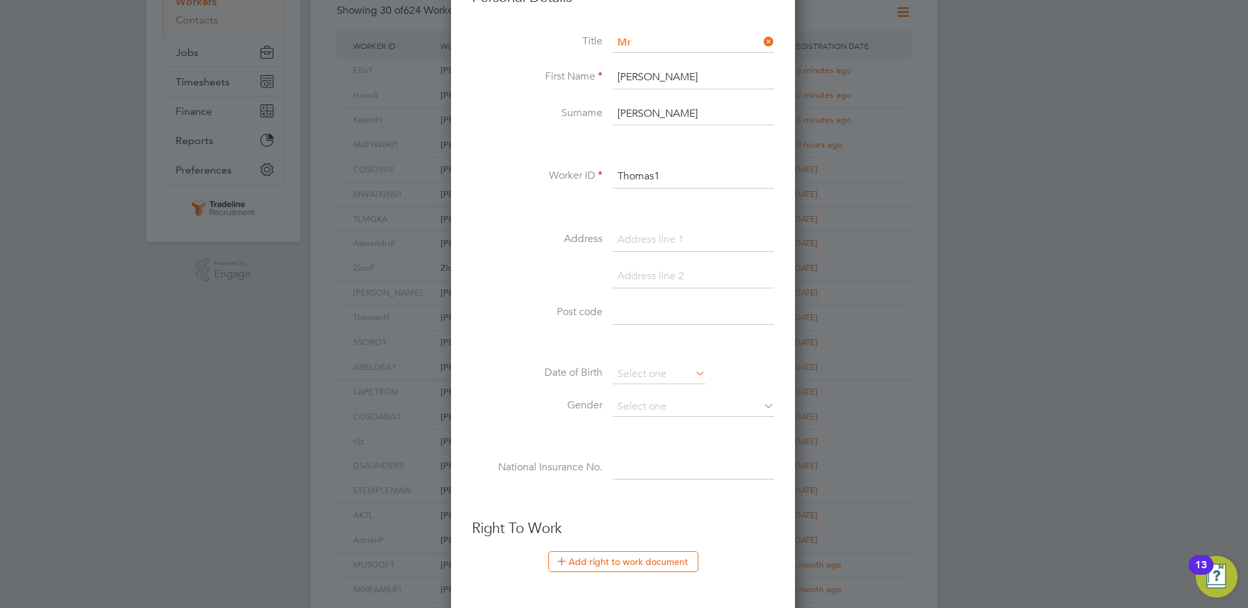
type input "Thomas1"
click at [638, 235] on input at bounding box center [693, 240] width 161 height 24
paste input "68 Maple Grove"
type input "68 Maple Grove"
click at [633, 284] on input at bounding box center [693, 277] width 161 height 24
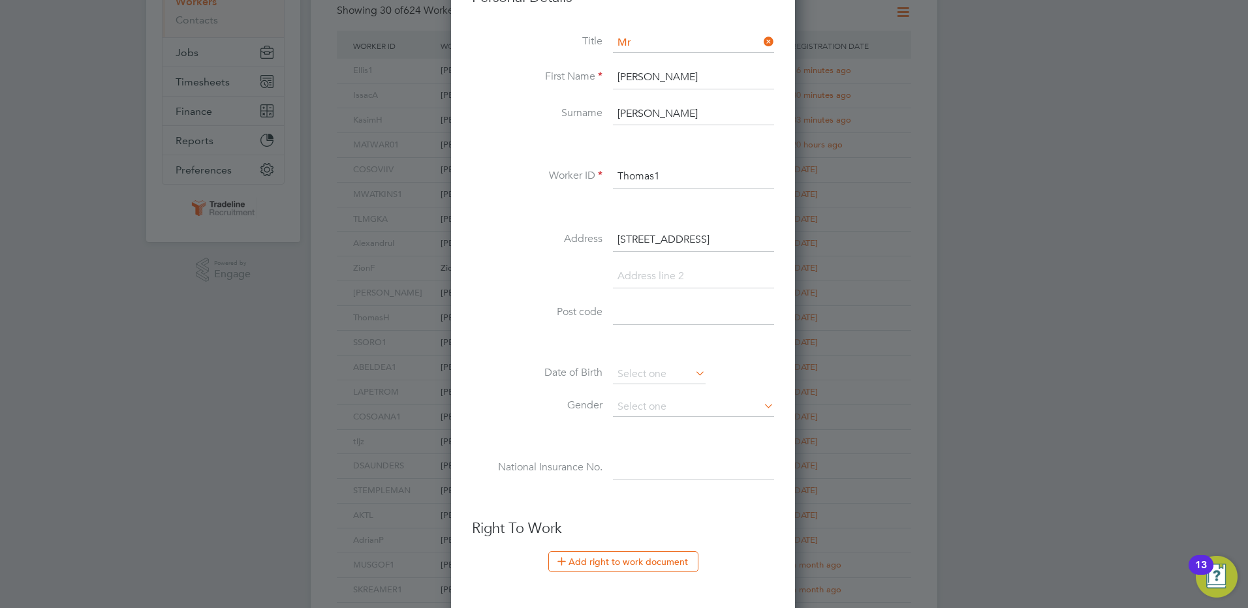
paste input "Welwyn Garden City"
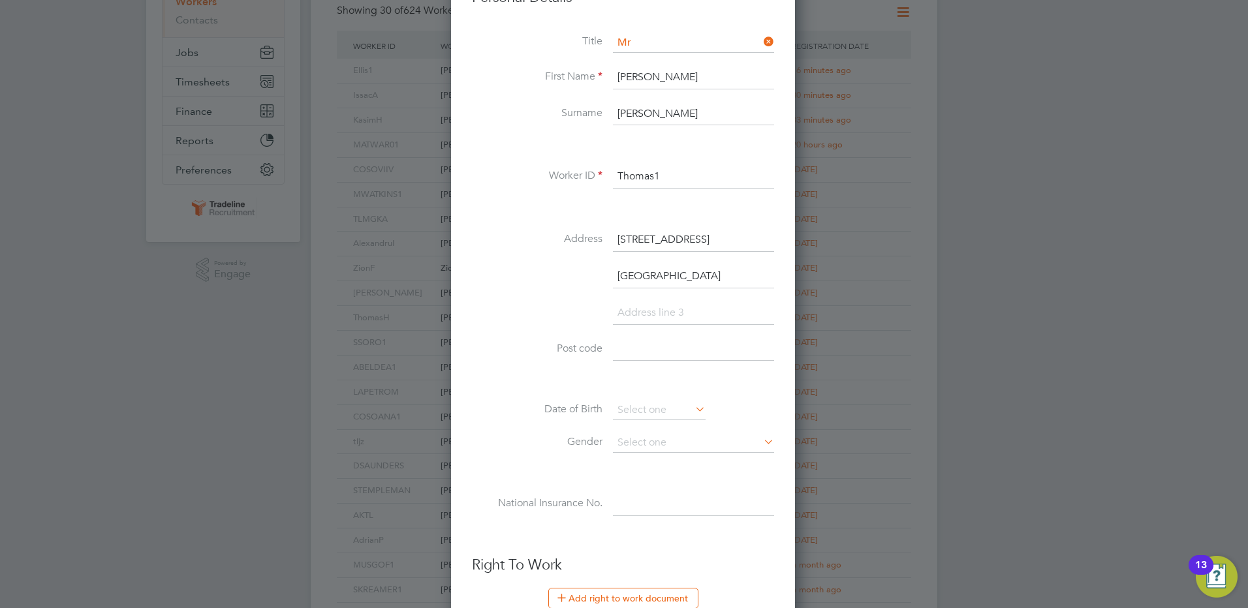
type input "Welwyn Garden City"
click at [637, 351] on input at bounding box center [693, 350] width 161 height 24
paste input "AL7 1NL"
type input "AL7 1NL"
click at [688, 407] on input at bounding box center [659, 411] width 93 height 20
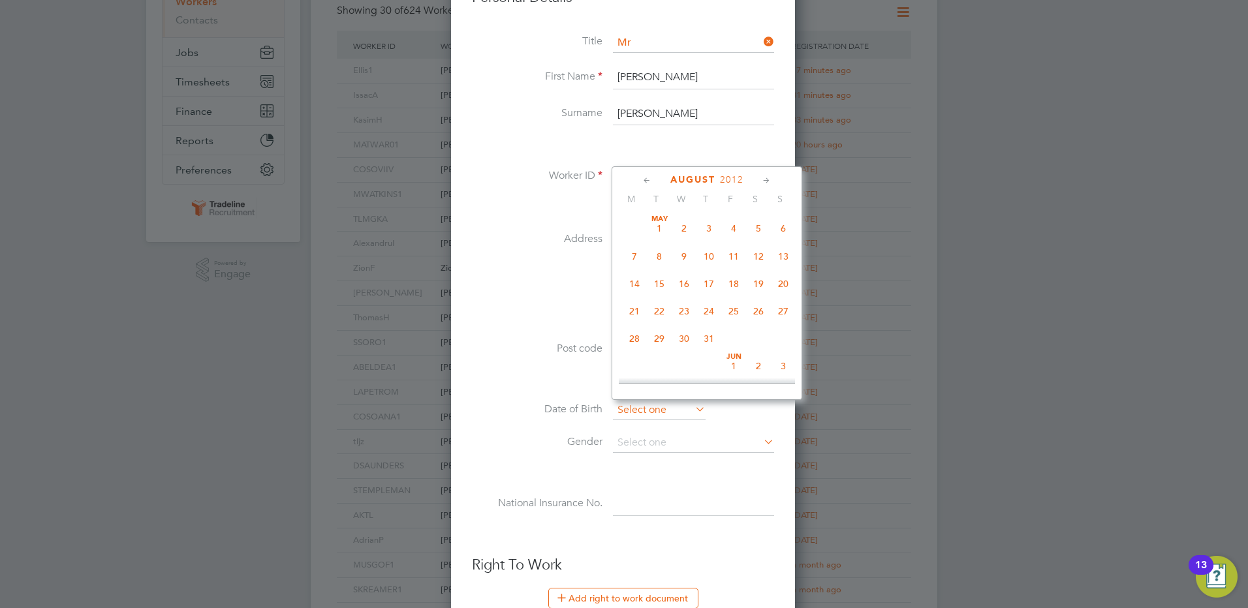
scroll to position [509, 0]
click at [695, 177] on span "August" at bounding box center [692, 179] width 45 height 11
click at [648, 179] on icon at bounding box center [647, 181] width 12 height 14
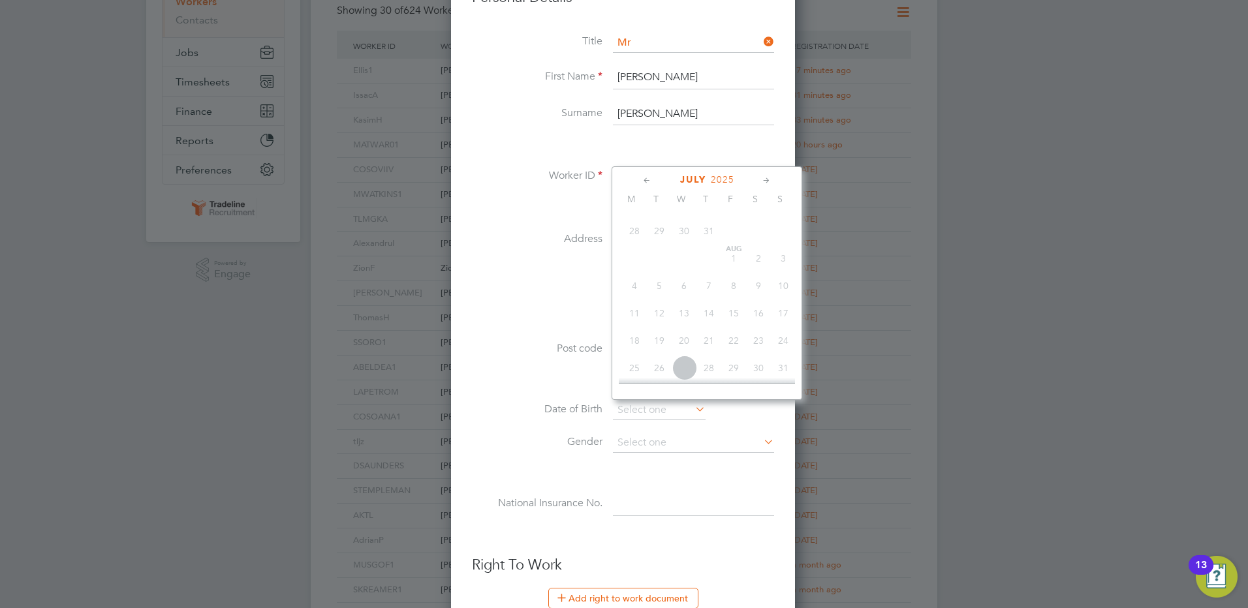
click at [648, 179] on icon at bounding box center [647, 181] width 12 height 14
click at [689, 181] on span "April" at bounding box center [693, 179] width 33 height 11
click at [689, 181] on span "August" at bounding box center [692, 179] width 45 height 11
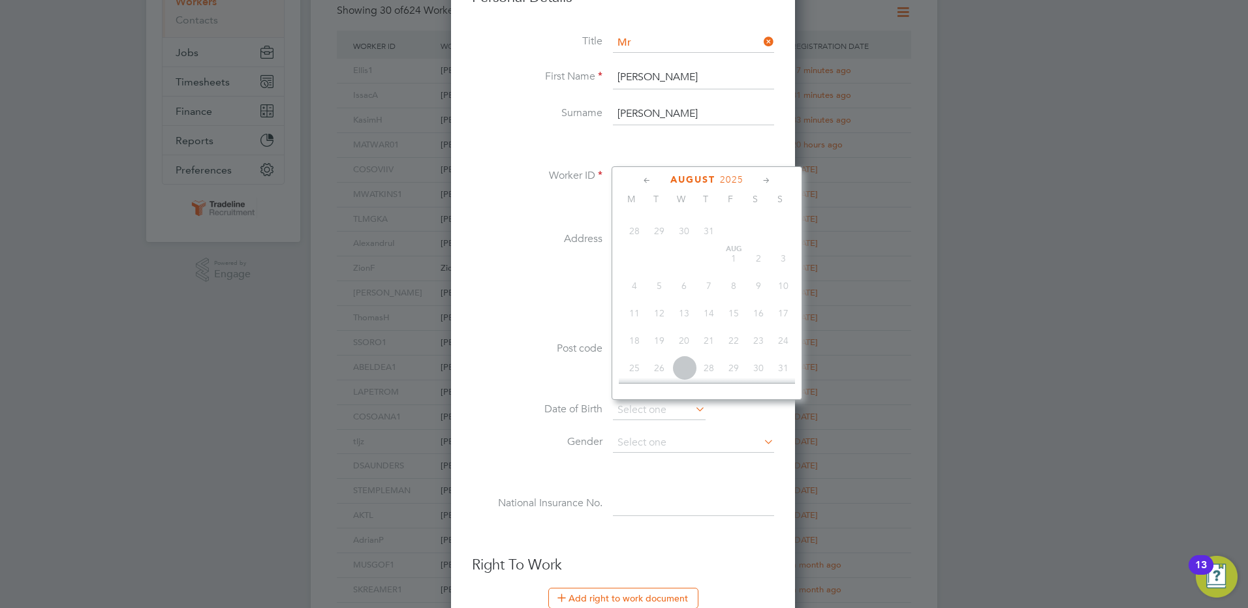
click at [689, 181] on span "August" at bounding box center [692, 179] width 45 height 11
click at [653, 182] on icon at bounding box center [647, 181] width 12 height 14
click at [646, 182] on icon at bounding box center [647, 181] width 12 height 14
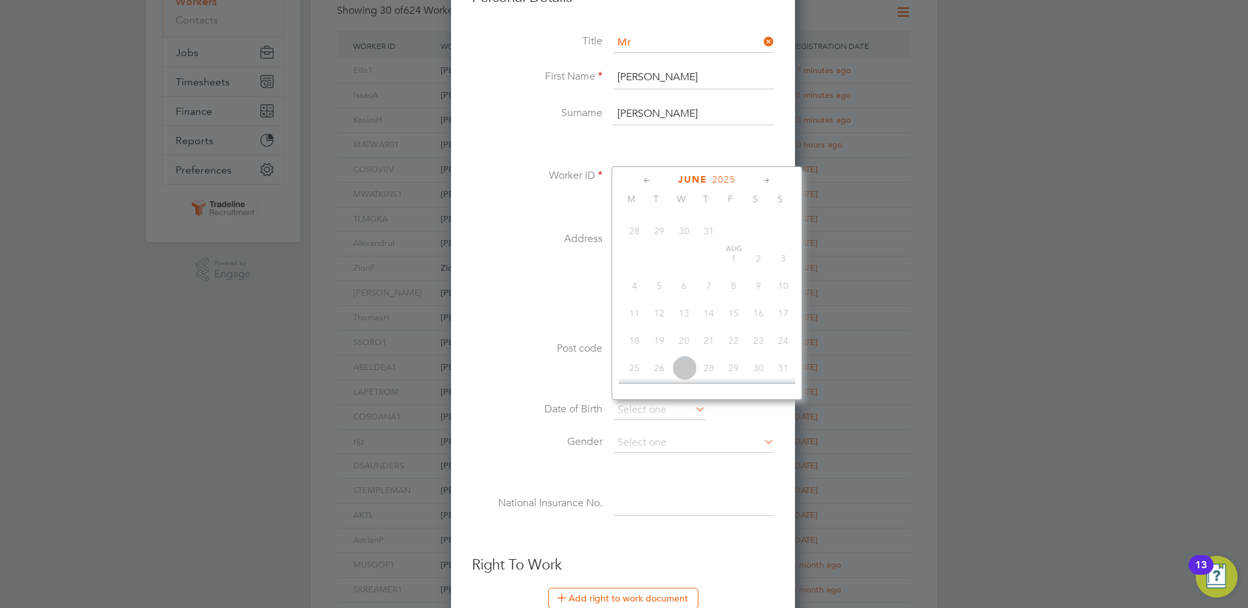
click at [646, 182] on icon at bounding box center [647, 181] width 12 height 14
click at [647, 182] on icon at bounding box center [647, 181] width 12 height 14
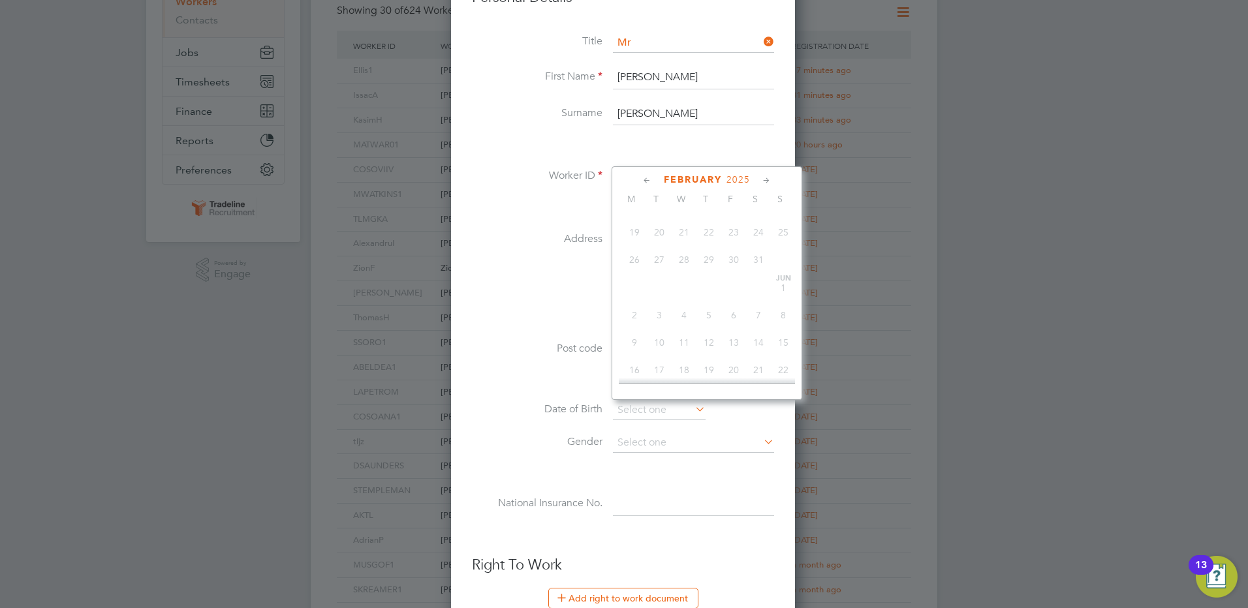
scroll to position [22301, 0]
click at [734, 178] on span "2025" at bounding box center [736, 179] width 24 height 11
click at [636, 249] on span "1998" at bounding box center [634, 240] width 25 height 25
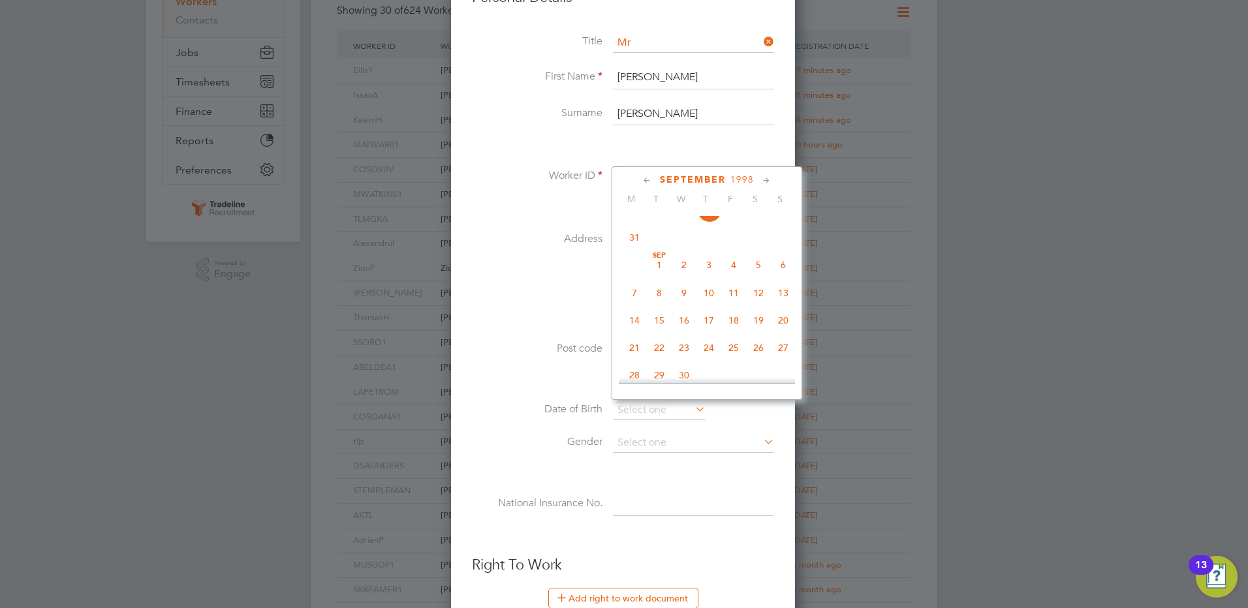
click at [686, 333] on span "16" at bounding box center [684, 320] width 25 height 25
type input "16 Sep 1998"
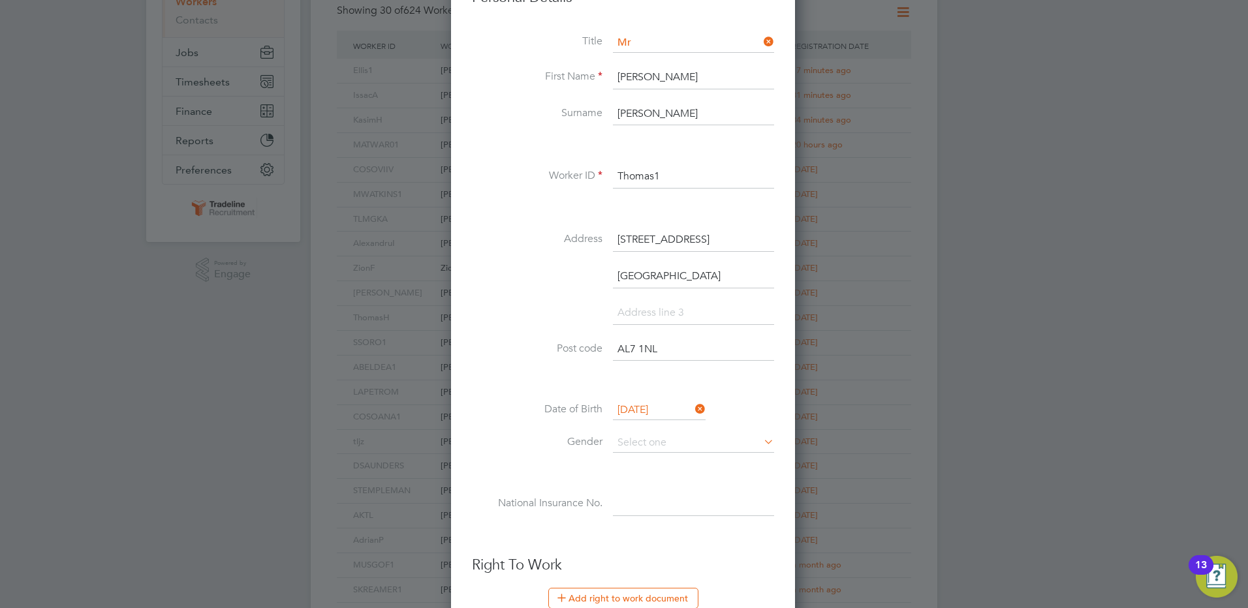
scroll to position [356, 0]
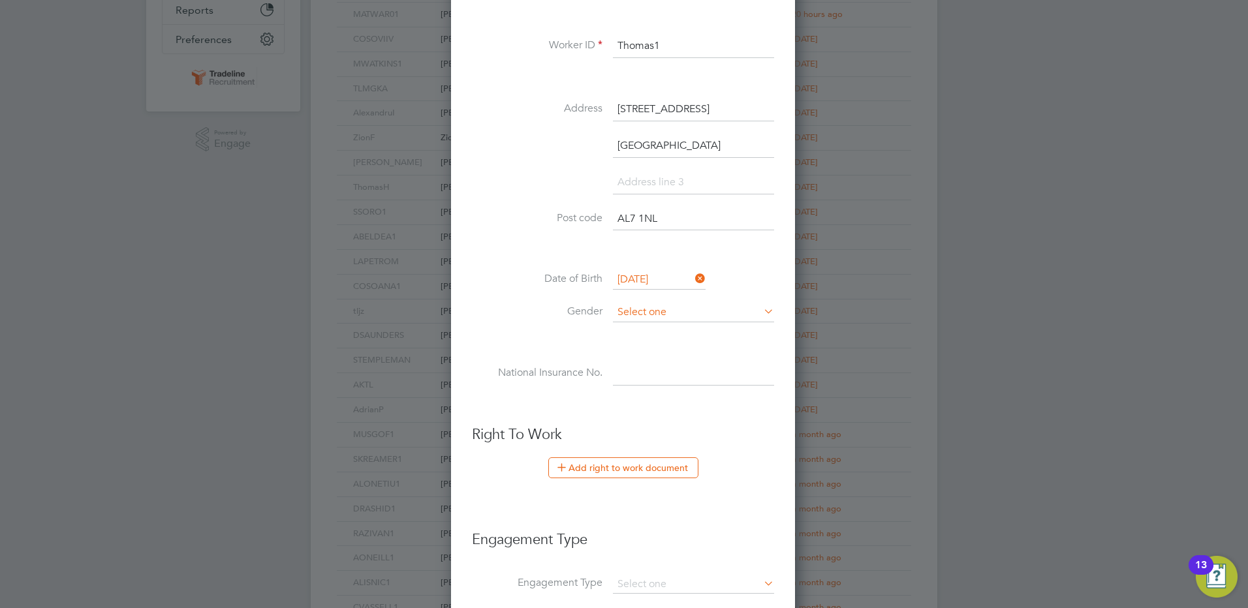
click at [678, 310] on input at bounding box center [693, 313] width 161 height 20
click at [660, 326] on li "Male" at bounding box center [693, 330] width 163 height 17
type input "Male"
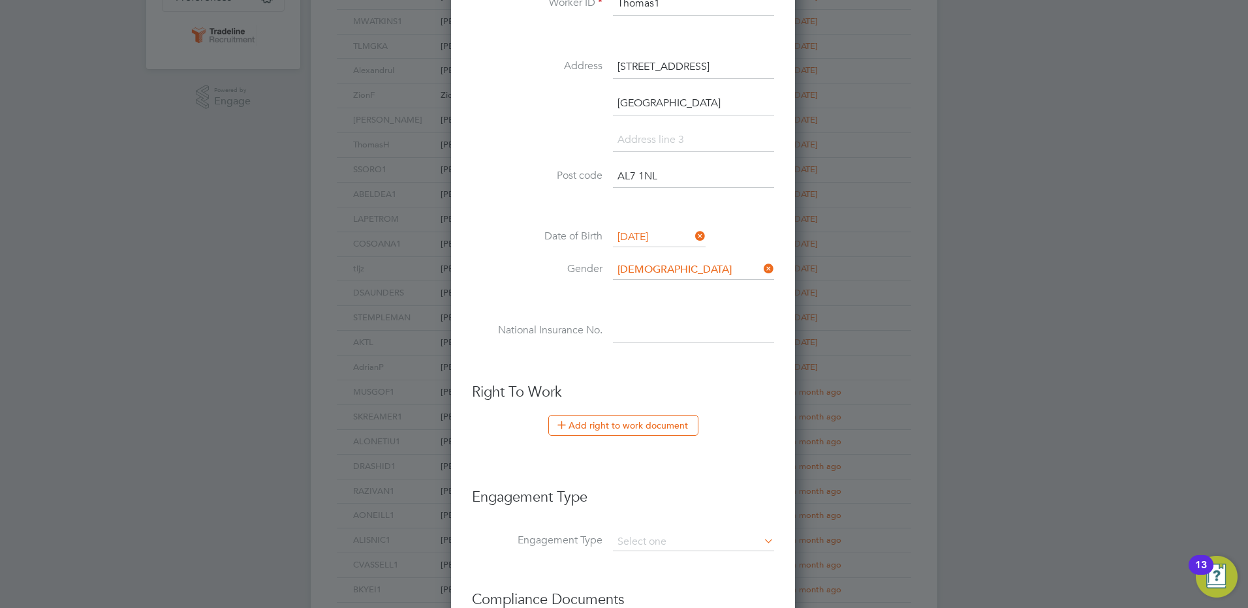
scroll to position [421, 0]
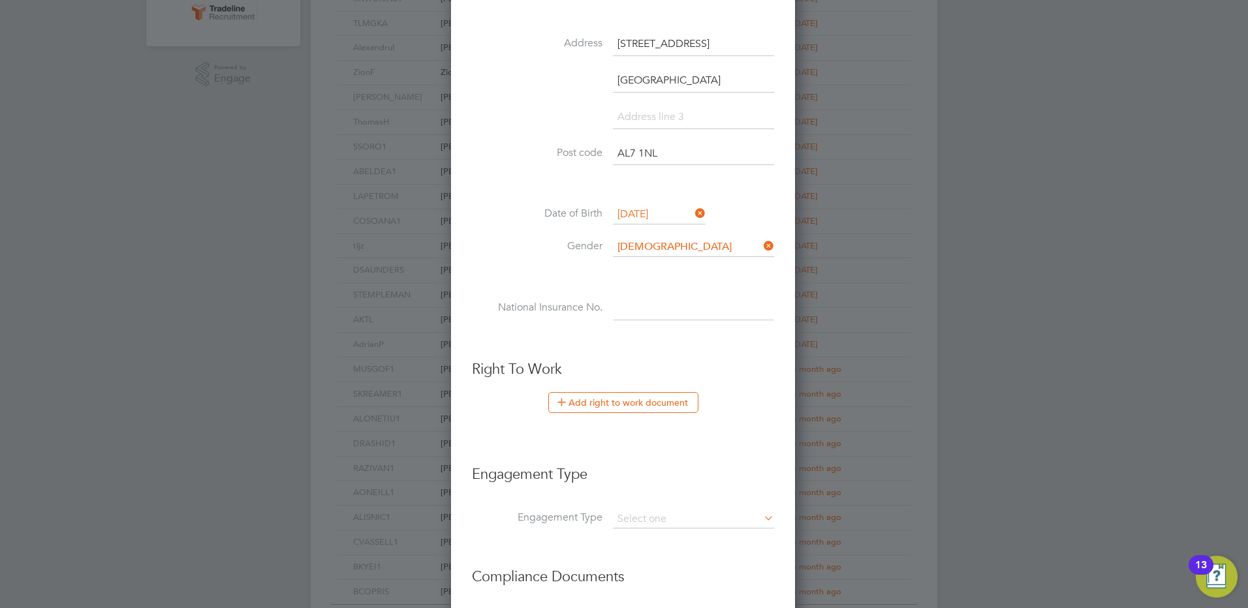
drag, startPoint x: 657, startPoint y: 298, endPoint x: 650, endPoint y: 309, distance: 12.7
click at [657, 298] on input at bounding box center [693, 309] width 161 height 24
paste input "PE271844A"
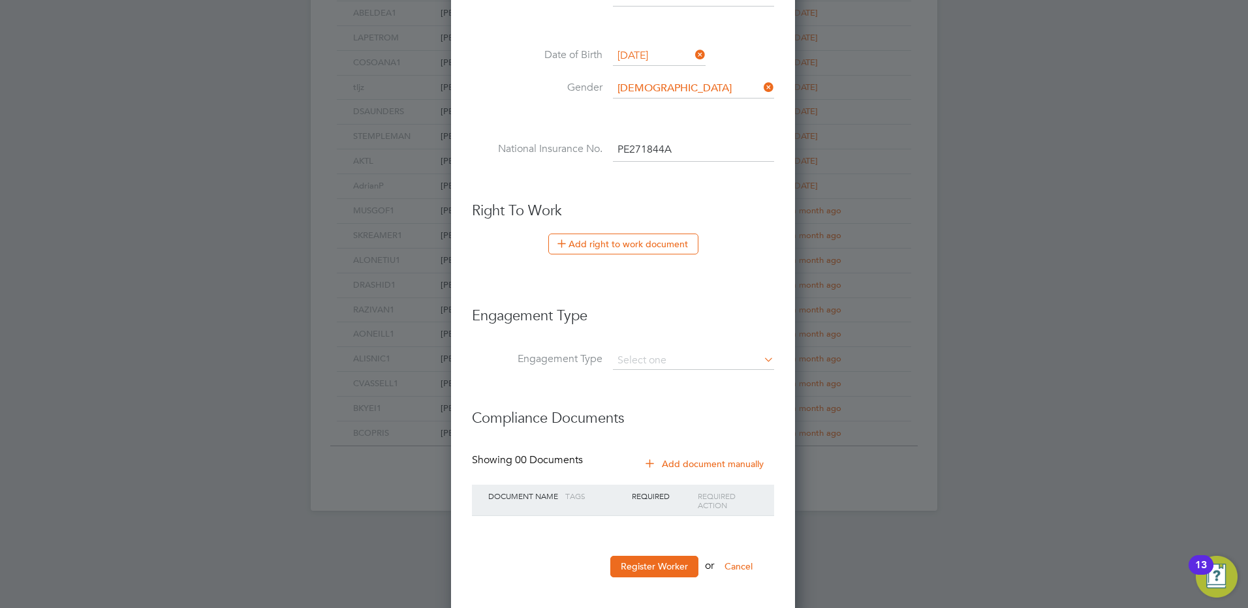
scroll to position [588, 0]
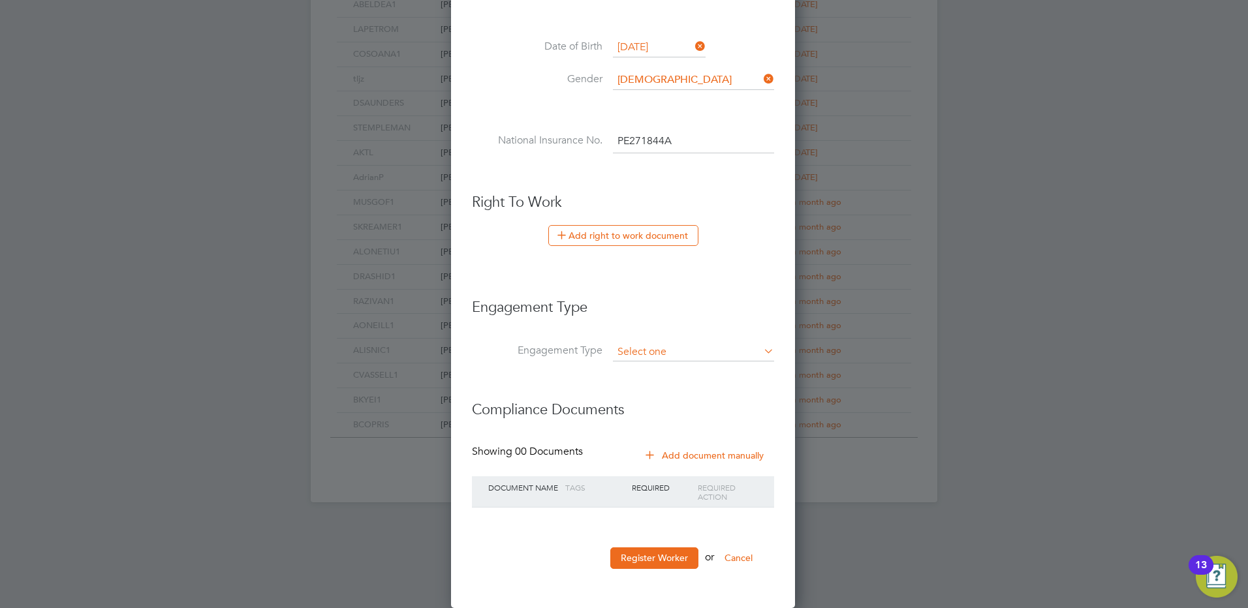
type input "PE 27 18 44 A"
click at [690, 353] on input at bounding box center [693, 352] width 161 height 18
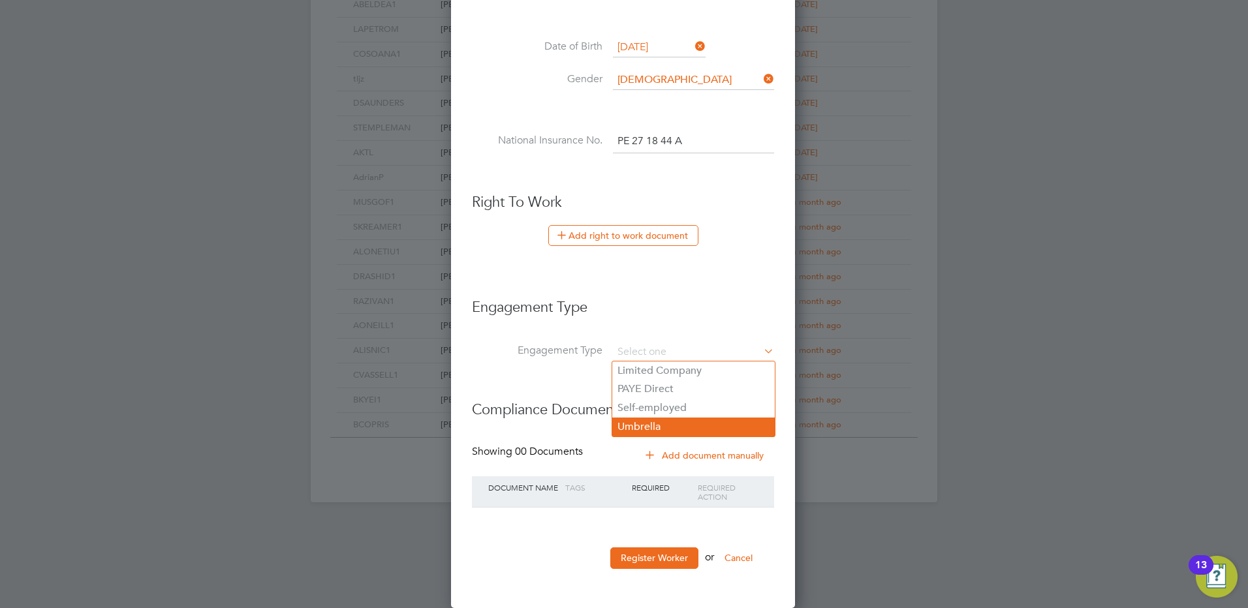
click at [657, 426] on li "Umbrella" at bounding box center [693, 427] width 163 height 19
type input "Umbrella"
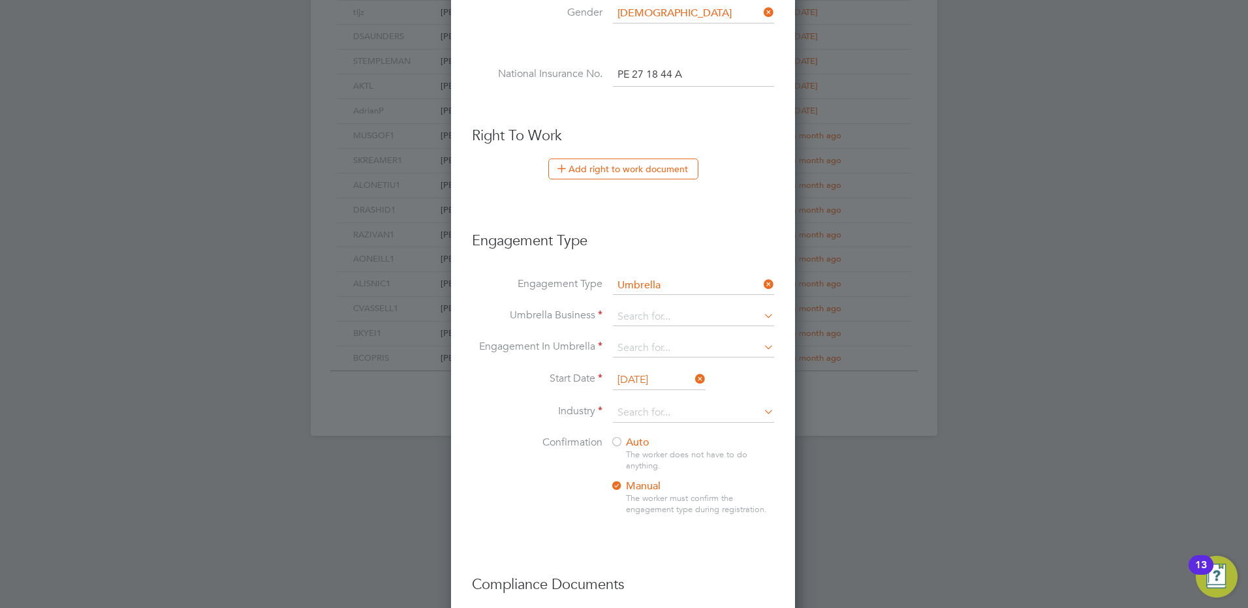
scroll to position [719, 0]
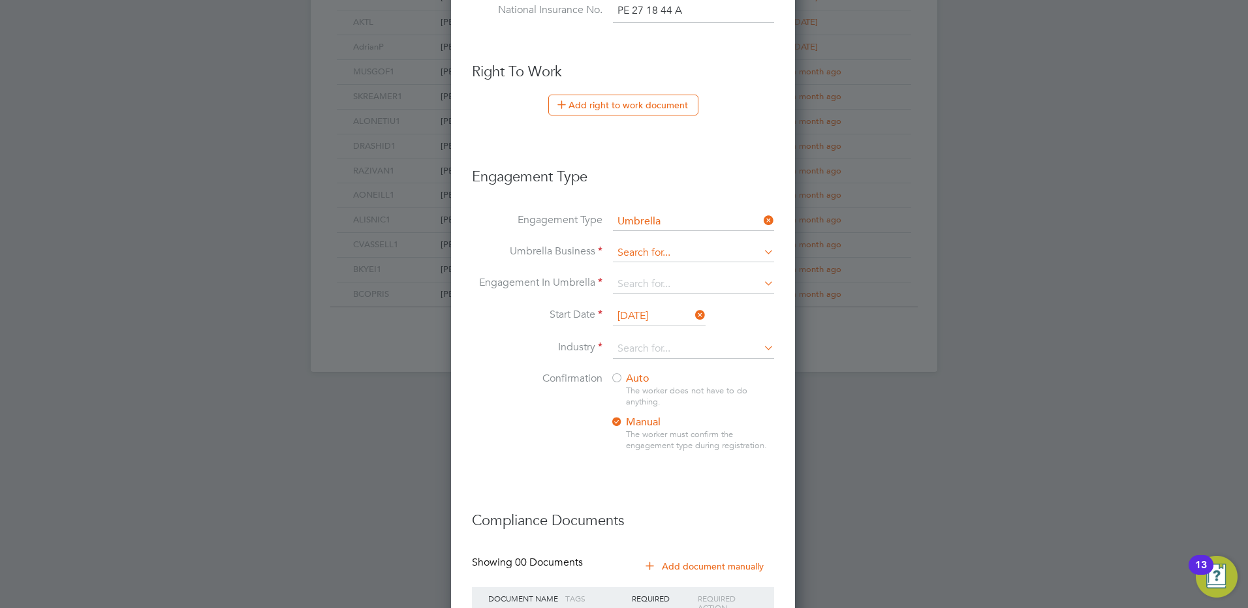
click at [653, 246] on input at bounding box center [693, 253] width 161 height 18
click at [630, 267] on b "Cres" at bounding box center [629, 271] width 22 height 12
type input "Crest Plus Operations Limited"
click at [716, 278] on input at bounding box center [693, 284] width 161 height 18
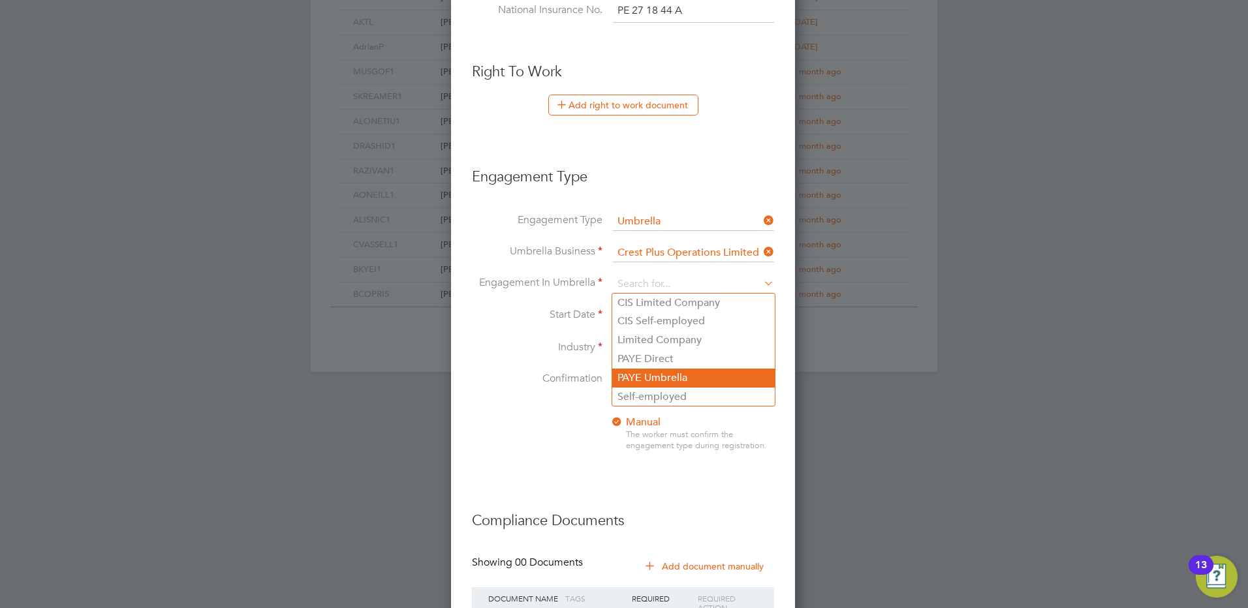
click at [682, 383] on li "PAYE Umbrella" at bounding box center [693, 378] width 163 height 19
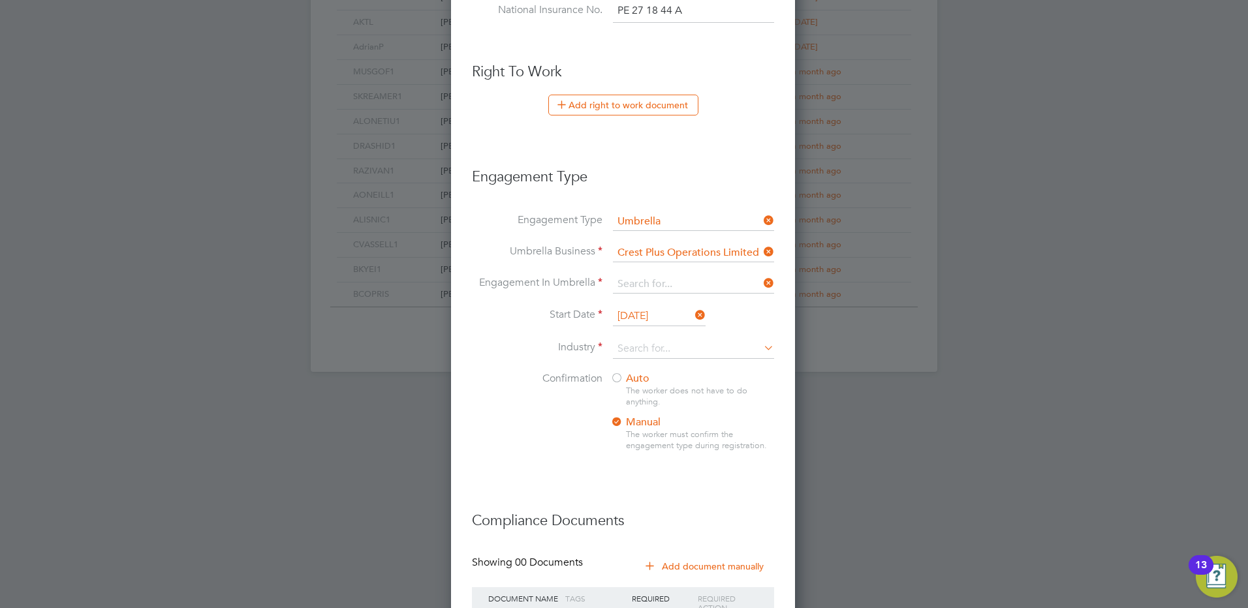
type input "PAYE Umbrella"
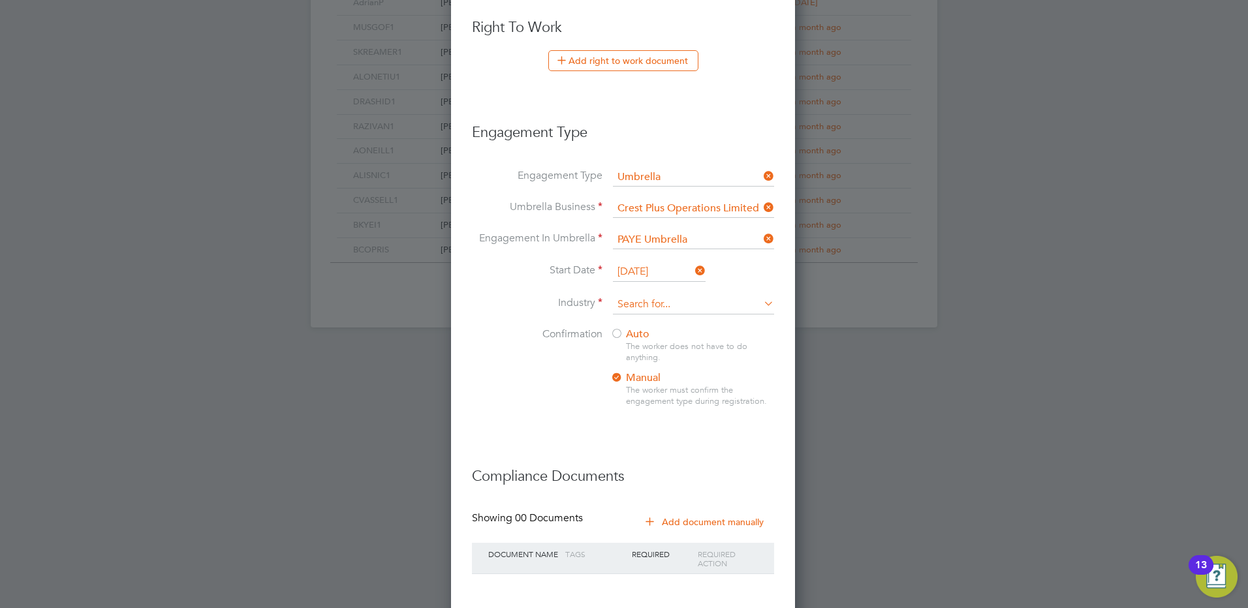
scroll to position [784, 0]
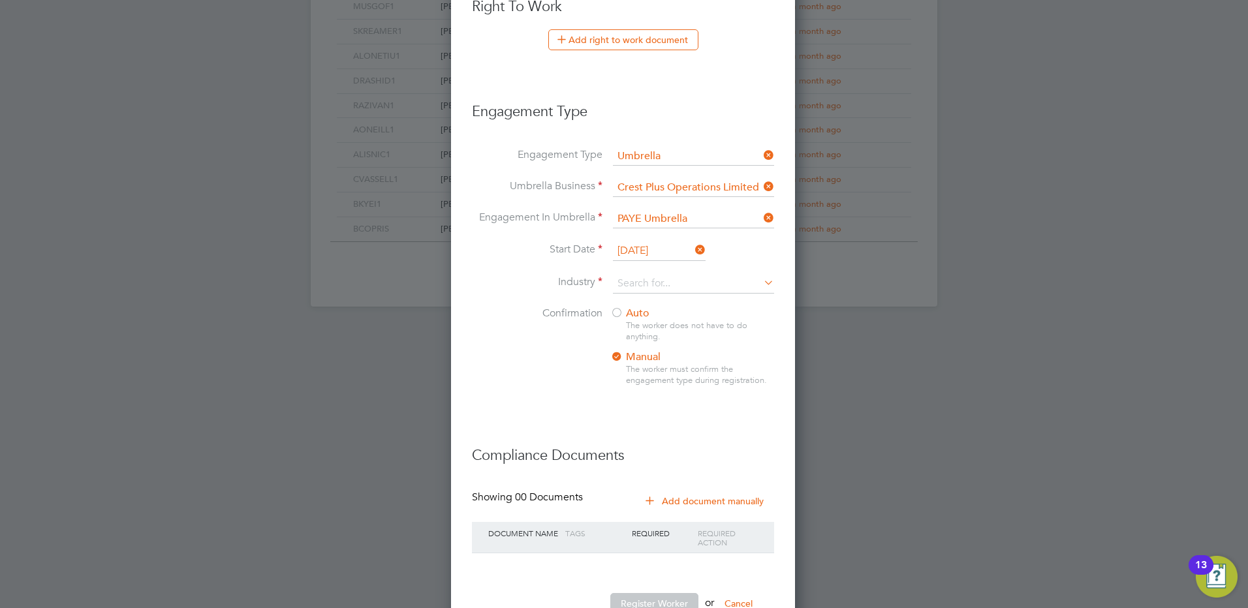
click at [644, 251] on input "[DATE]" at bounding box center [659, 252] width 93 height 20
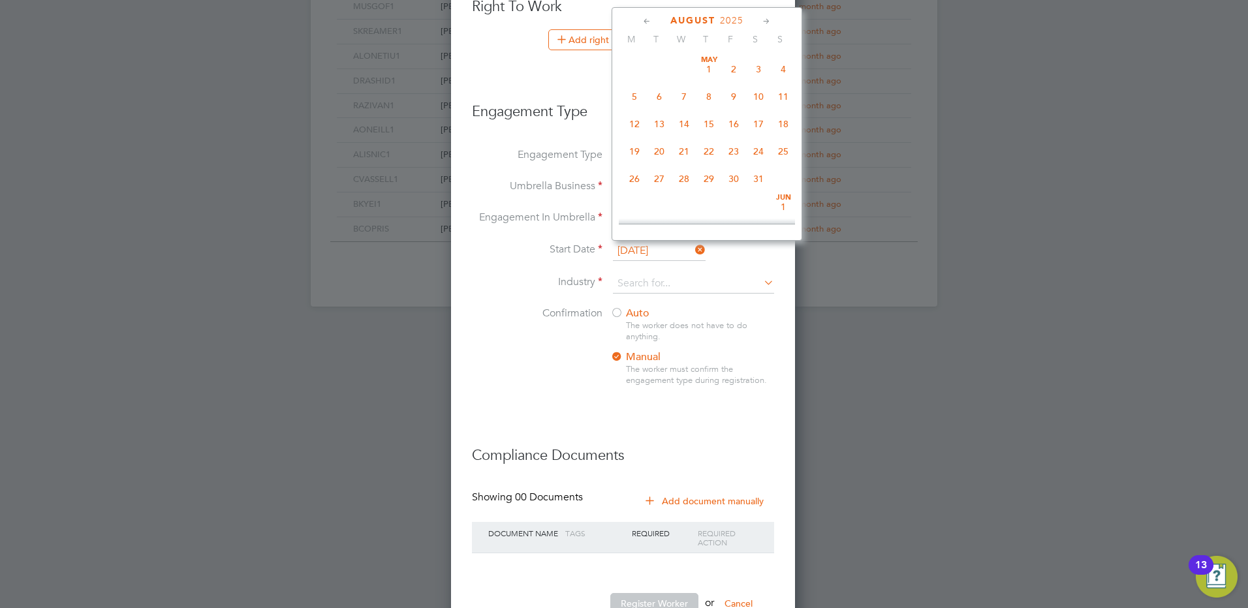
scroll to position [509, 0]
click at [661, 123] on span "26" at bounding box center [659, 111] width 25 height 25
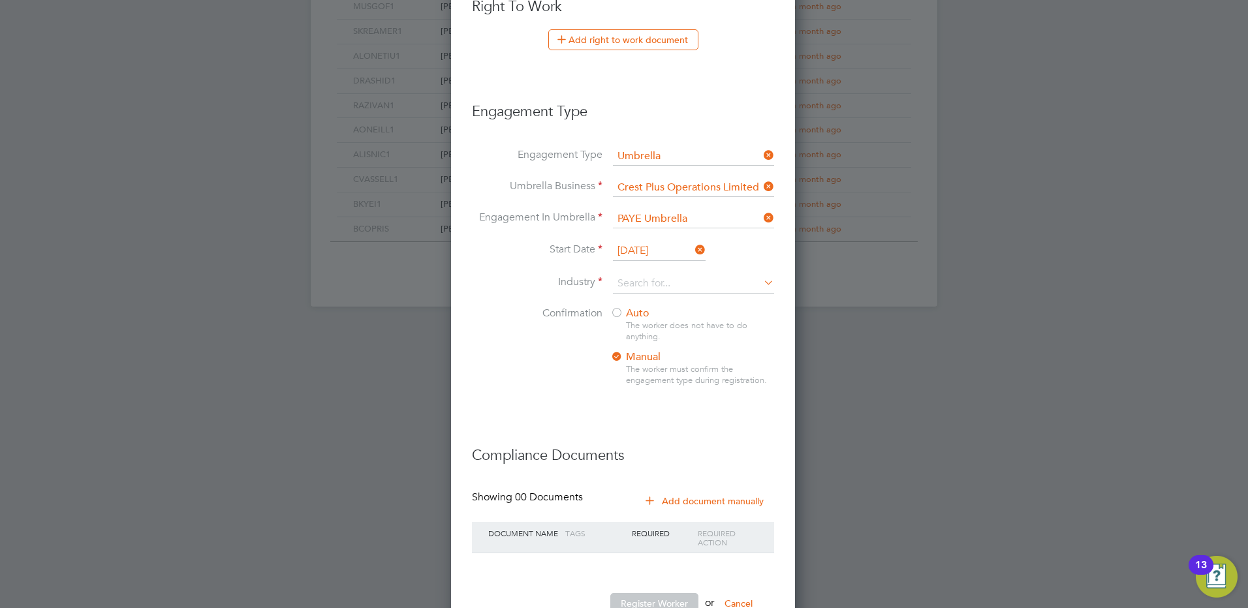
click at [657, 249] on input "26 Aug 2025" at bounding box center [659, 252] width 93 height 20
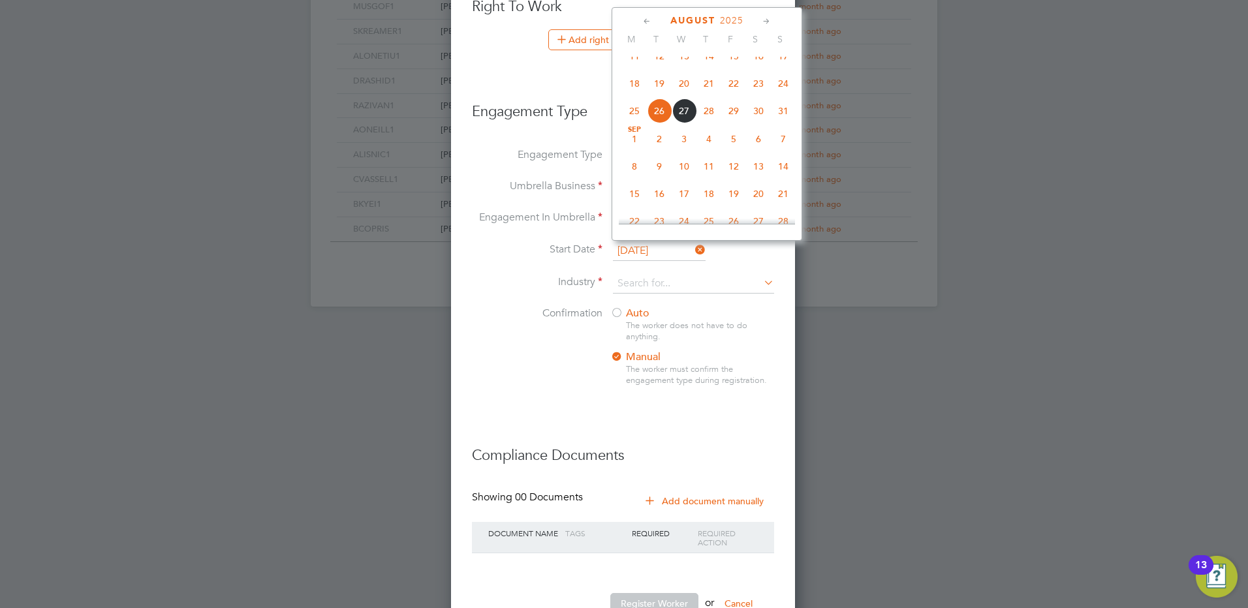
click at [686, 121] on span "27" at bounding box center [684, 111] width 25 height 25
type input "[DATE]"
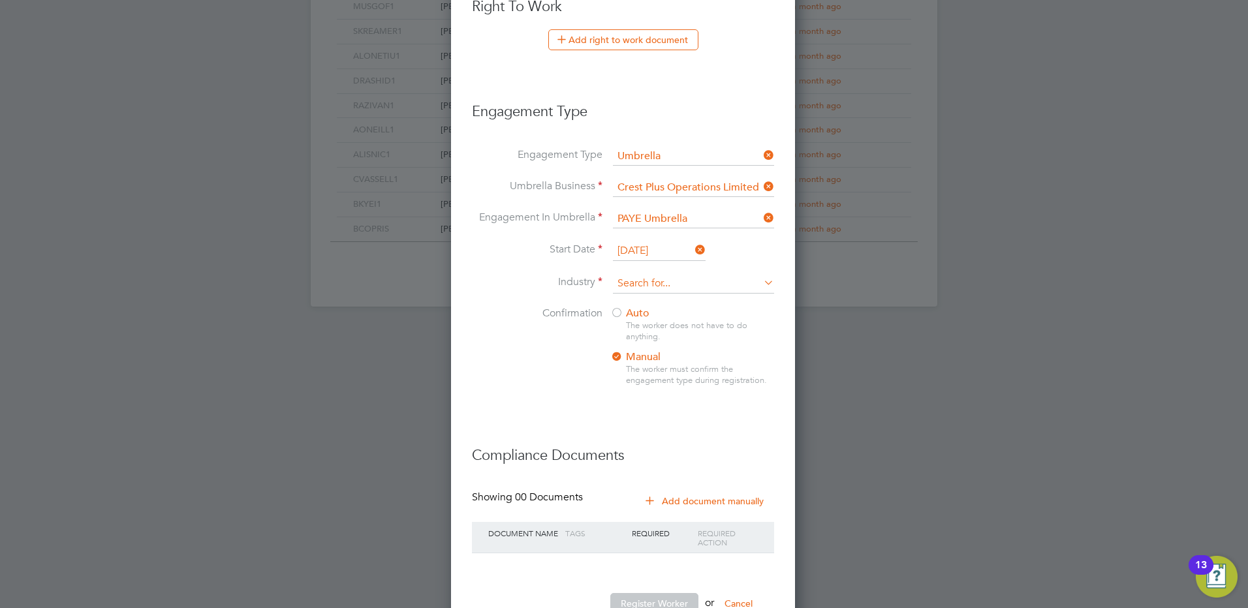
click at [726, 282] on input at bounding box center [693, 284] width 161 height 20
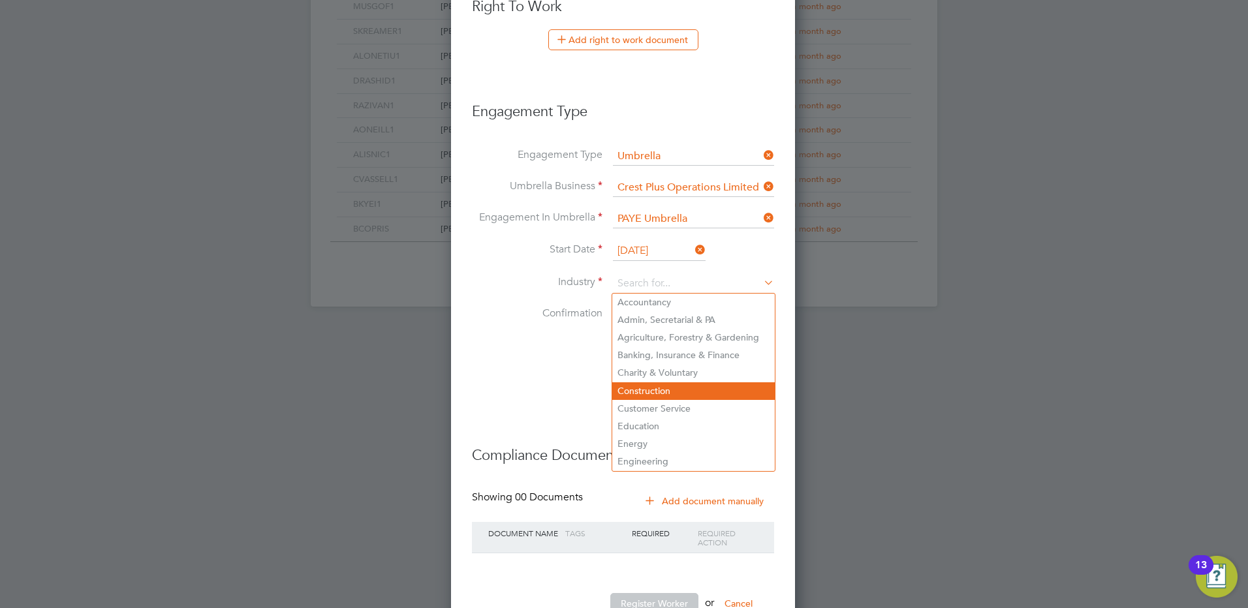
click at [672, 386] on li "Construction" at bounding box center [693, 392] width 163 height 18
type input "Construction"
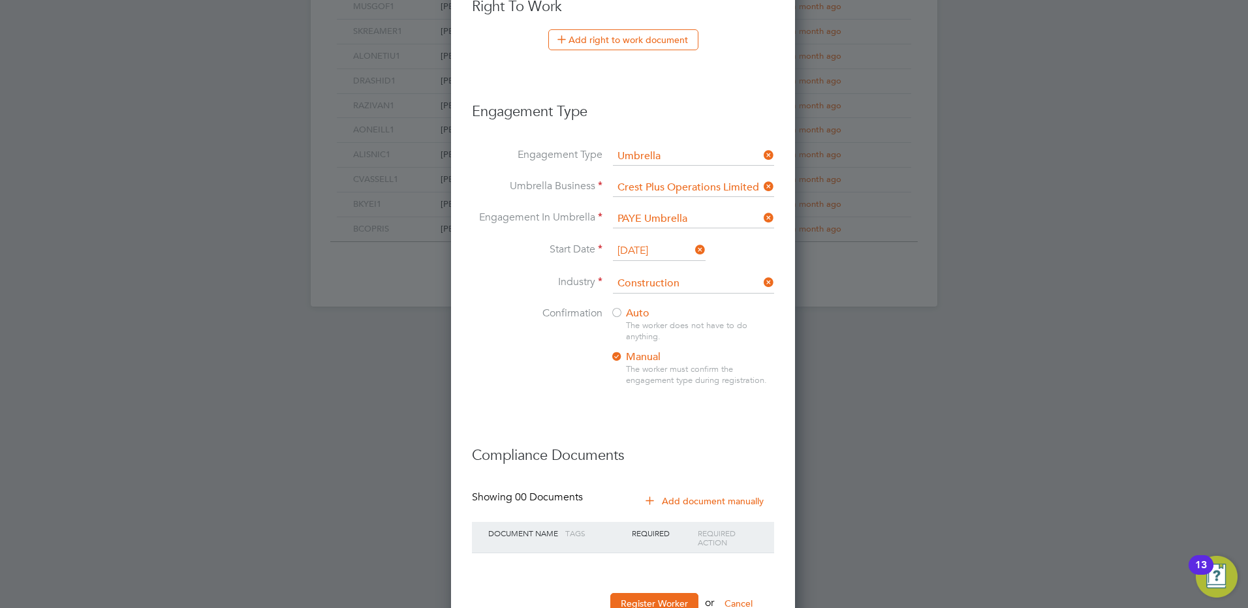
click at [617, 313] on div at bounding box center [616, 313] width 13 height 13
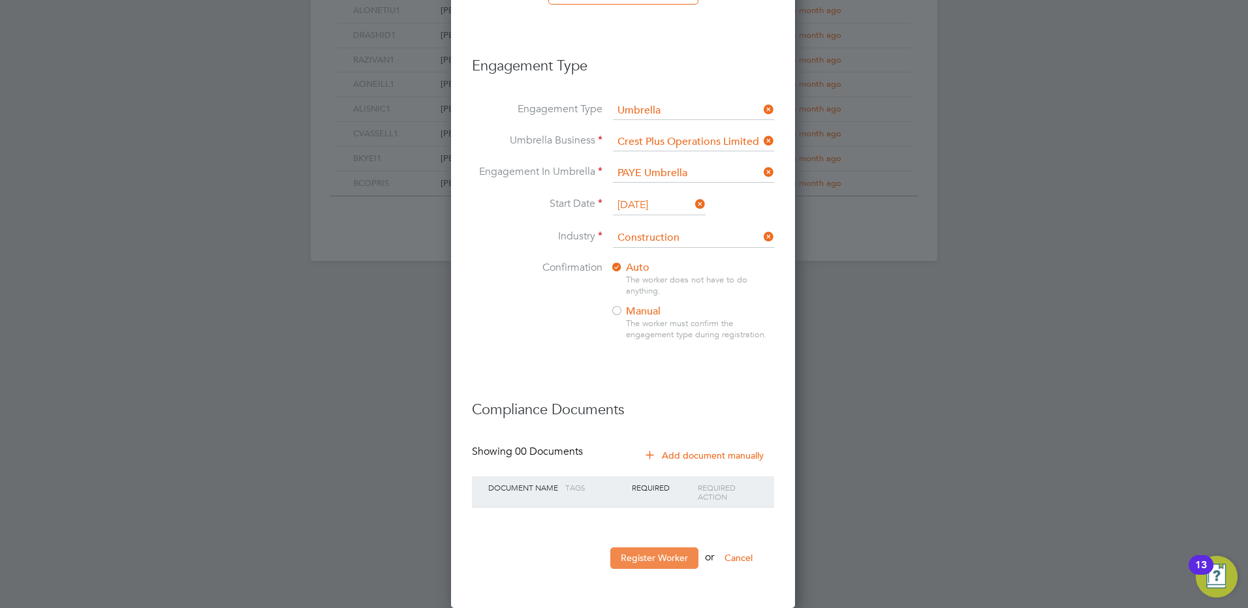
click at [663, 560] on button "Register Worker" at bounding box center [654, 558] width 88 height 21
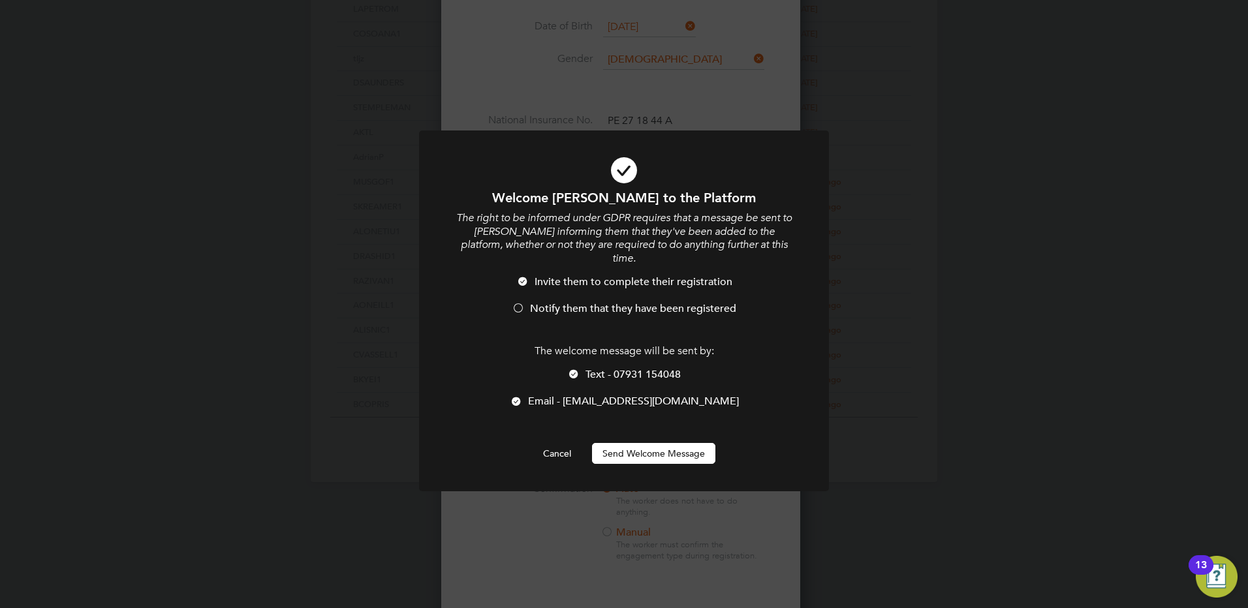
scroll to position [1389, 346]
click at [581, 368] on li "Text - 07931 154048" at bounding box center [623, 381] width 339 height 27
click at [653, 443] on button "Send Welcome Message" at bounding box center [653, 453] width 123 height 21
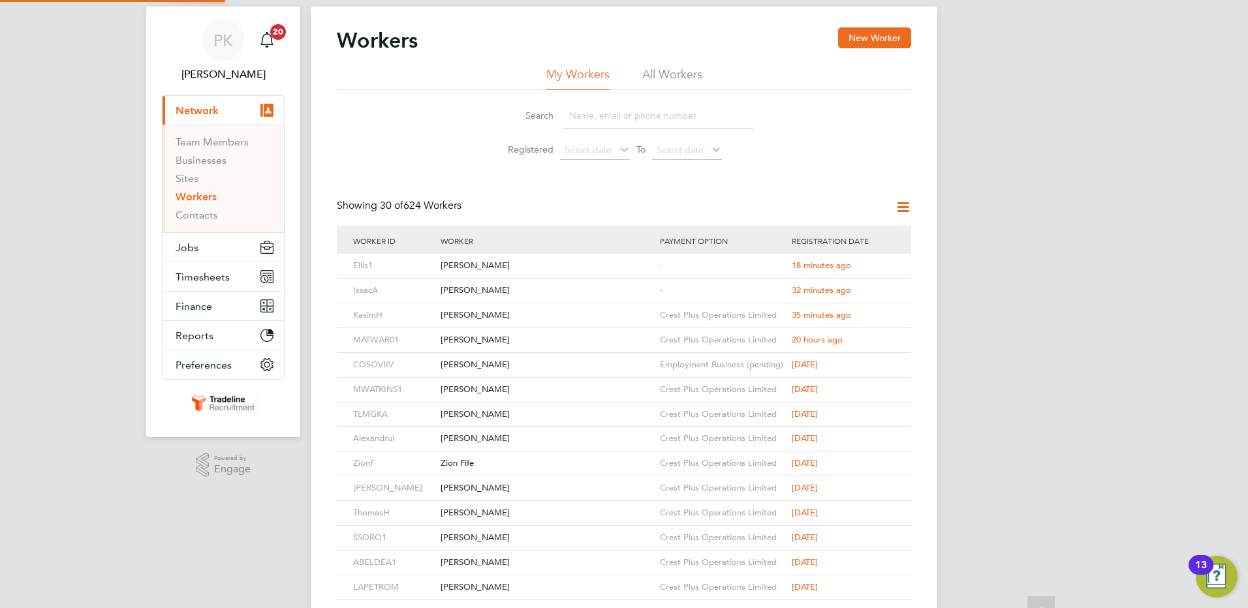
scroll to position [0, 0]
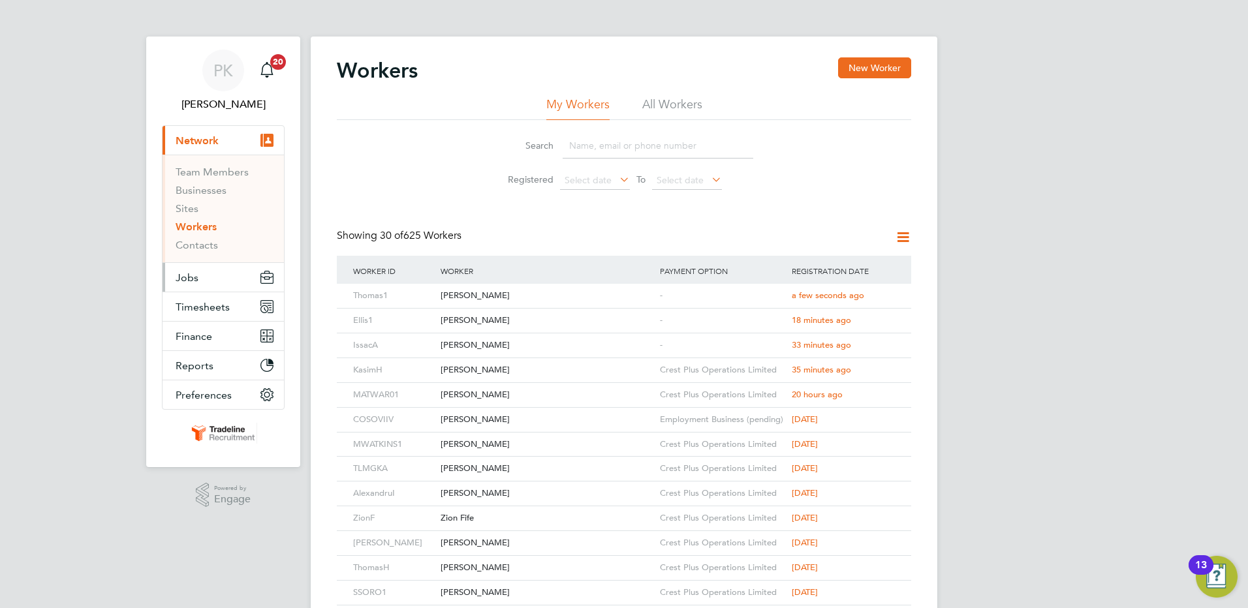
click at [192, 272] on span "Jobs" at bounding box center [187, 278] width 23 height 12
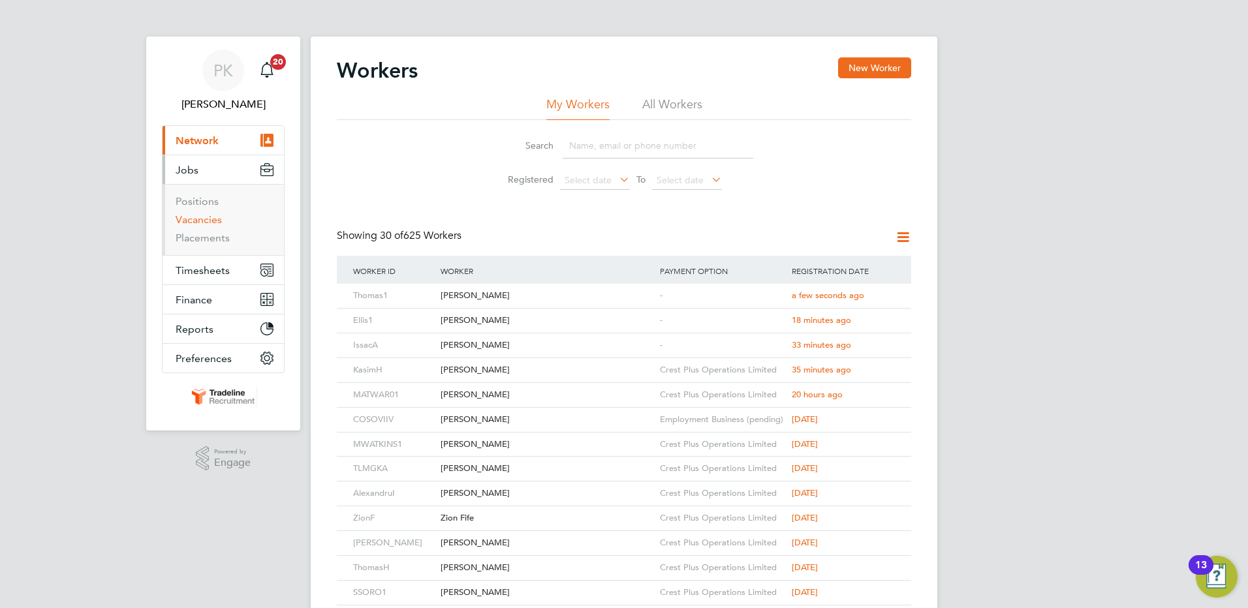
click at [189, 218] on link "Vacancies" at bounding box center [199, 219] width 46 height 12
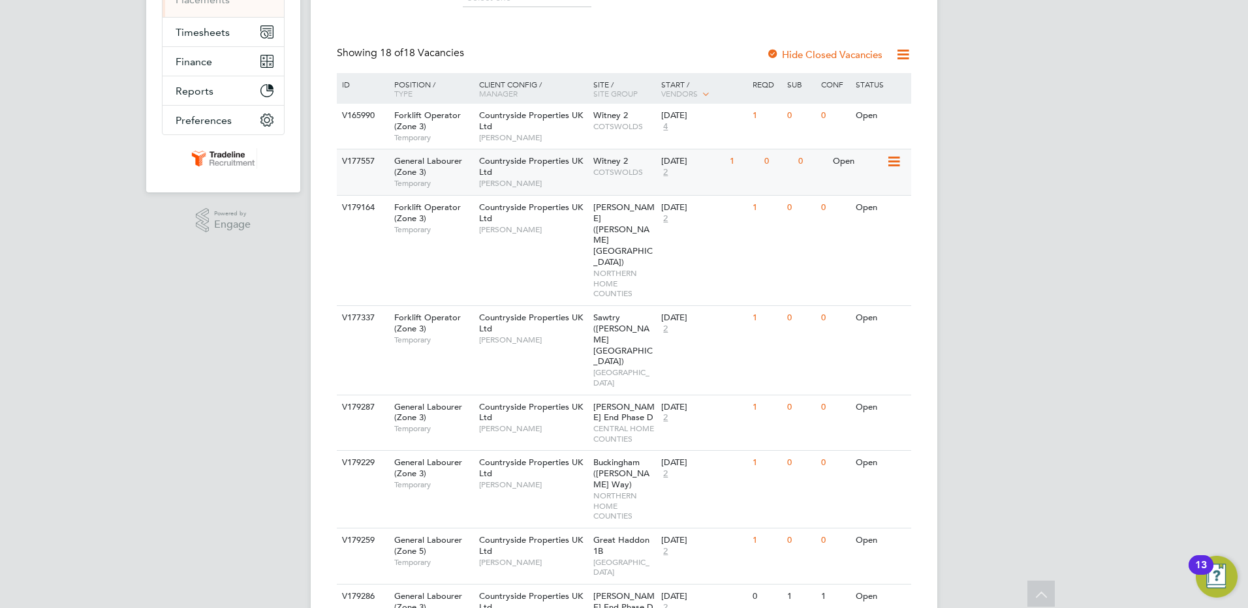
scroll to position [261, 0]
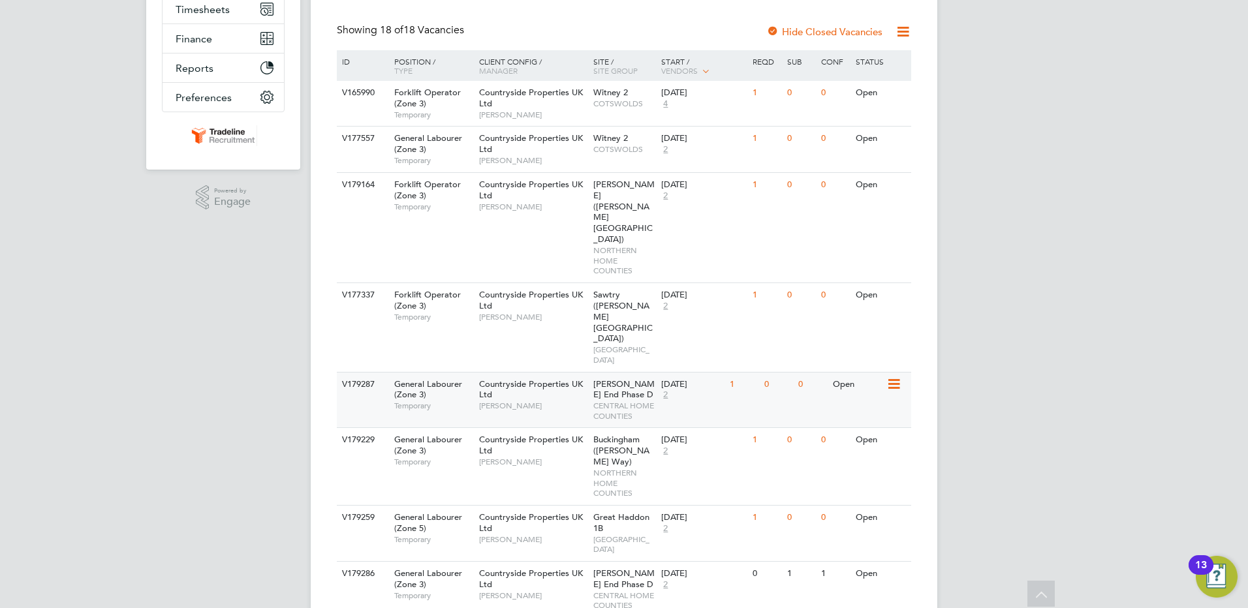
click at [892, 377] on icon at bounding box center [893, 385] width 13 height 16
click at [870, 350] on li "View Details" at bounding box center [863, 349] width 76 height 18
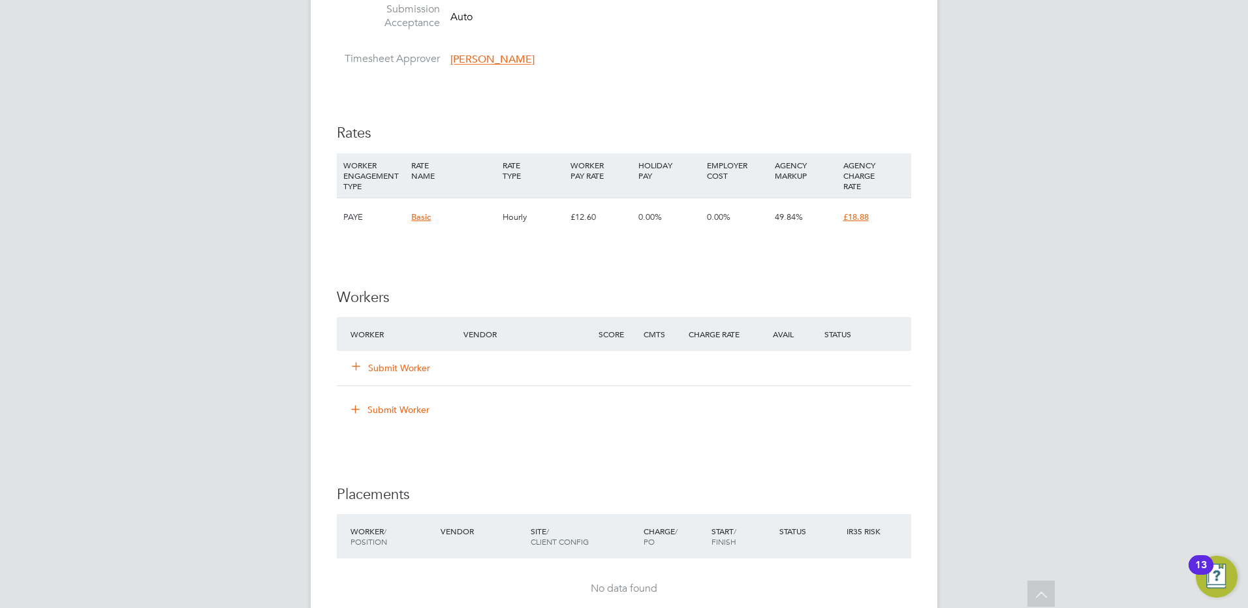
scroll to position [783, 0]
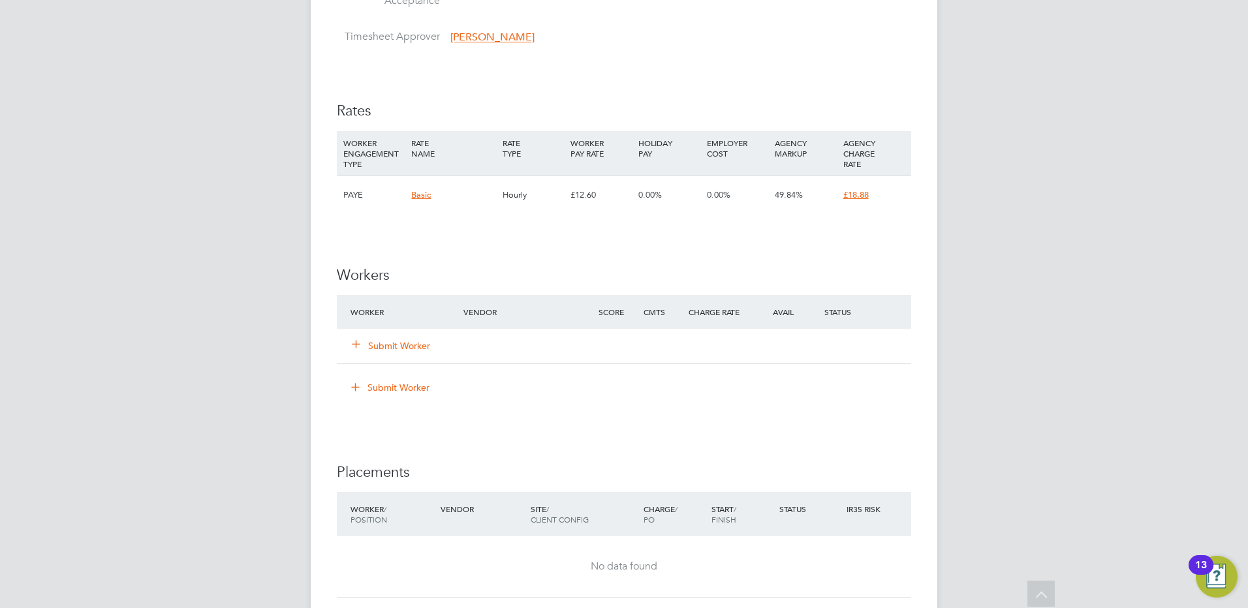
click at [422, 350] on button "Submit Worker" at bounding box center [392, 345] width 78 height 13
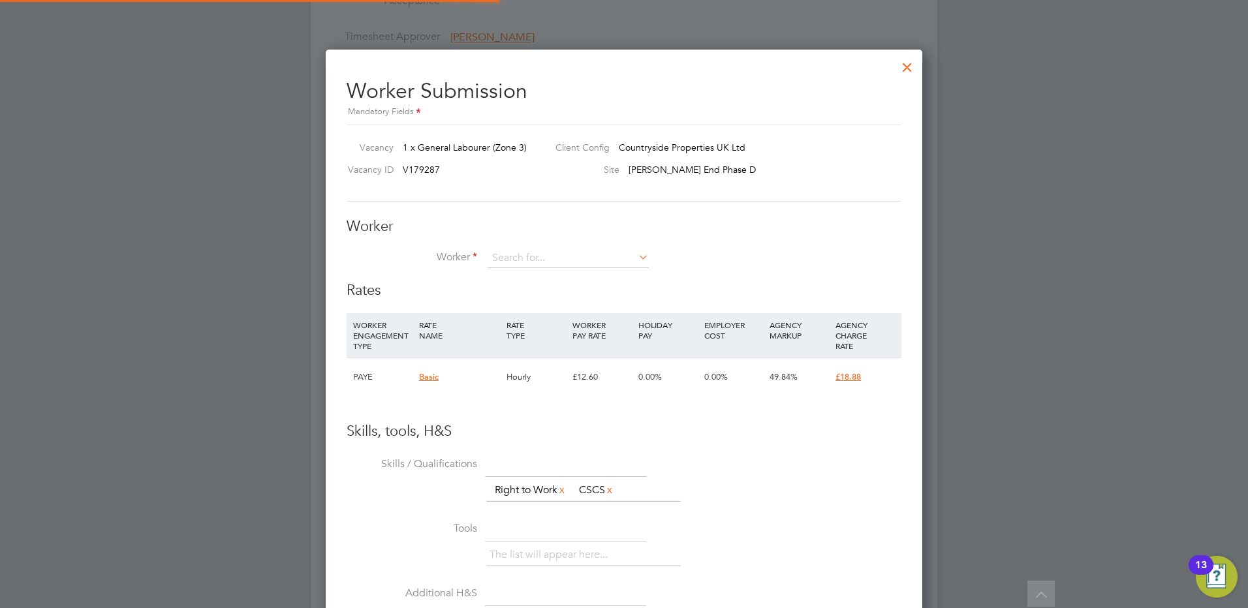
scroll to position [793, 597]
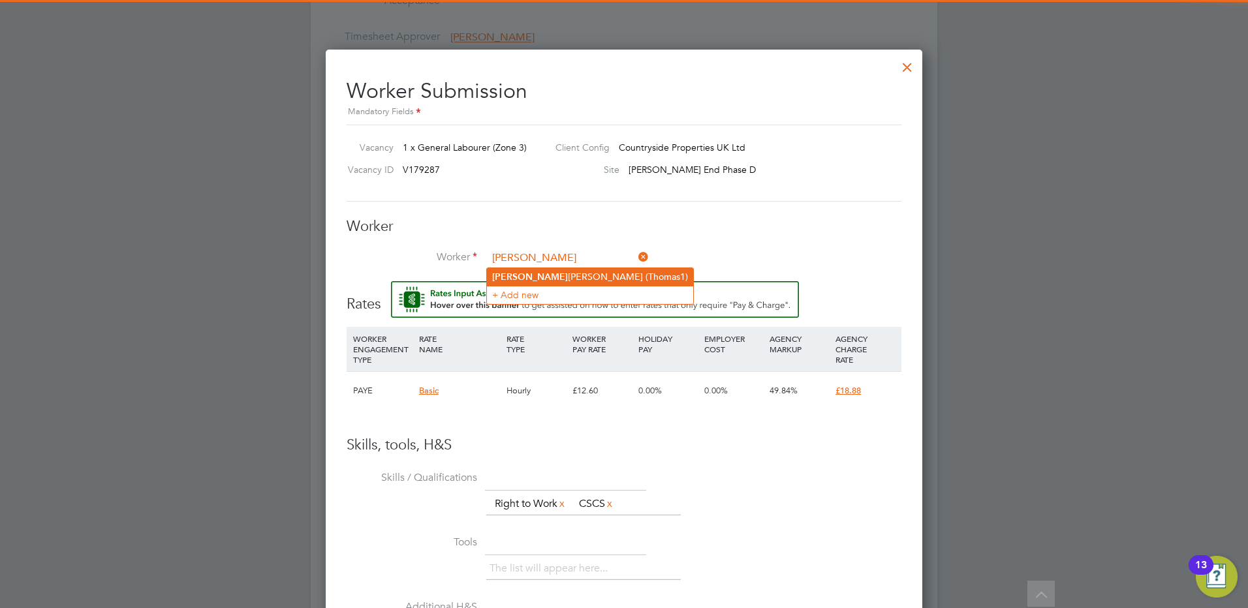
click at [522, 278] on b "[PERSON_NAME]" at bounding box center [530, 277] width 76 height 11
type input "[PERSON_NAME] (Thomas1)"
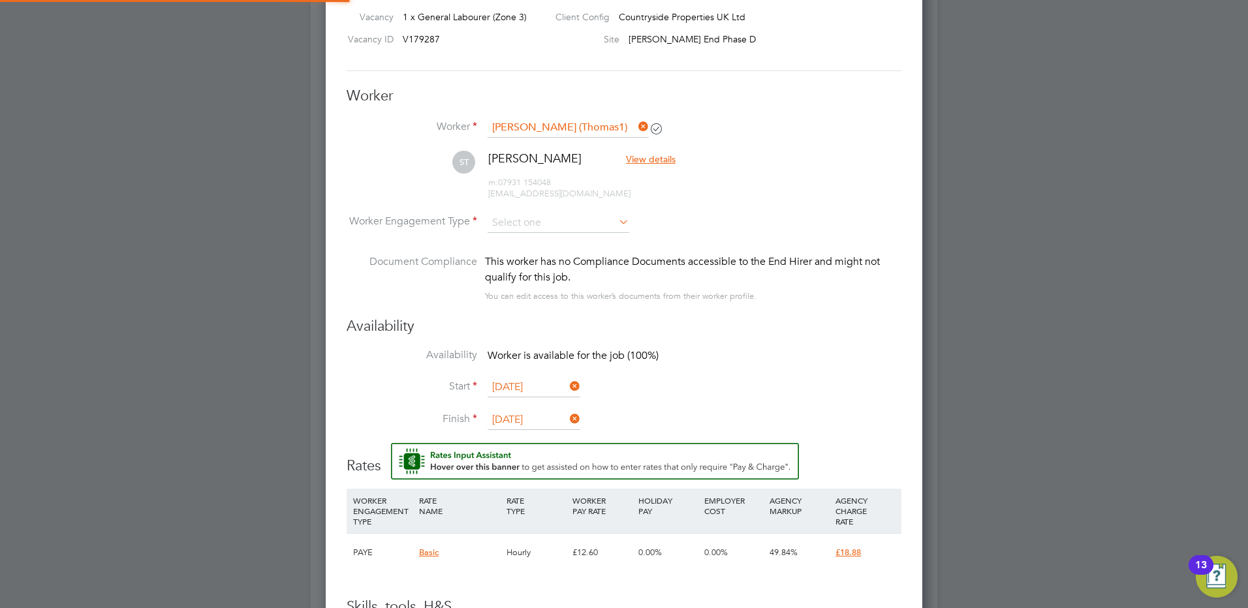
scroll to position [7, 7]
click at [549, 217] on input at bounding box center [559, 223] width 142 height 20
click at [542, 233] on li "Contract" at bounding box center [558, 240] width 143 height 17
type input "Contract"
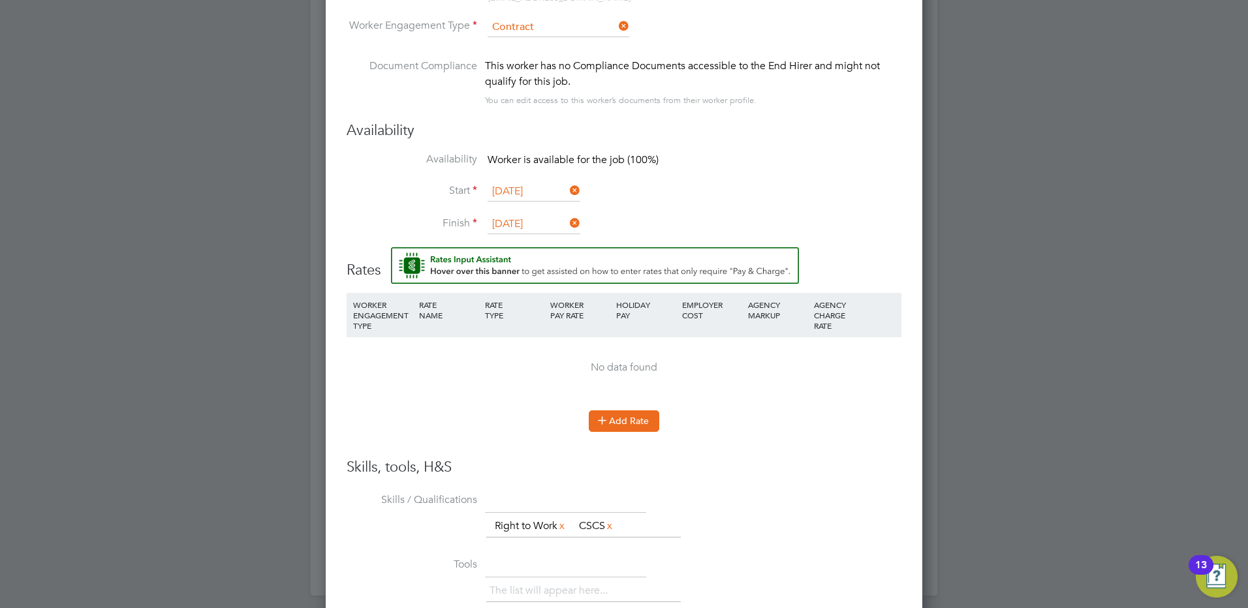
click at [594, 427] on button "Add Rate" at bounding box center [624, 421] width 71 height 21
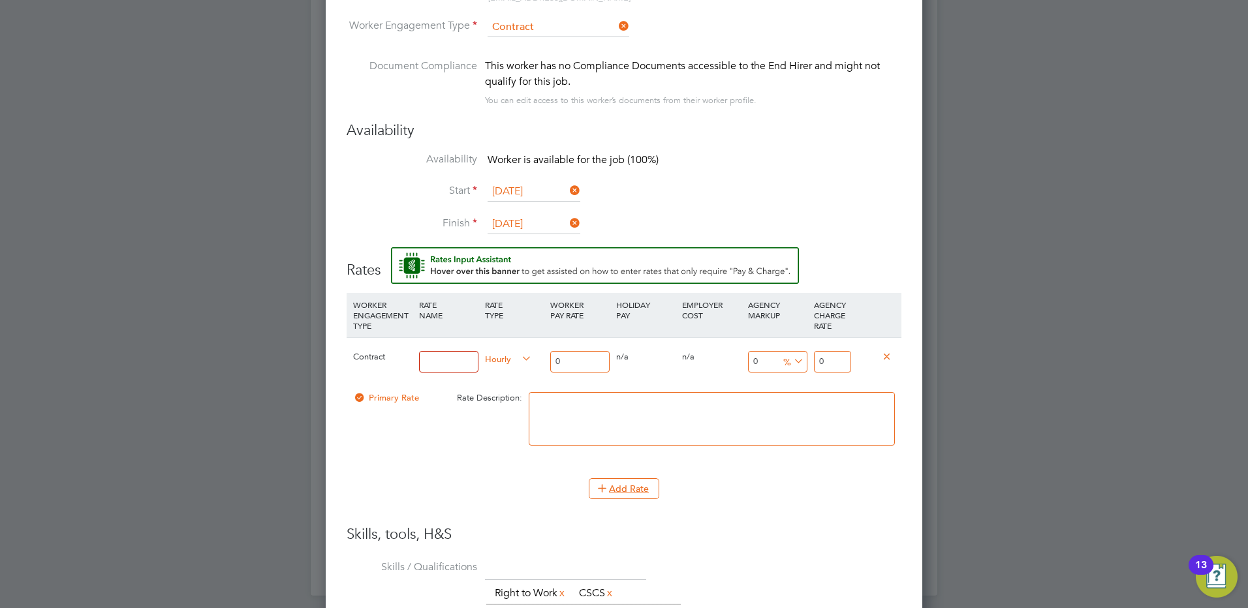
click at [785, 360] on div "Contract Hourly 0 0 n/a 0 n/a 0 0 % 0" at bounding box center [624, 362] width 555 height 48
drag, startPoint x: 826, startPoint y: 357, endPoint x: 800, endPoint y: 358, distance: 26.8
click at [800, 358] on div "Contract Hourly 0 0 n/a 0 n/a 0 0 % 0" at bounding box center [624, 362] width 555 height 48
type input "18.88"
drag, startPoint x: 587, startPoint y: 358, endPoint x: 533, endPoint y: 358, distance: 53.5
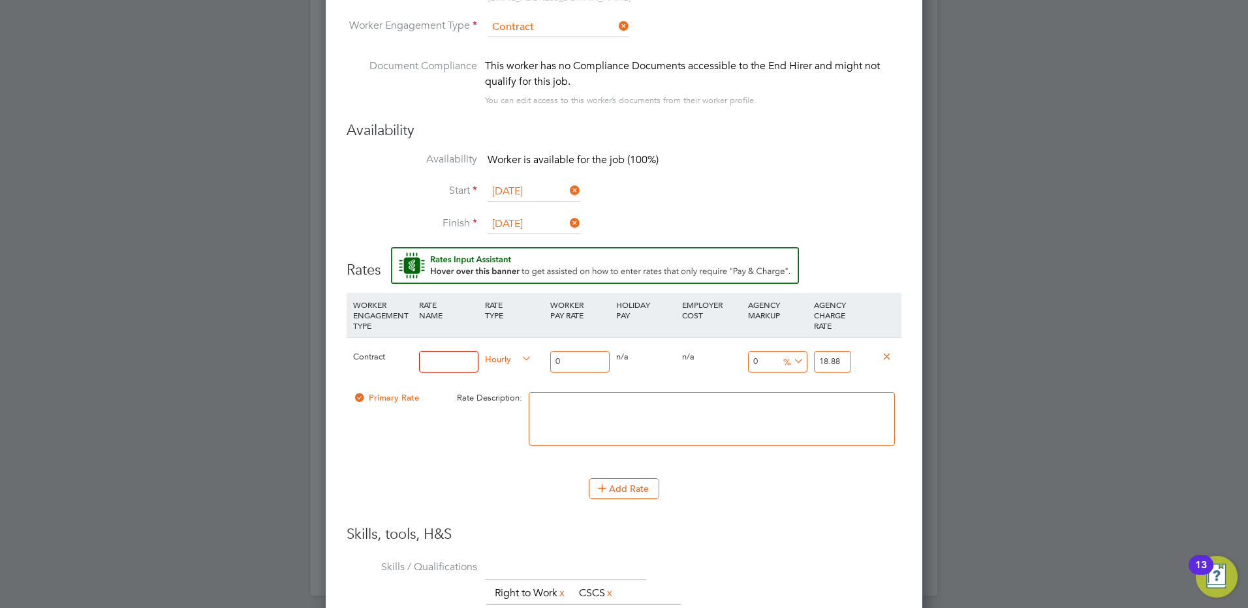
click at [533, 358] on div "Contract Hourly 0 0 n/a 0 n/a 0 0 % 18.88" at bounding box center [624, 362] width 555 height 48
type input "1"
type input "16"
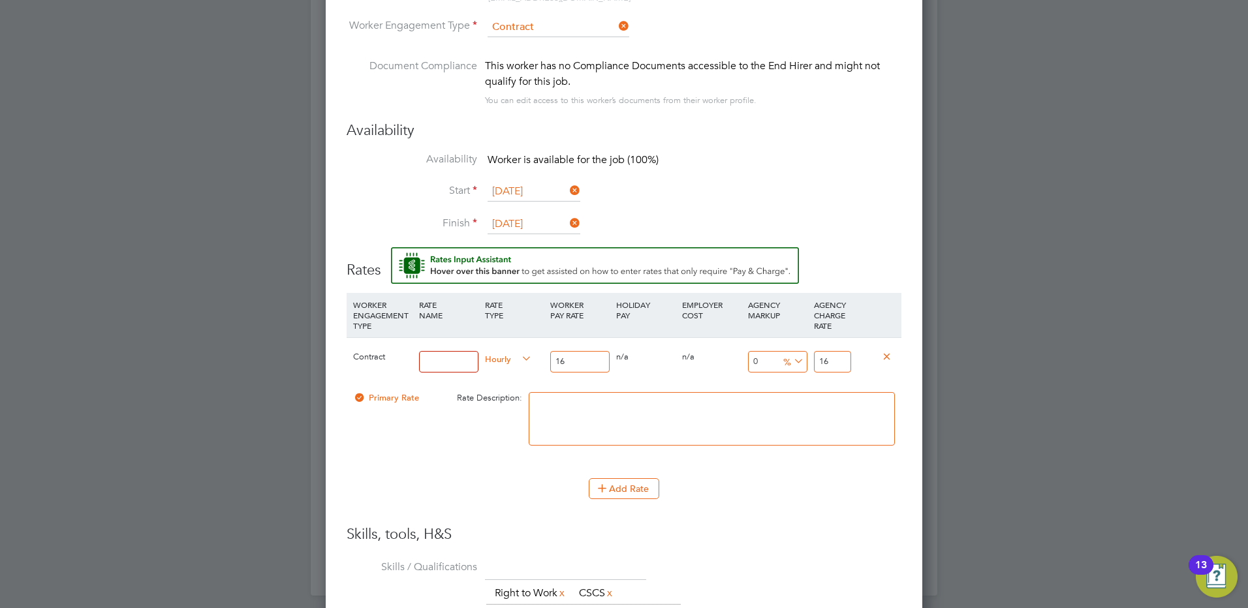
type input "16.5"
type input "16.50"
drag, startPoint x: 836, startPoint y: 357, endPoint x: 794, endPoint y: 354, distance: 41.2
click at [790, 357] on div "Contract Hourly 16.50 0 n/a 0 n/a 0 0 % 16.5" at bounding box center [624, 362] width 555 height 48
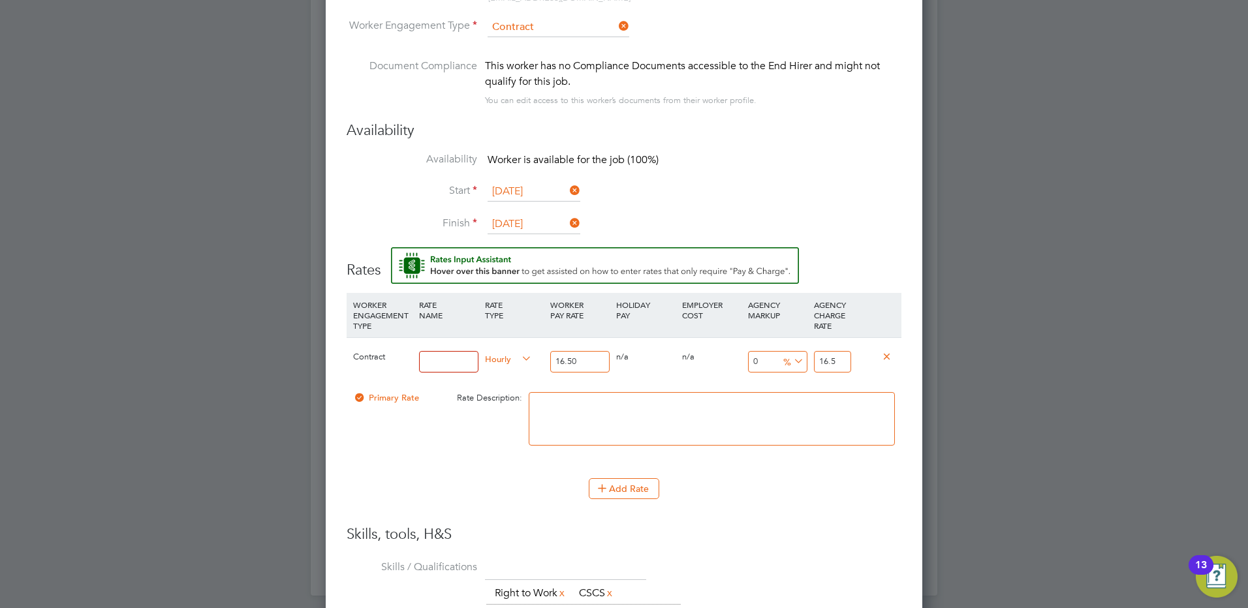
type input "-93.93939393939394"
type input "1"
type input "9.090909090909092"
type input "18"
type input "13.93939393939394"
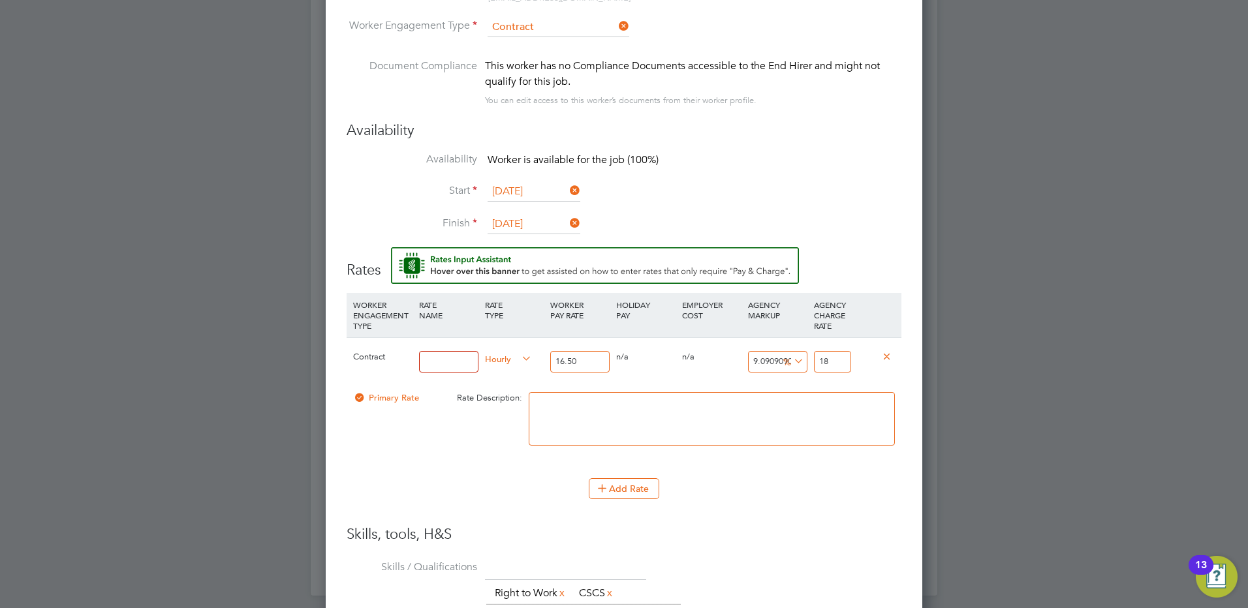
type input "18.8"
type input "14.424242424242424"
type input "18.88"
click at [459, 360] on input at bounding box center [448, 362] width 59 height 22
type input "lab1"
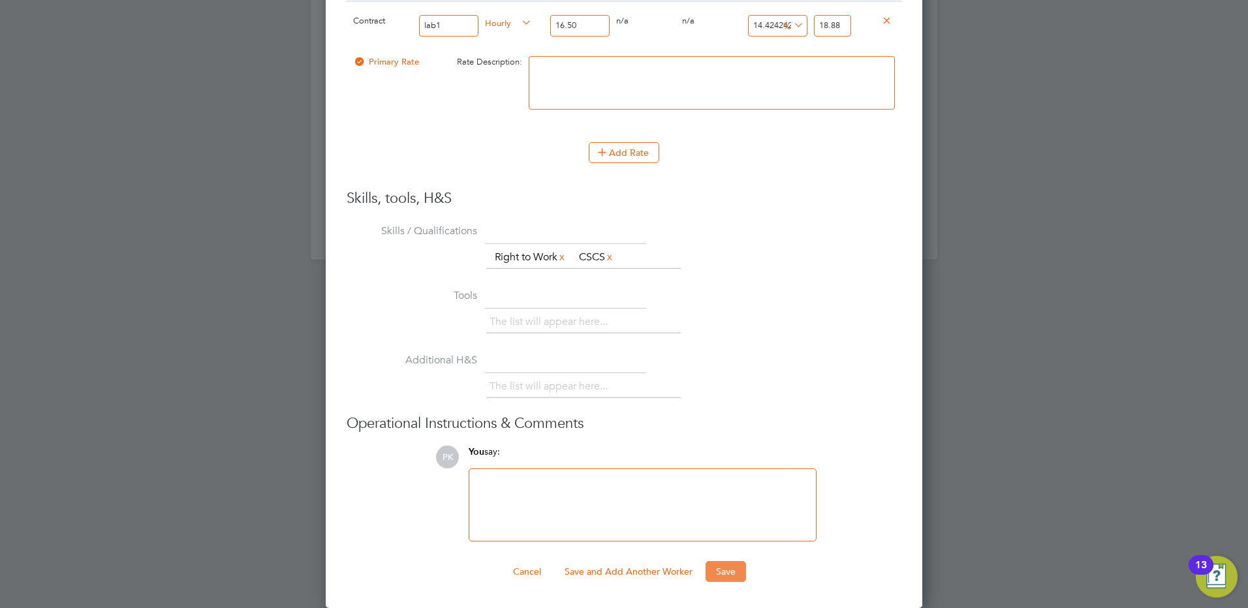
click at [725, 573] on button "Save" at bounding box center [726, 571] width 40 height 21
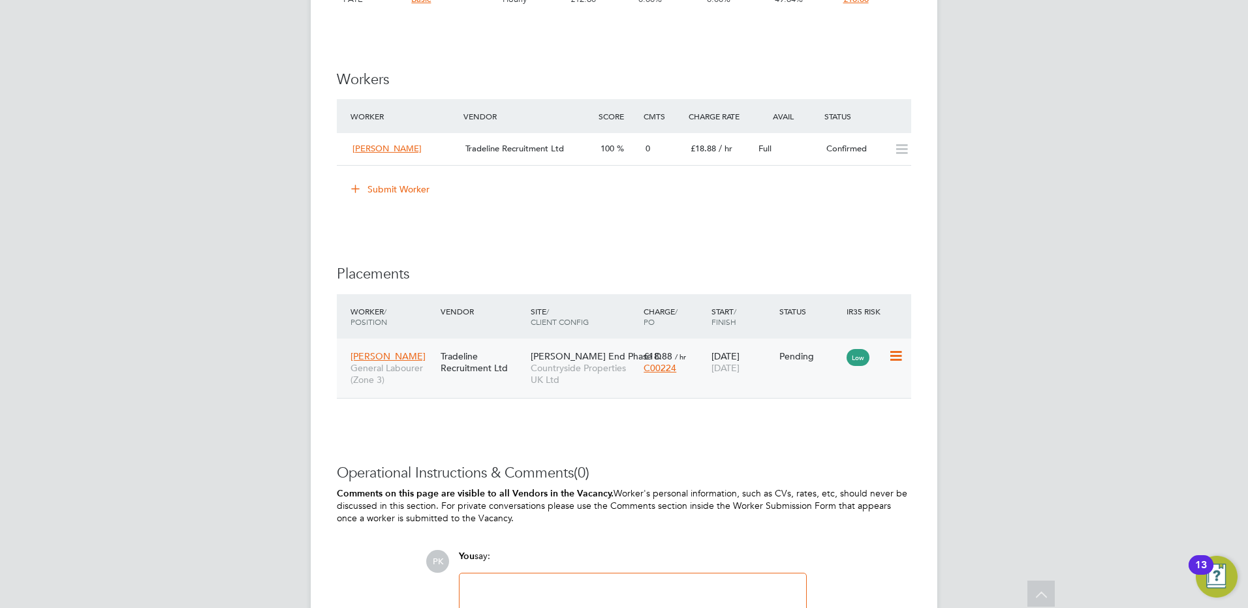
click at [897, 357] on icon at bounding box center [894, 357] width 13 height 16
click at [823, 434] on li "Start" at bounding box center [855, 437] width 93 height 18
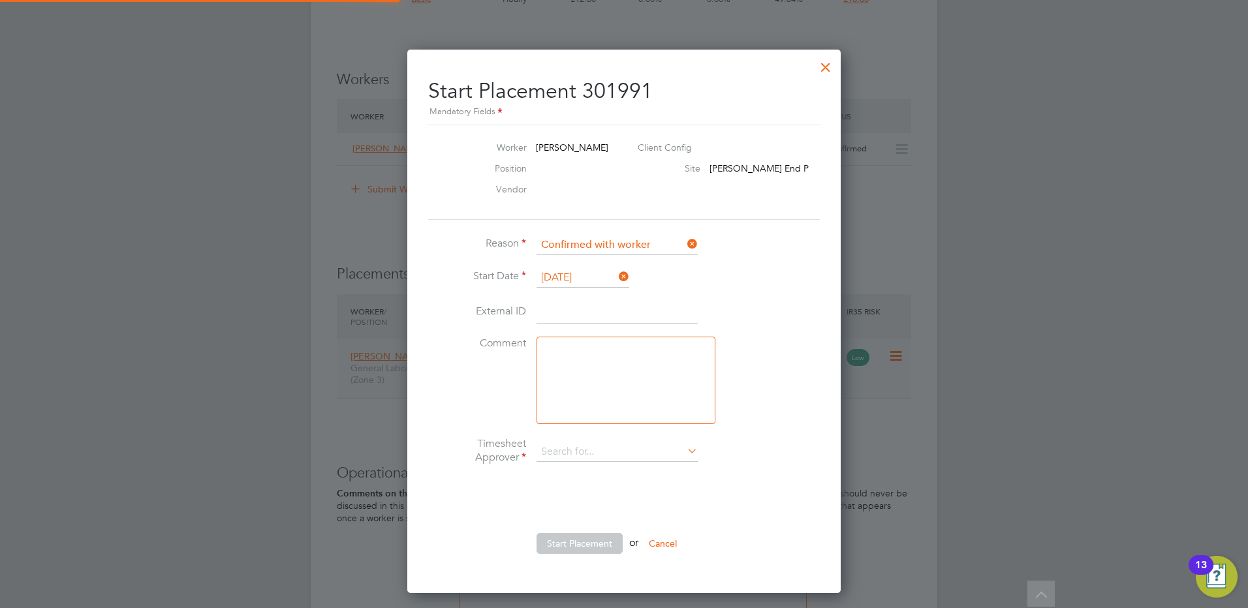
type input "[PERSON_NAME]"
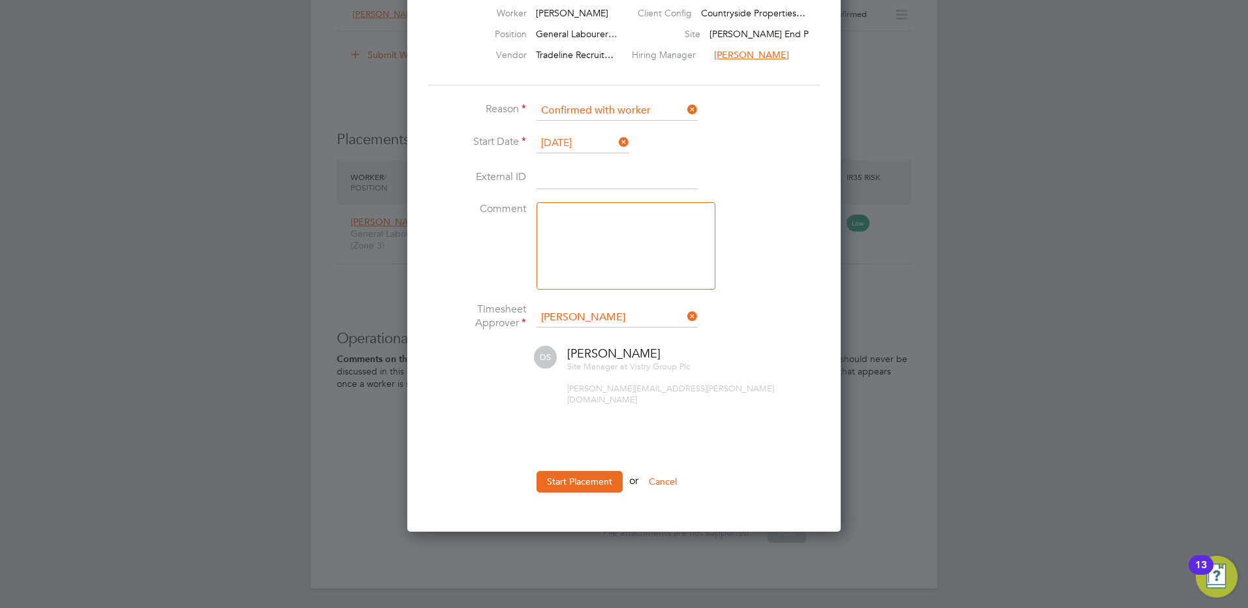
click at [567, 471] on button "Start Placement" at bounding box center [580, 481] width 86 height 21
